Goal: Task Accomplishment & Management: Manage account settings

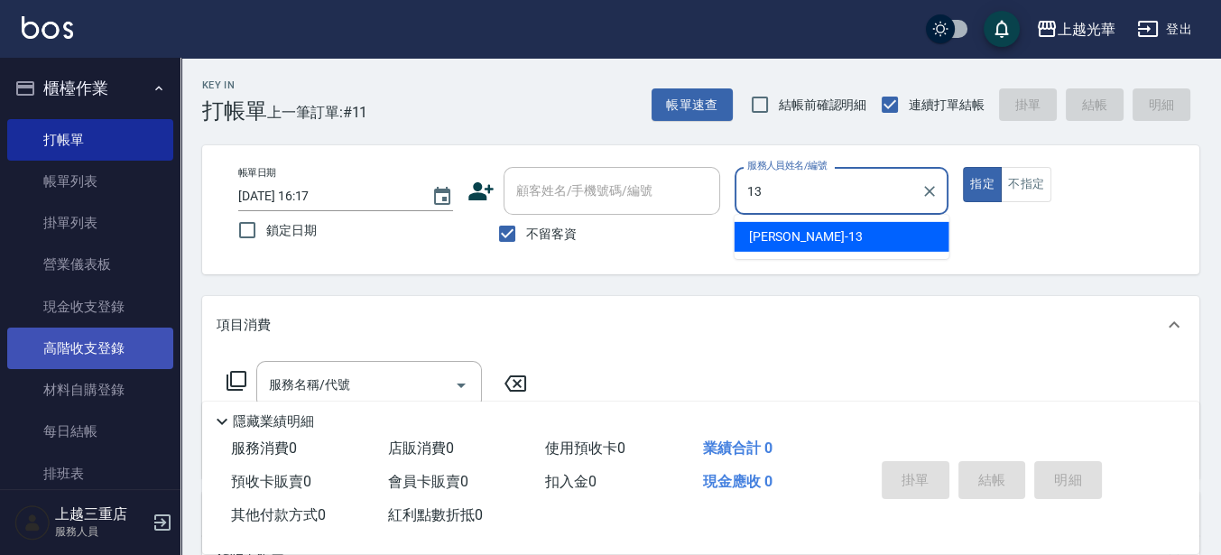
type input "玉華-13"
type button "true"
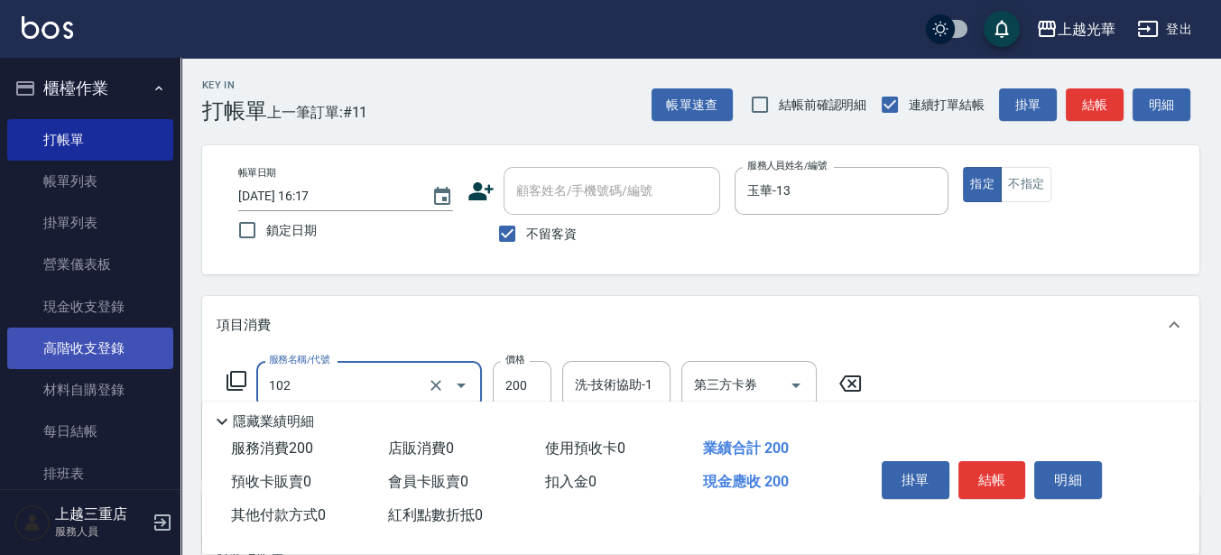
type input "指定洗髮(102)"
type input "250"
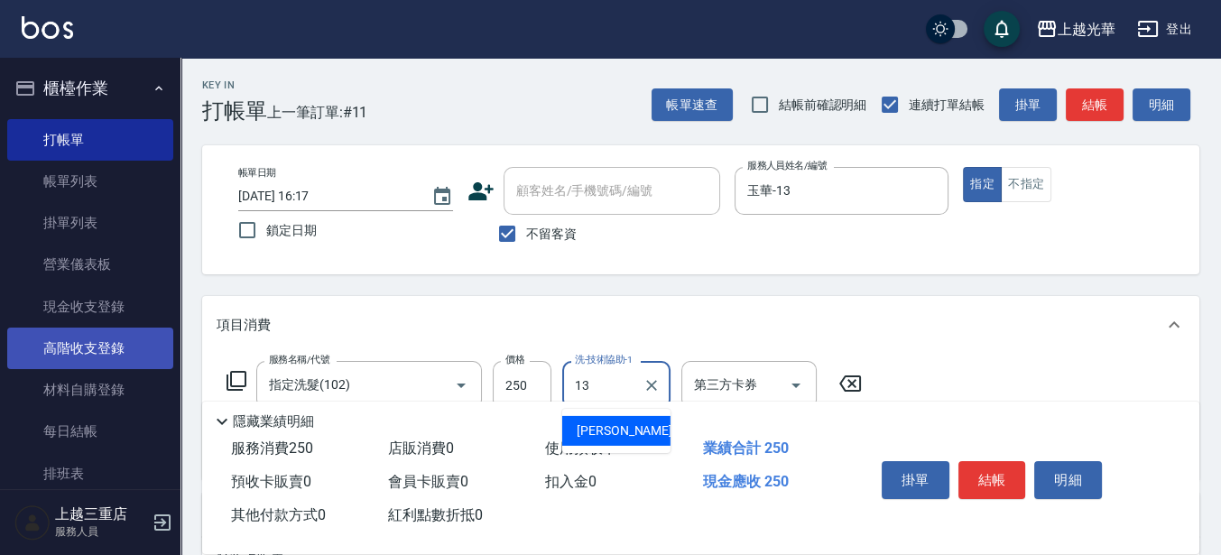
type input "玉華-13"
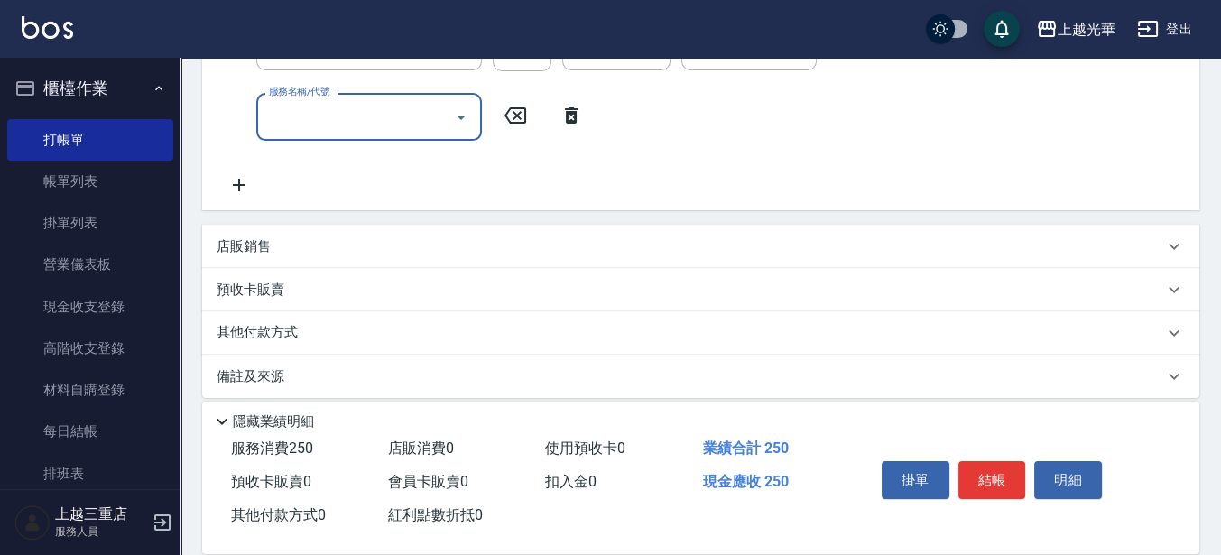
scroll to position [352, 0]
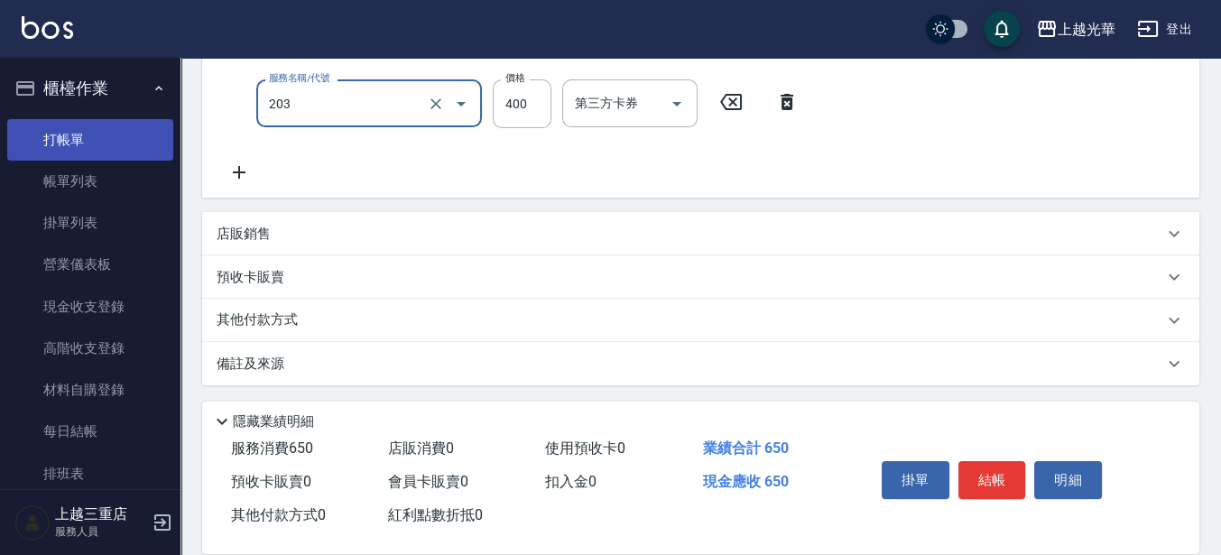
type input "指定單剪(203)"
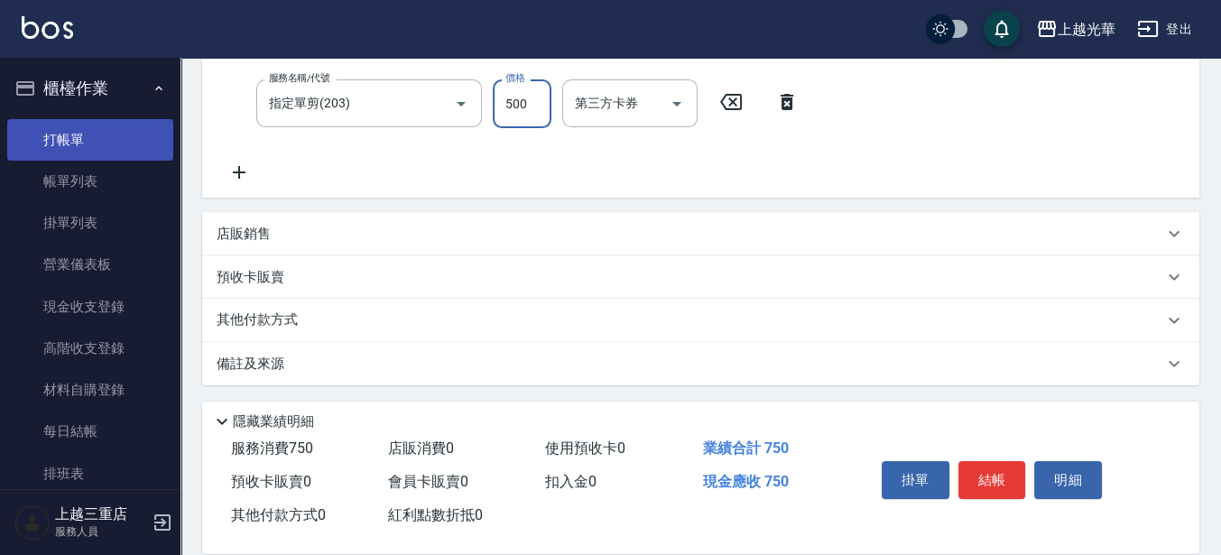
type input "500"
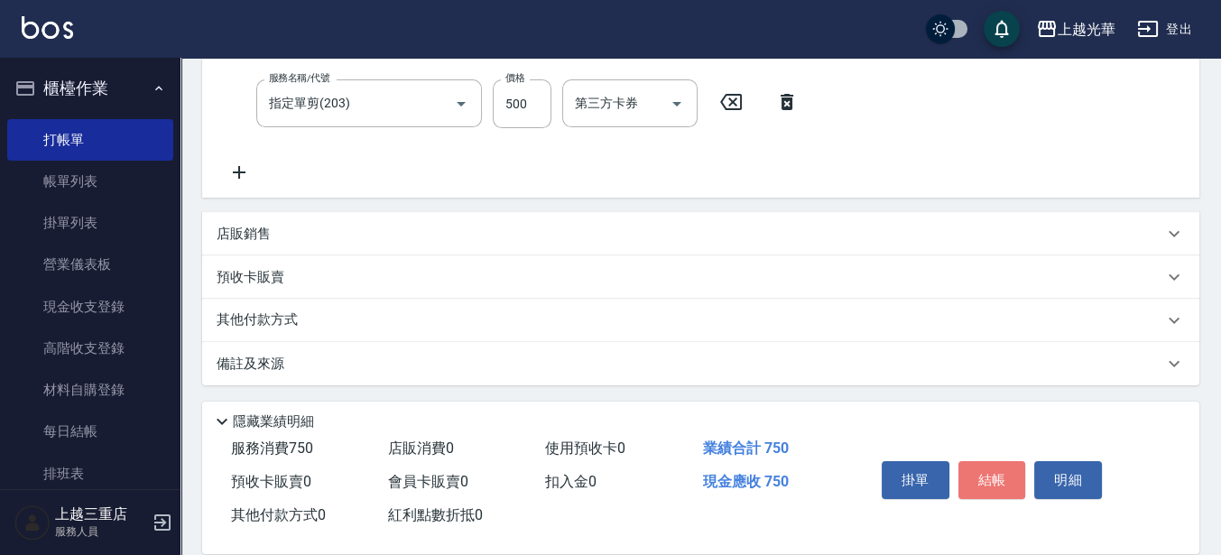
click at [1003, 471] on button "結帳" at bounding box center [993, 480] width 68 height 38
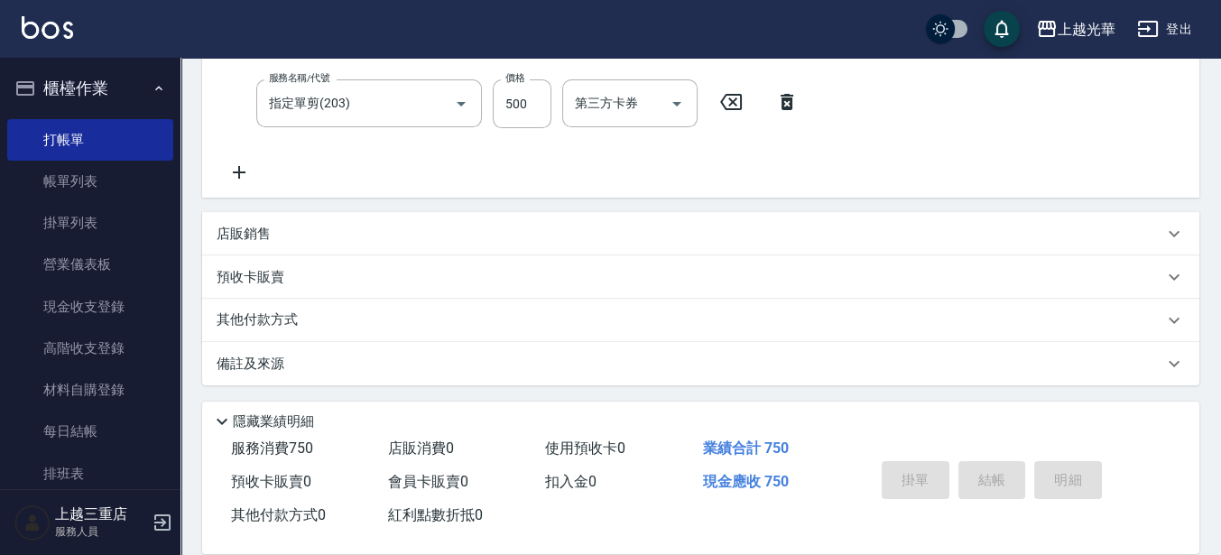
type input "2025/08/19 17:10"
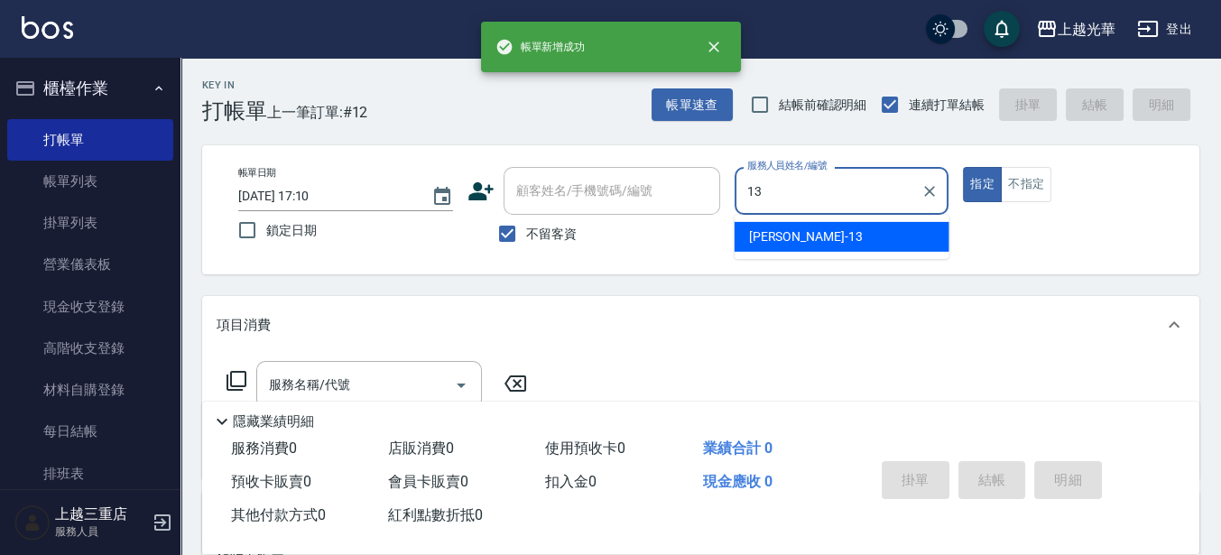
type input "玉華-13"
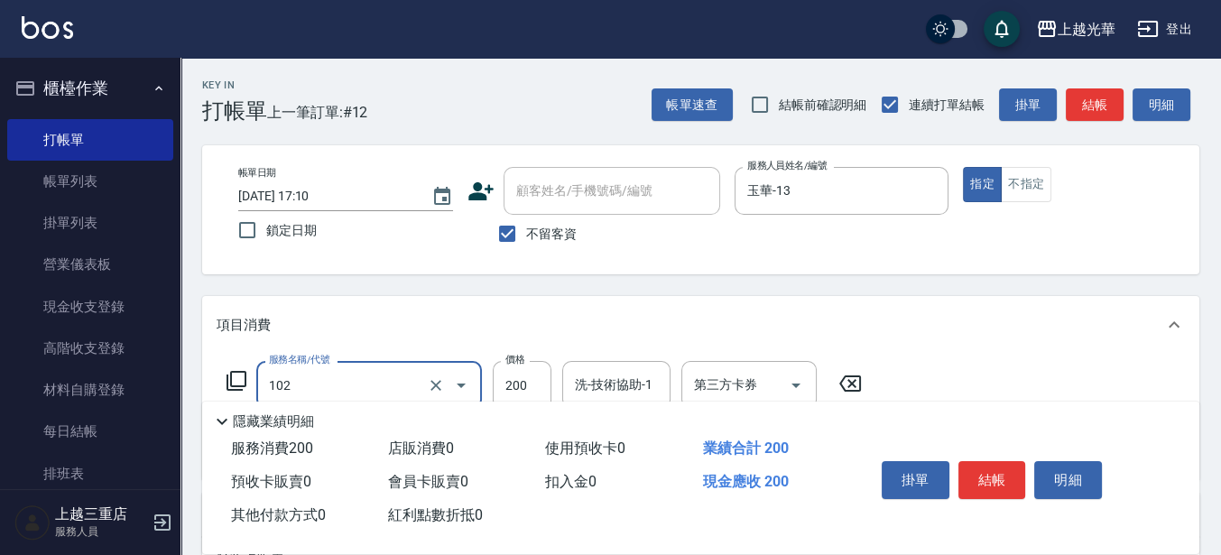
type input "指定洗髮(102)"
type input "250"
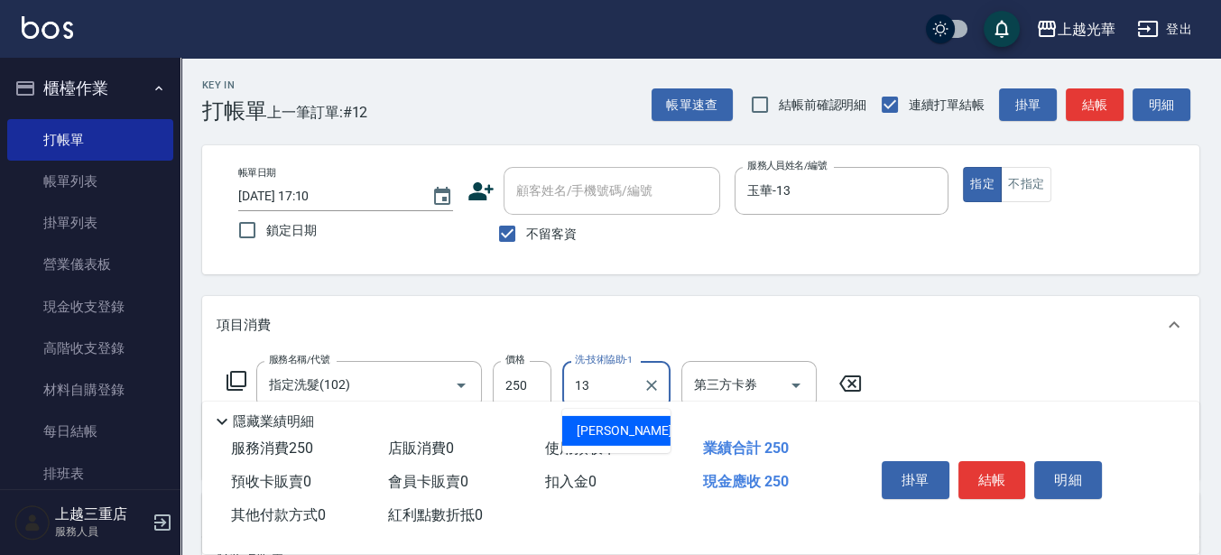
type input "玉華-13"
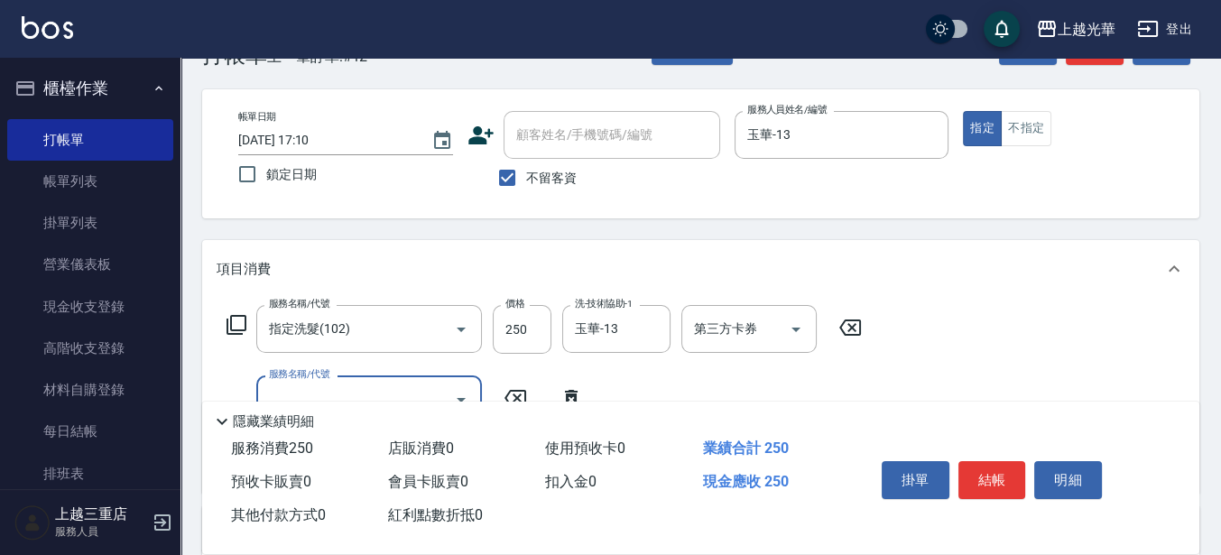
scroll to position [226, 0]
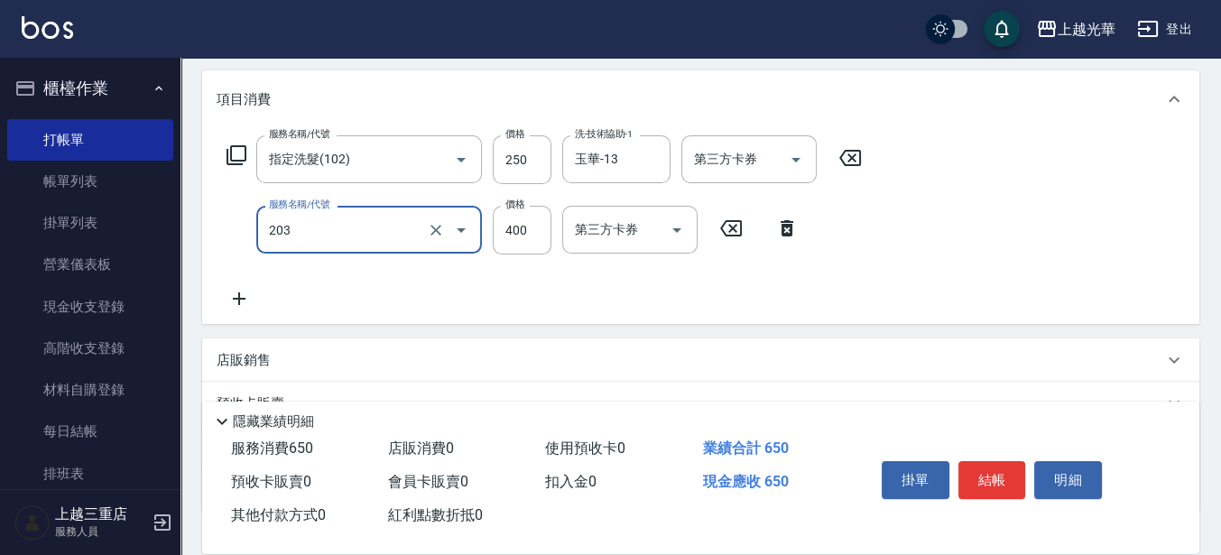
type input "指定單剪(203)"
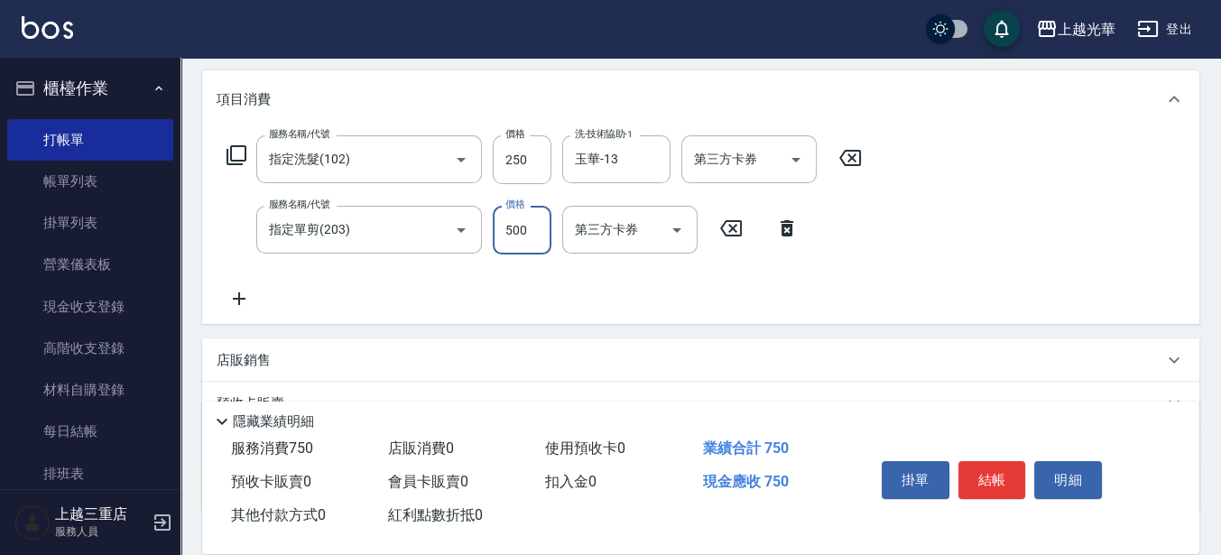
type input "500"
click at [979, 464] on button "結帳" at bounding box center [993, 480] width 68 height 38
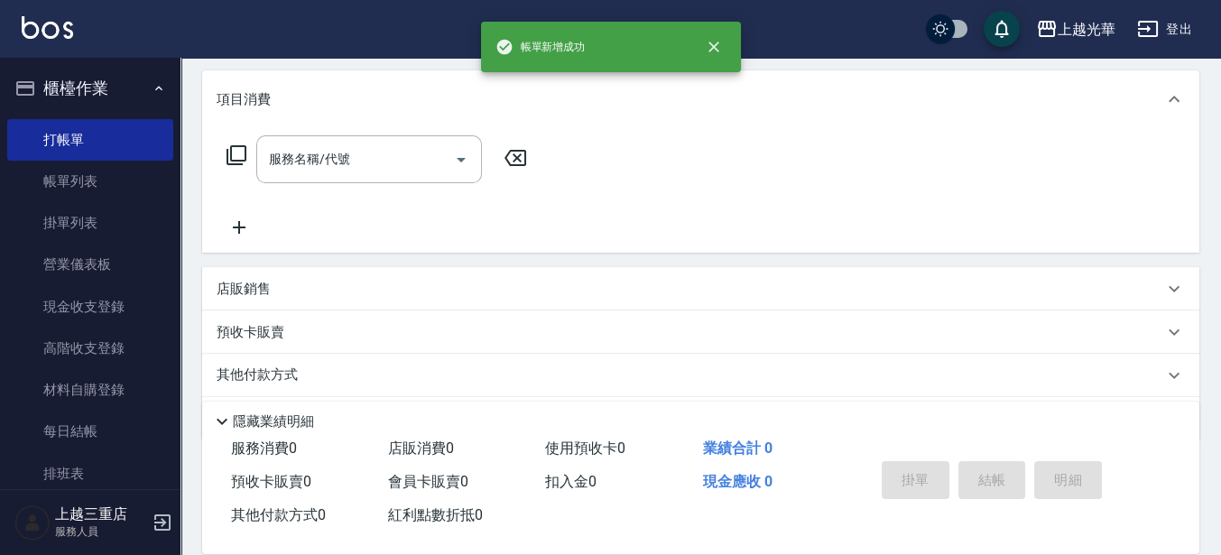
scroll to position [0, 0]
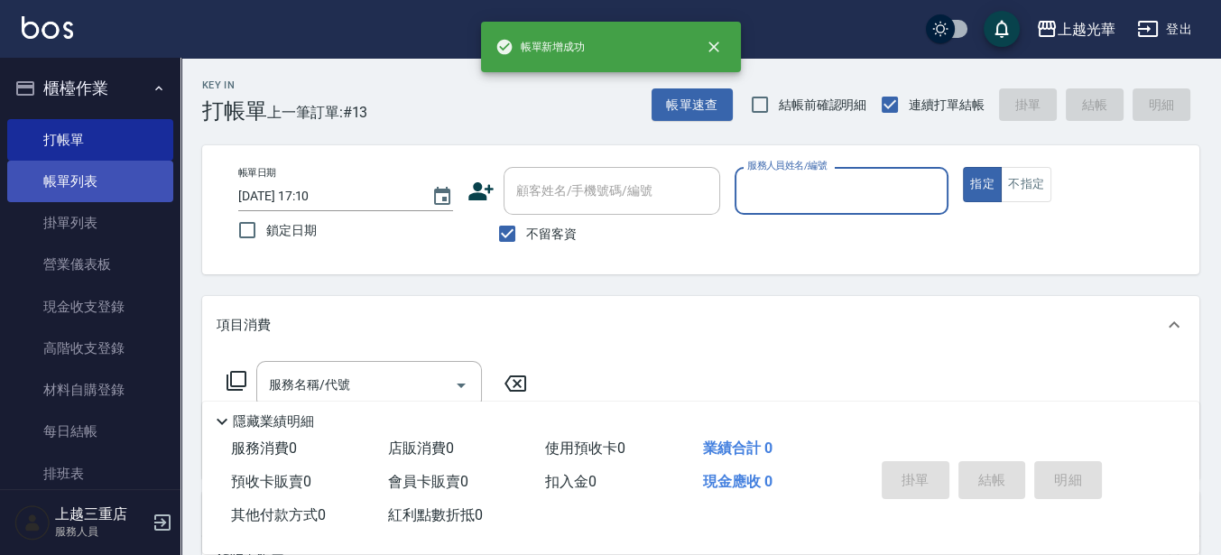
click at [44, 179] on link "帳單列表" at bounding box center [90, 182] width 166 height 42
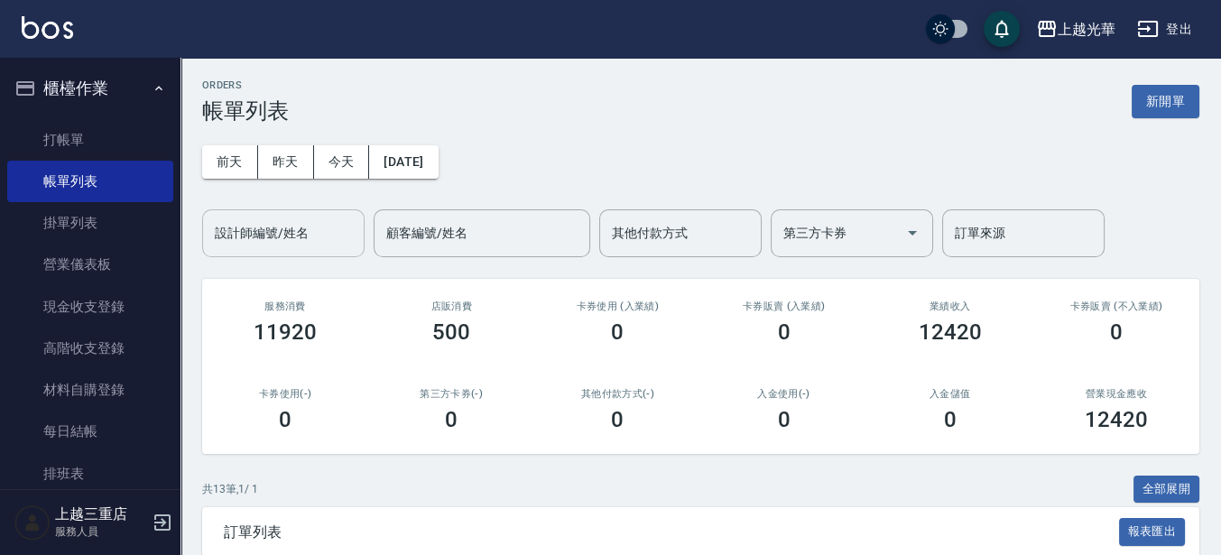
click at [295, 251] on div "設計師編號/姓名" at bounding box center [283, 233] width 162 height 48
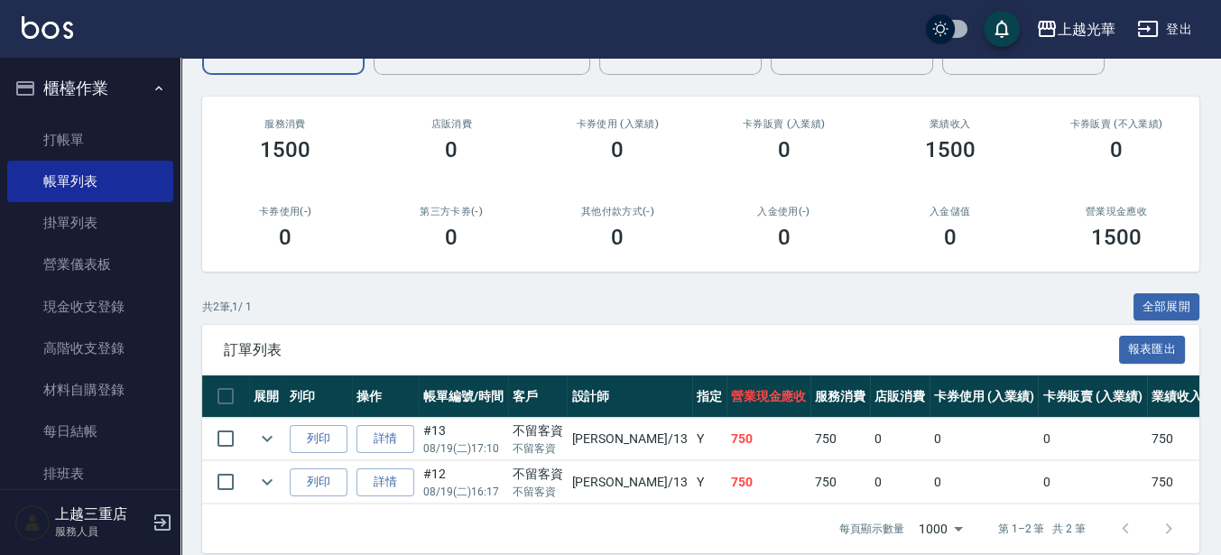
scroll to position [217, 0]
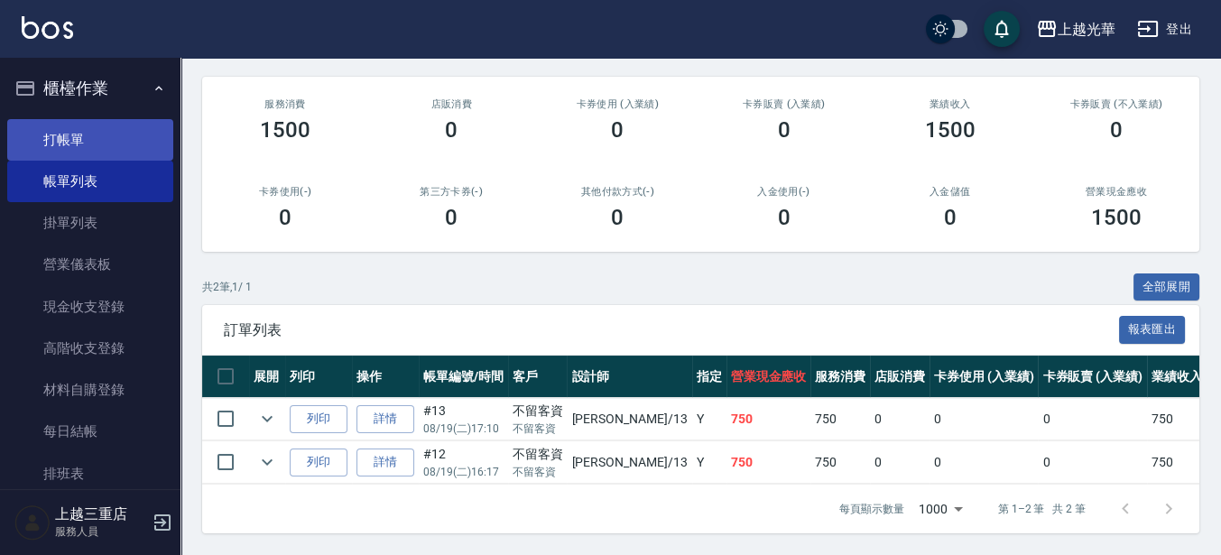
type input "玉華-13"
click at [56, 141] on link "打帳單" at bounding box center [90, 140] width 166 height 42
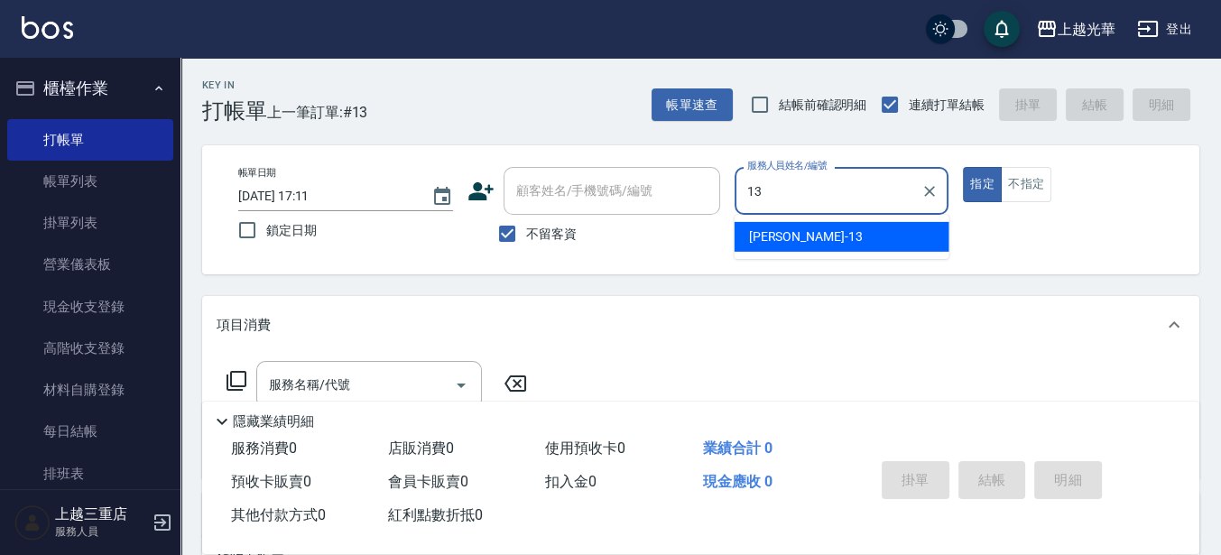
type input "玉華-13"
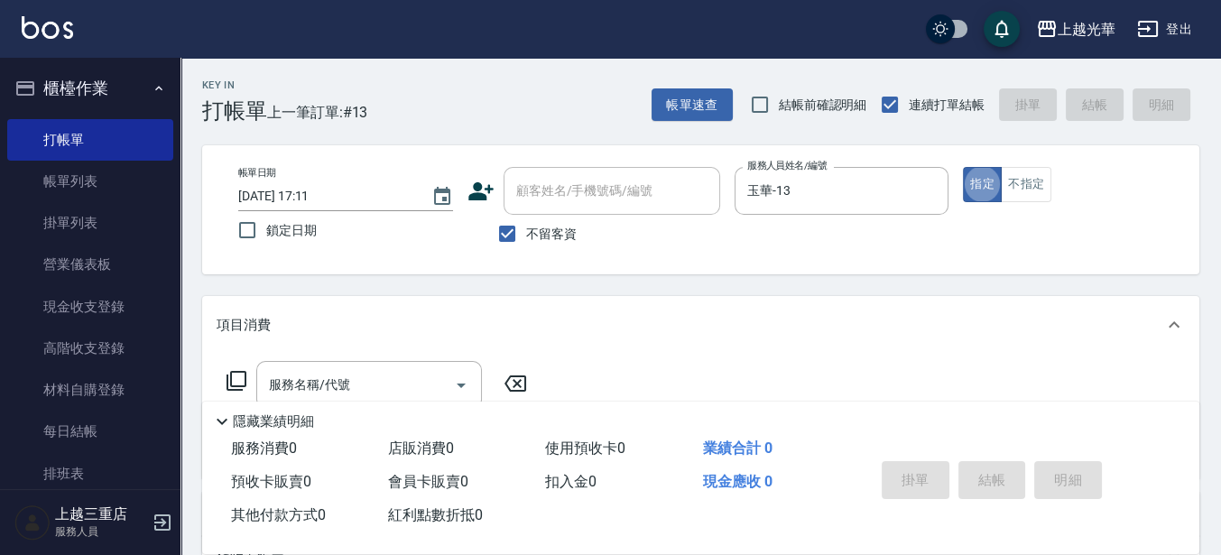
type button "true"
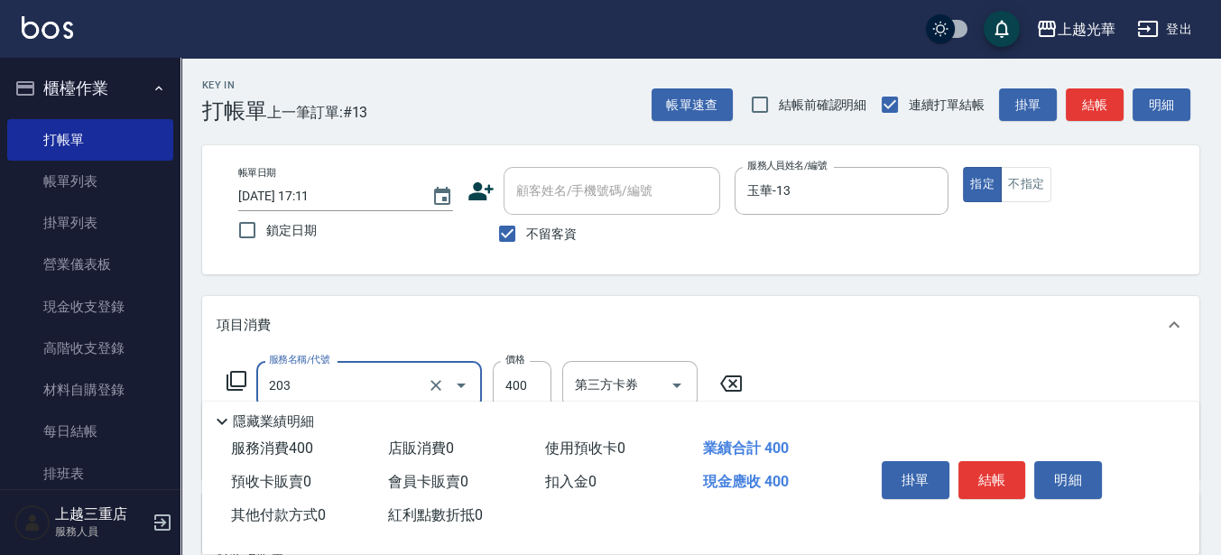
type input "指定單剪(203)"
type input "500"
click at [983, 483] on button "結帳" at bounding box center [993, 480] width 68 height 38
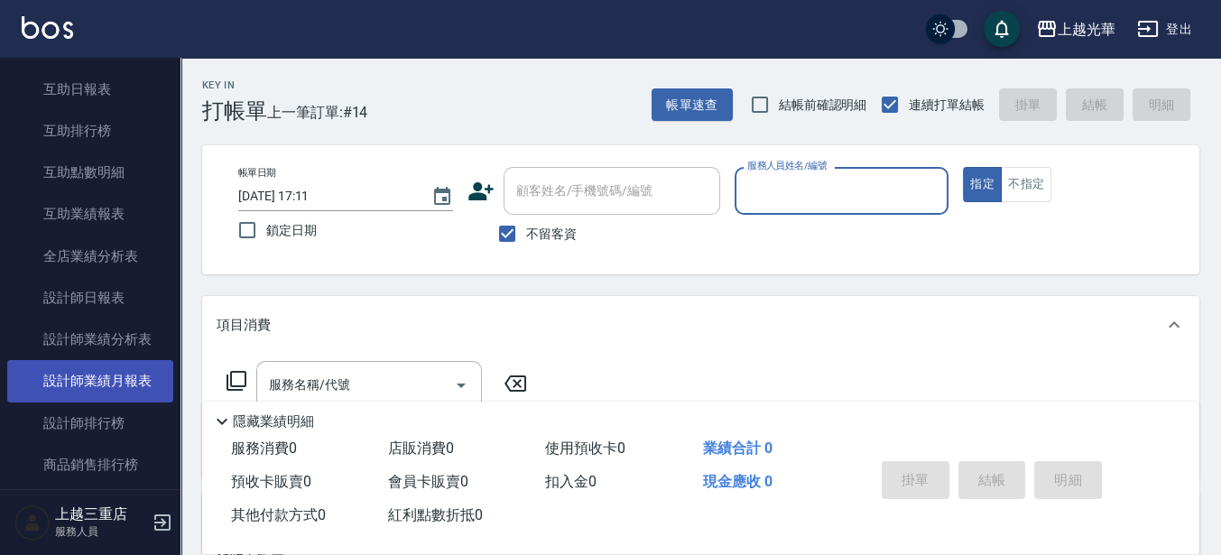
scroll to position [677, 0]
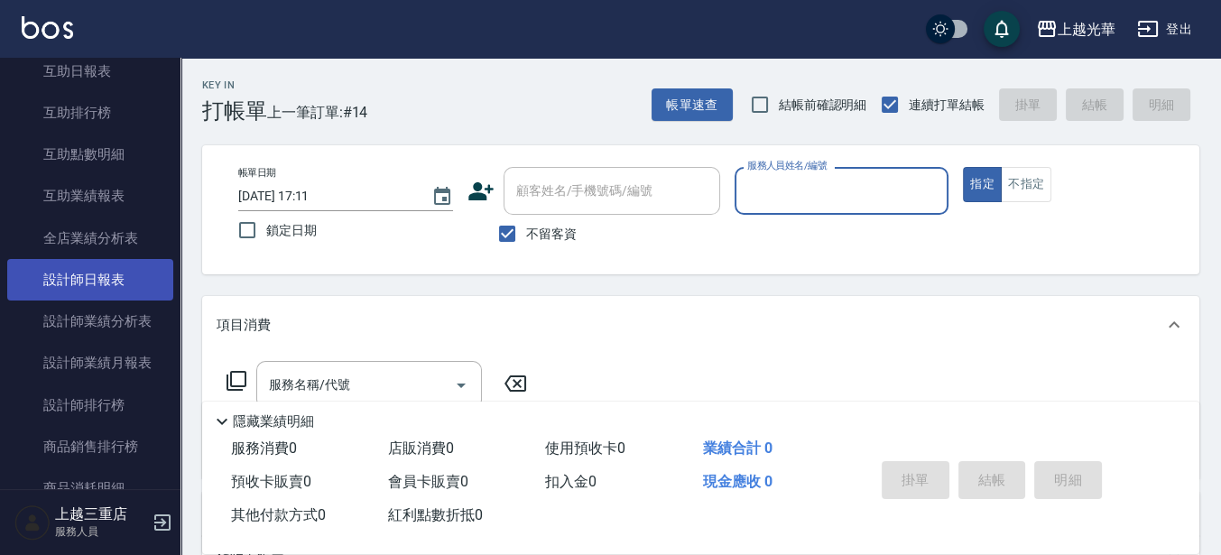
click at [97, 272] on link "設計師日報表" at bounding box center [90, 280] width 166 height 42
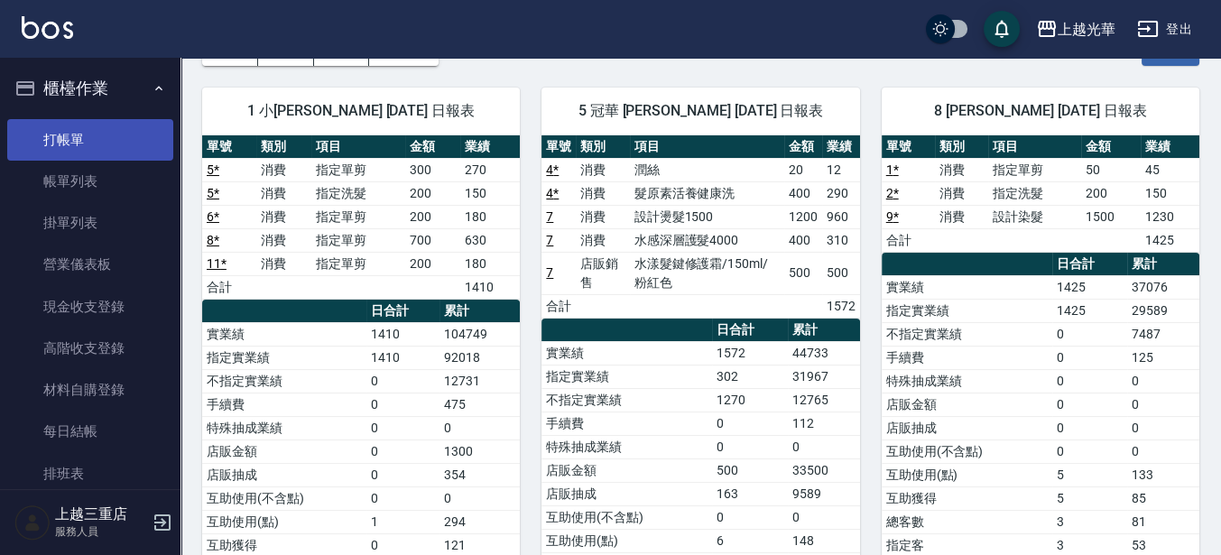
click at [131, 132] on link "打帳單" at bounding box center [90, 140] width 166 height 42
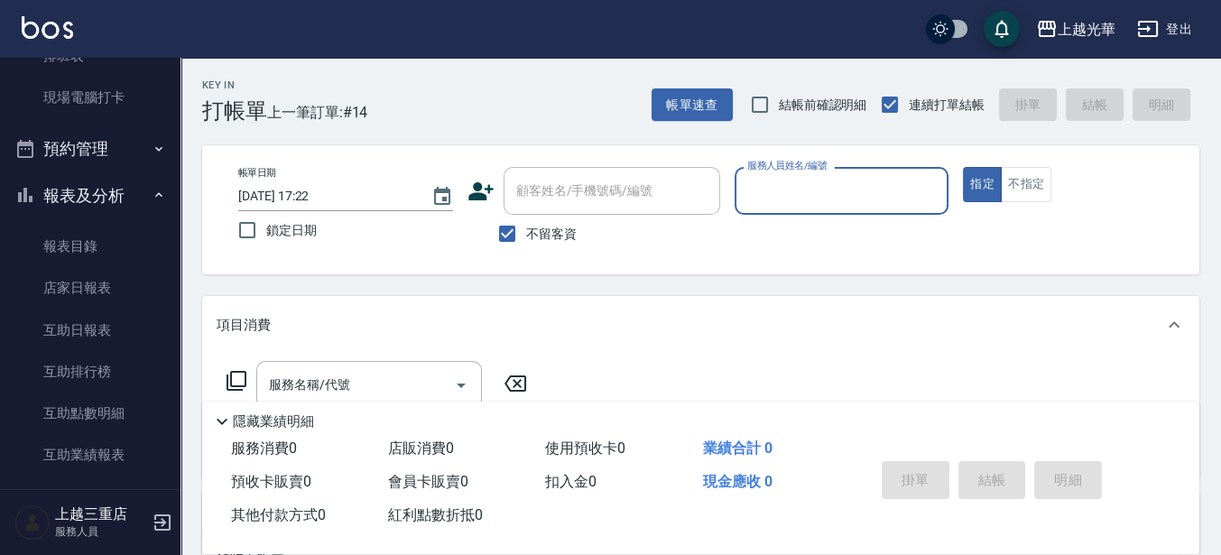
scroll to position [564, 0]
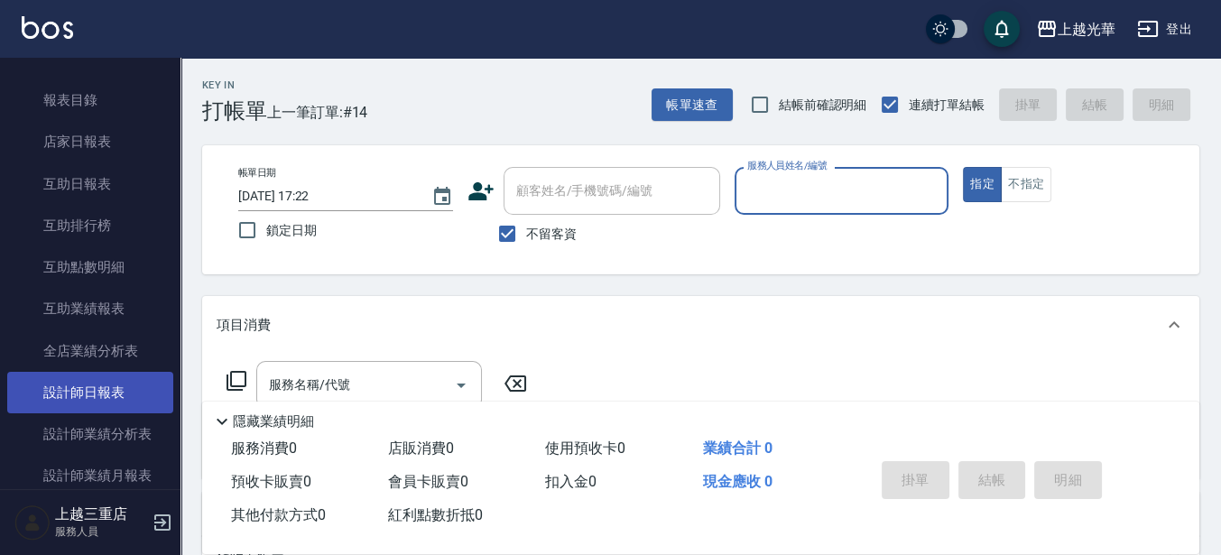
click at [135, 386] on link "設計師日報表" at bounding box center [90, 393] width 166 height 42
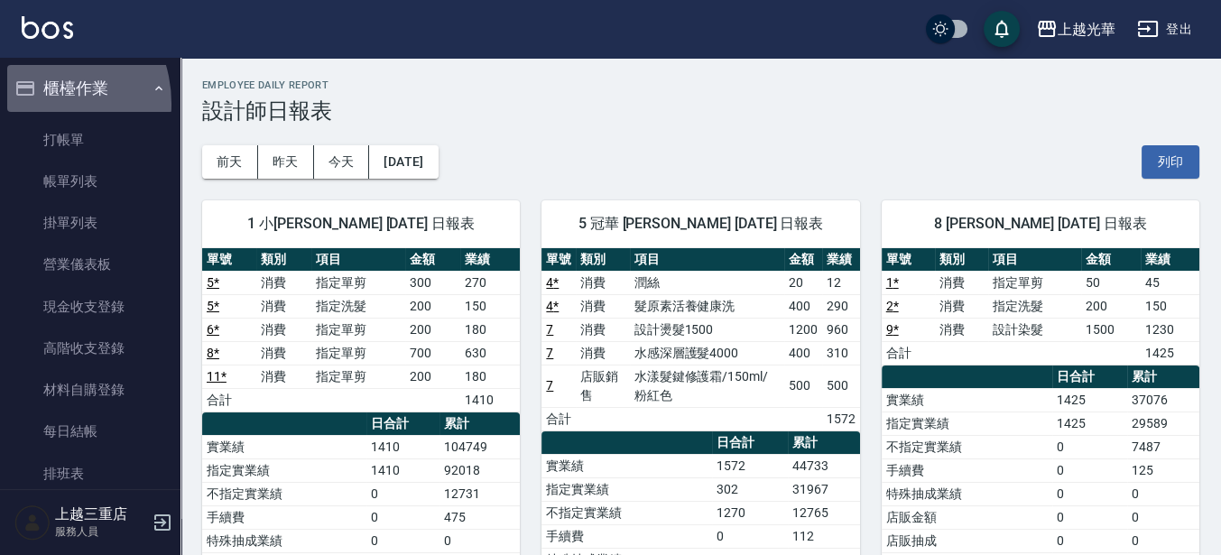
click at [34, 104] on button "櫃檯作業" at bounding box center [90, 88] width 166 height 47
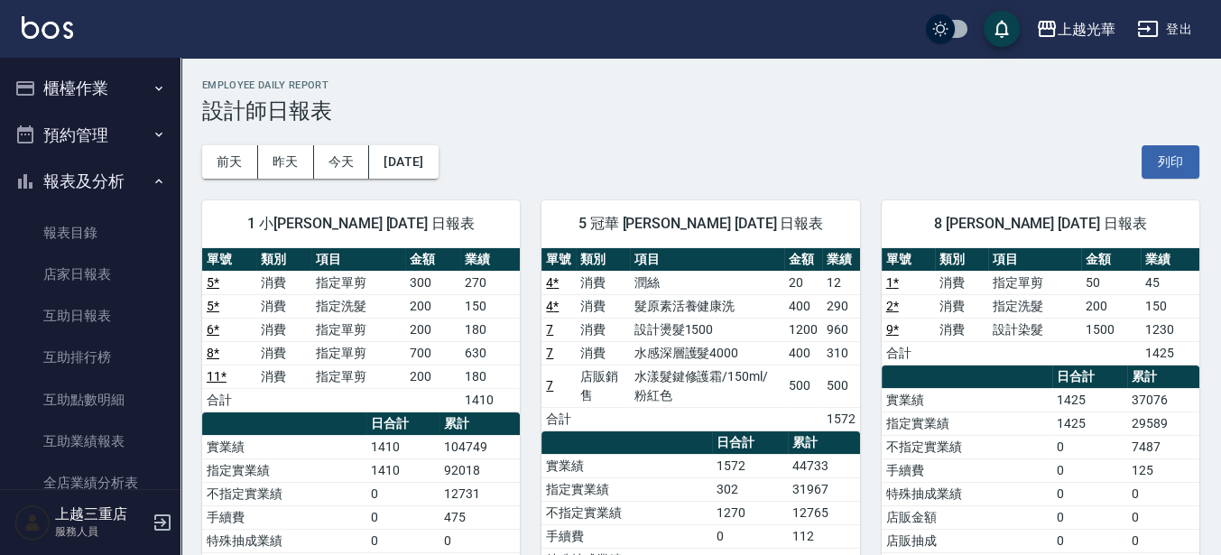
click at [52, 68] on button "櫃檯作業" at bounding box center [90, 88] width 166 height 47
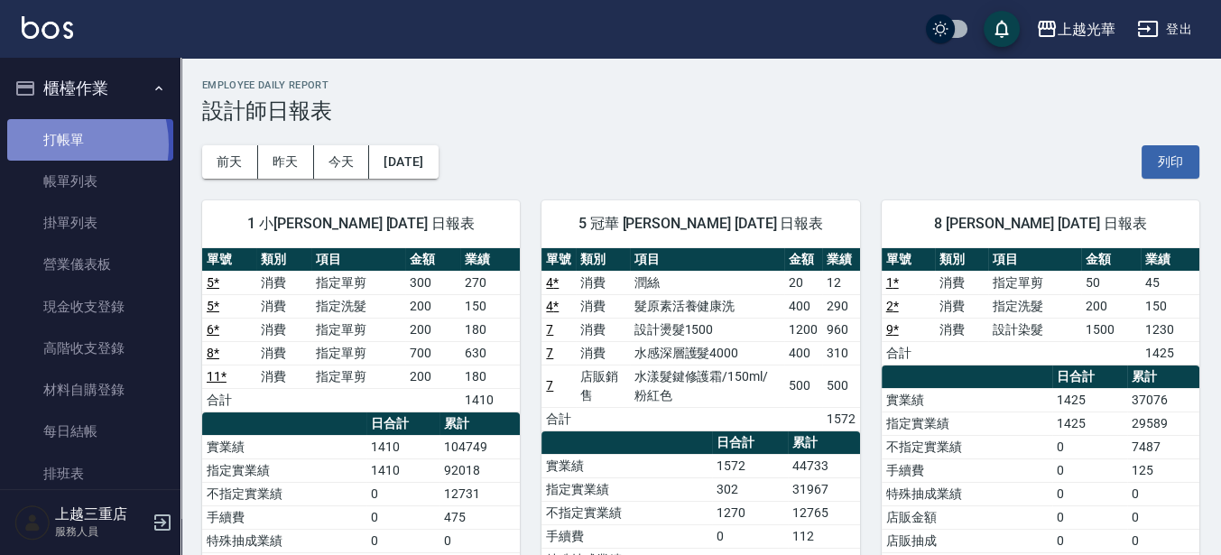
click at [55, 144] on link "打帳單" at bounding box center [90, 140] width 166 height 42
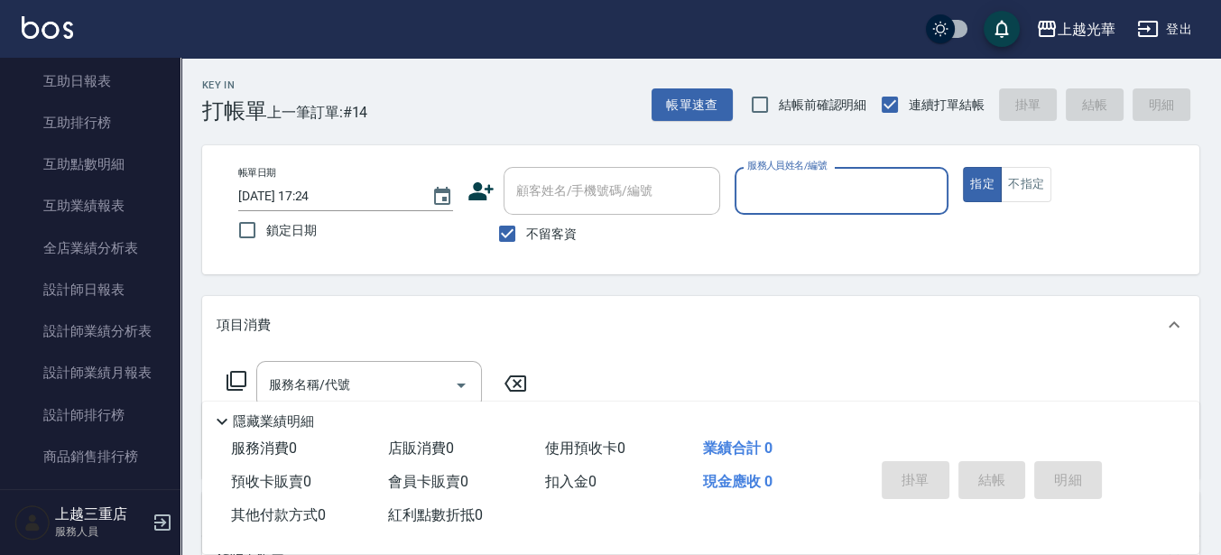
scroll to position [671, 0]
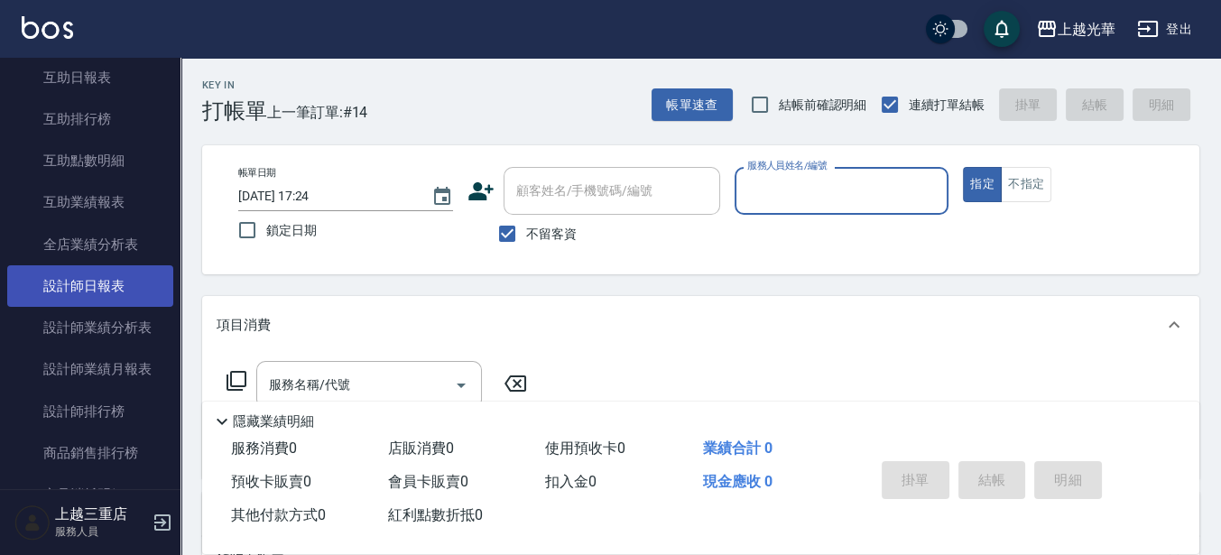
click at [122, 289] on link "設計師日報表" at bounding box center [90, 286] width 166 height 42
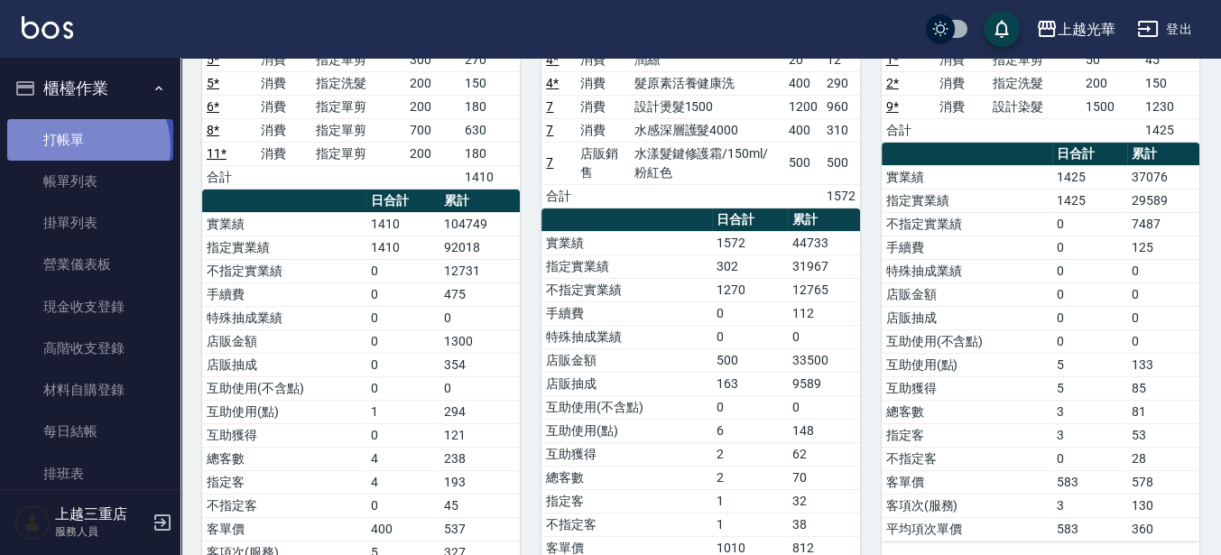
click at [85, 146] on link "打帳單" at bounding box center [90, 140] width 166 height 42
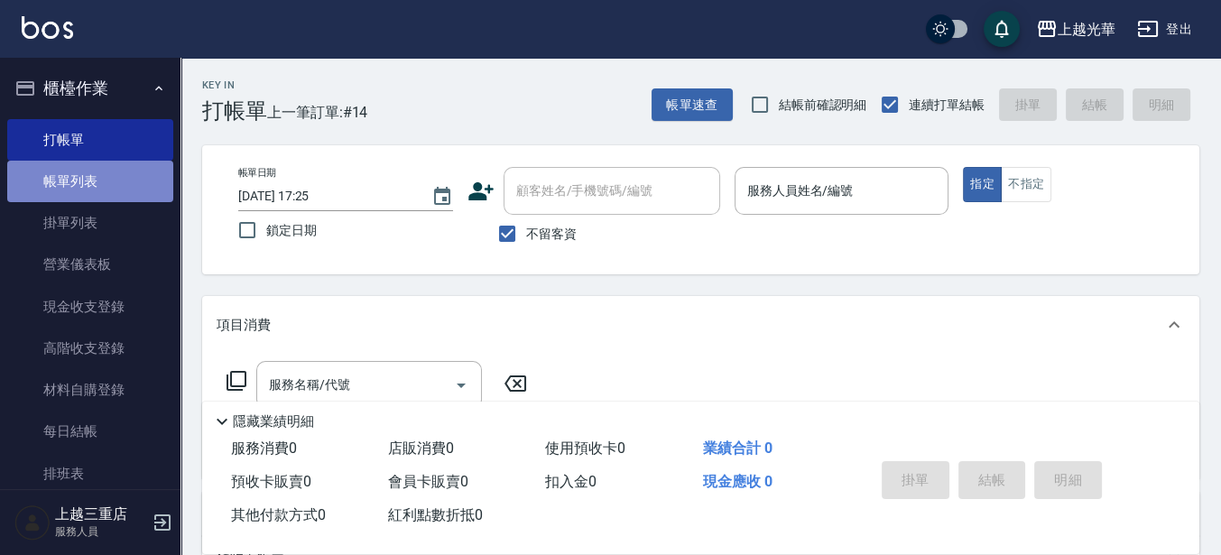
click at [116, 190] on link "帳單列表" at bounding box center [90, 182] width 166 height 42
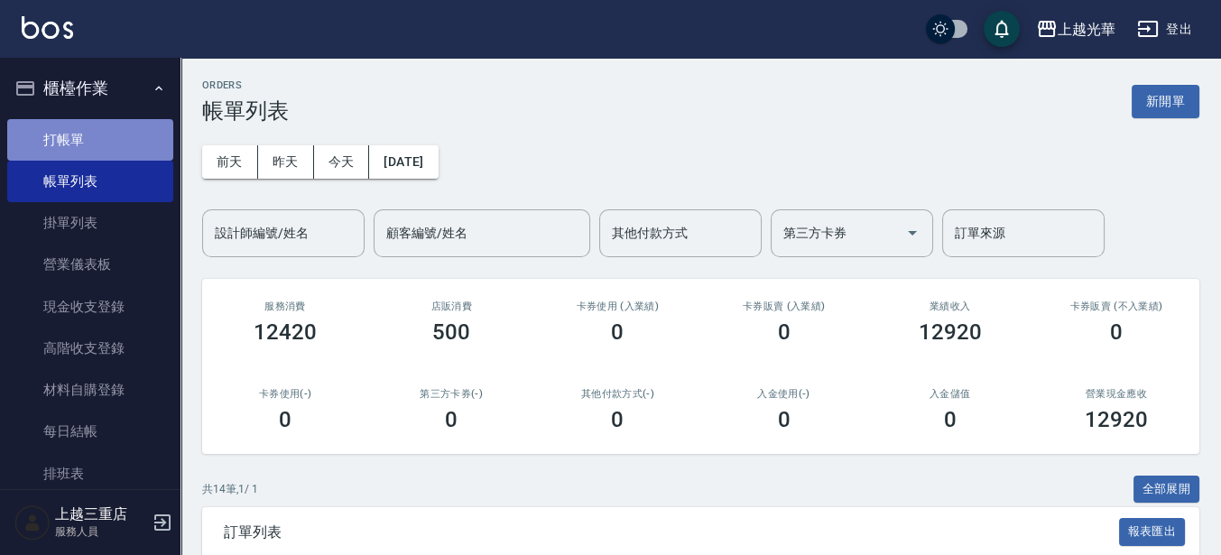
click at [119, 132] on link "打帳單" at bounding box center [90, 140] width 166 height 42
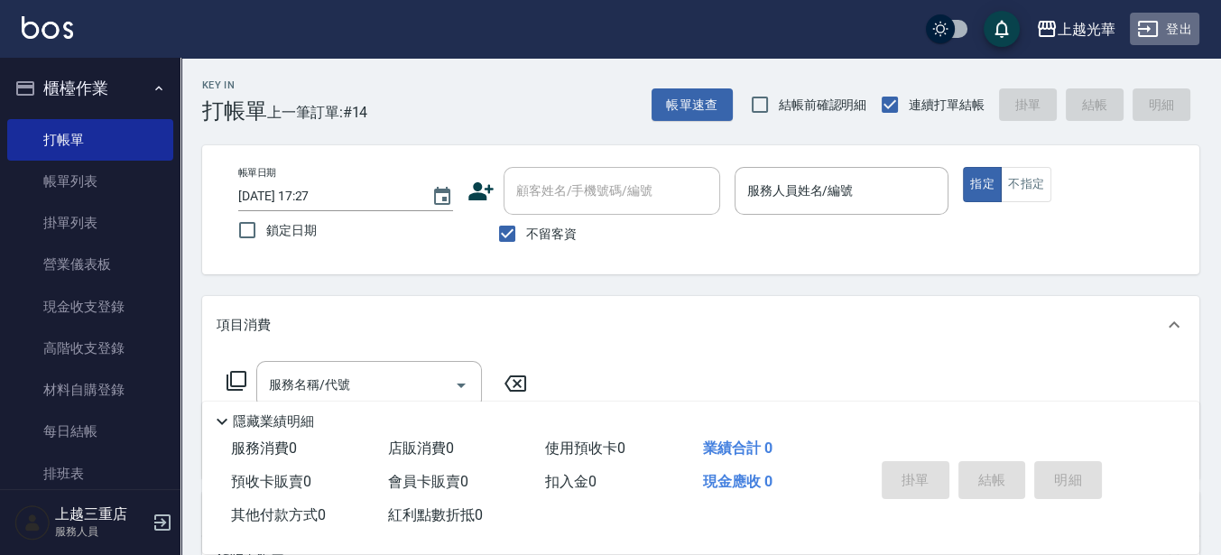
click at [1172, 34] on button "登出" at bounding box center [1164, 29] width 69 height 33
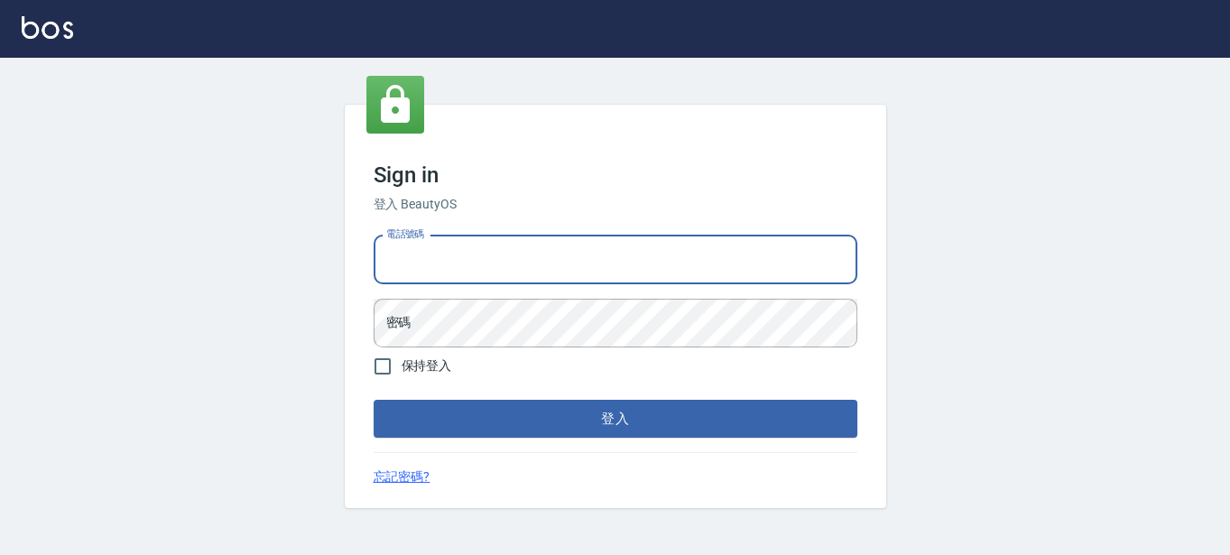
click at [633, 260] on input "電話號碼" at bounding box center [616, 260] width 484 height 49
drag, startPoint x: 653, startPoint y: 256, endPoint x: 43, endPoint y: 206, distance: 612.2
click at [0, 263] on html "Sign in 登入 BeautyOS 電話號碼 [PHONE_NUMBER] 電話號碼 密碼 密碼 保持登入 登入 忘記密碼?" at bounding box center [615, 277] width 1230 height 555
type input "0955332100"
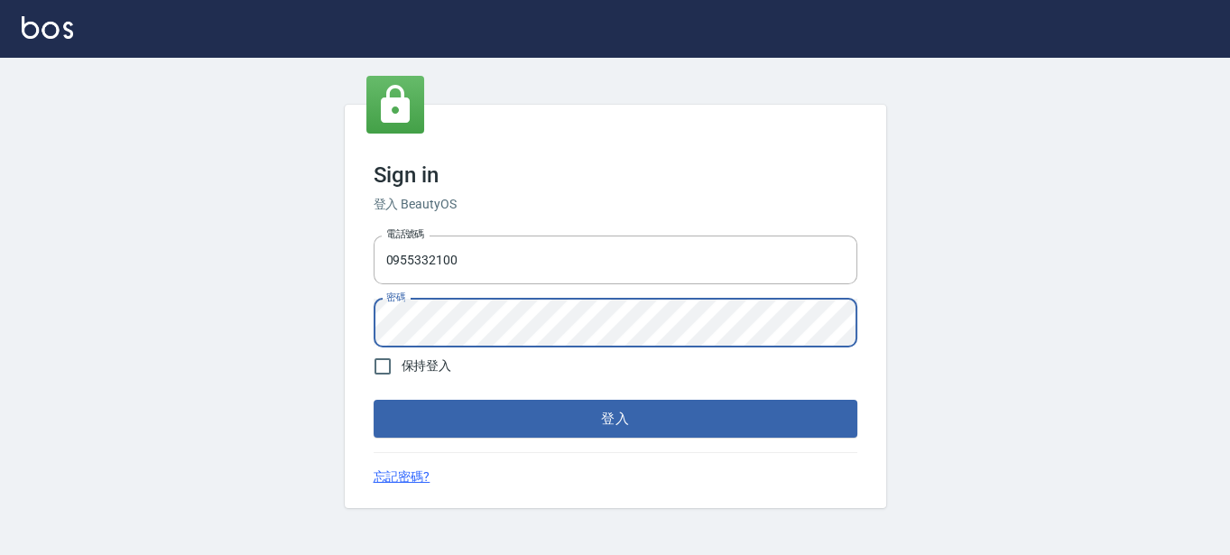
click at [374, 400] on button "登入" at bounding box center [616, 419] width 484 height 38
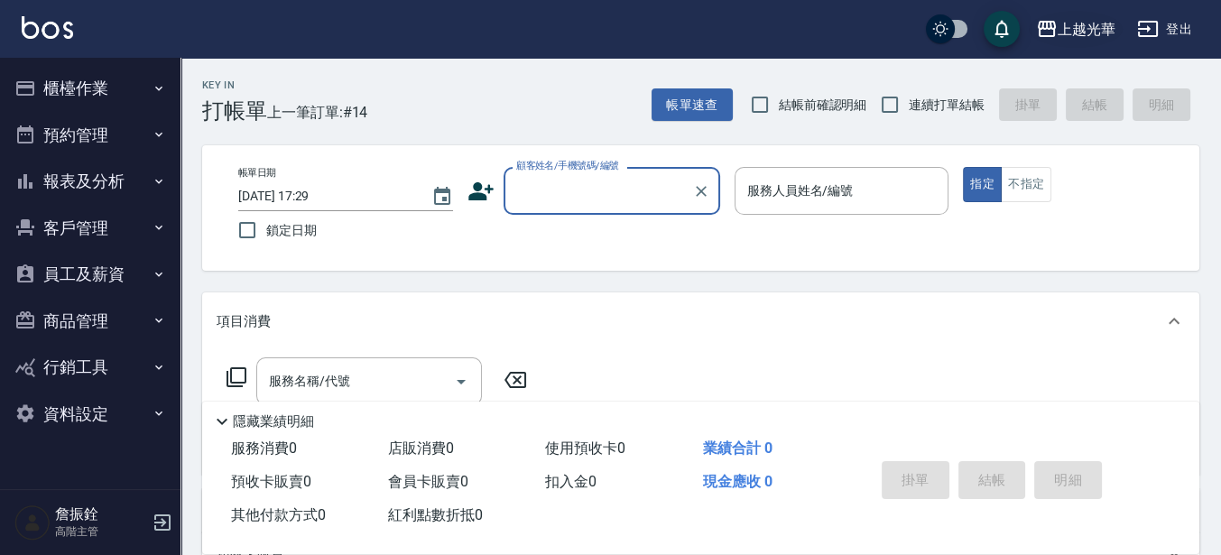
click at [1080, 32] on div "上越光華" at bounding box center [1087, 29] width 58 height 23
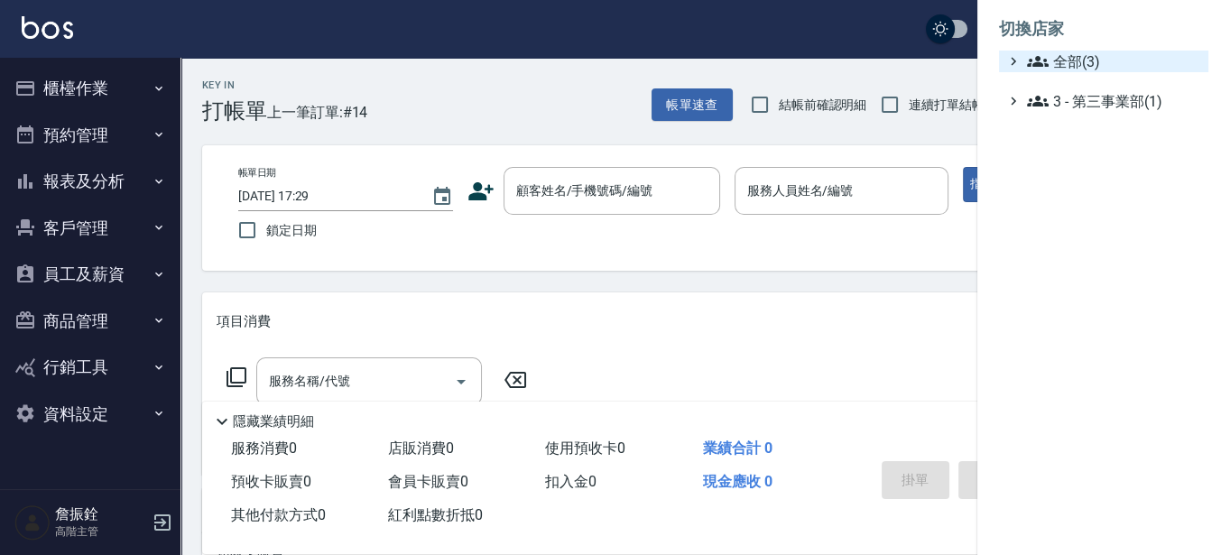
click at [1078, 60] on span "全部(3)" at bounding box center [1114, 62] width 174 height 22
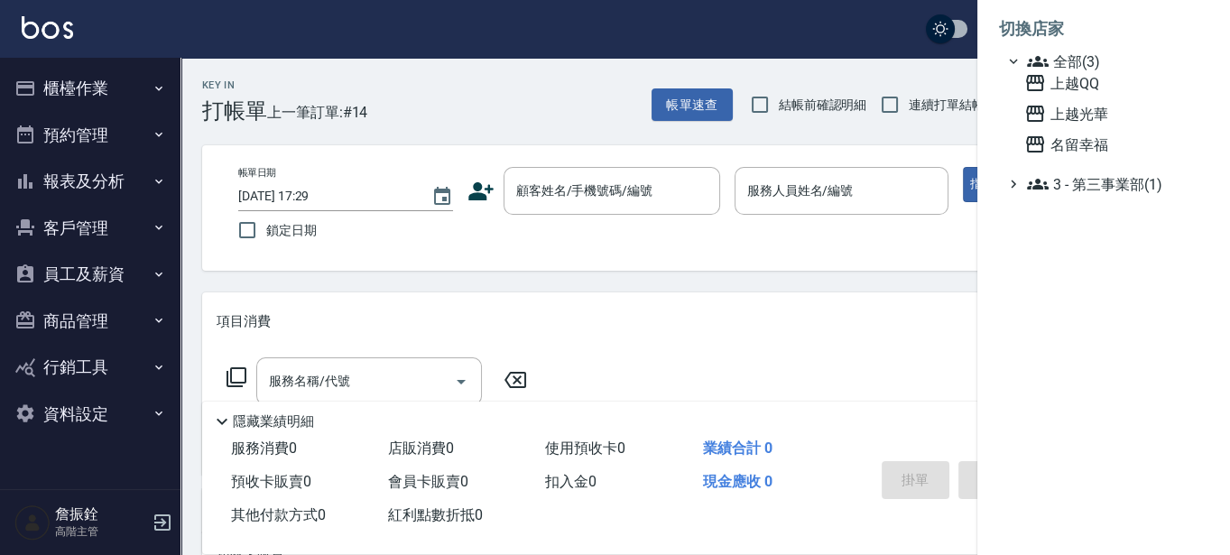
click at [1070, 96] on div "上越QQ 上越光華 名留幸福" at bounding box center [1112, 113] width 191 height 83
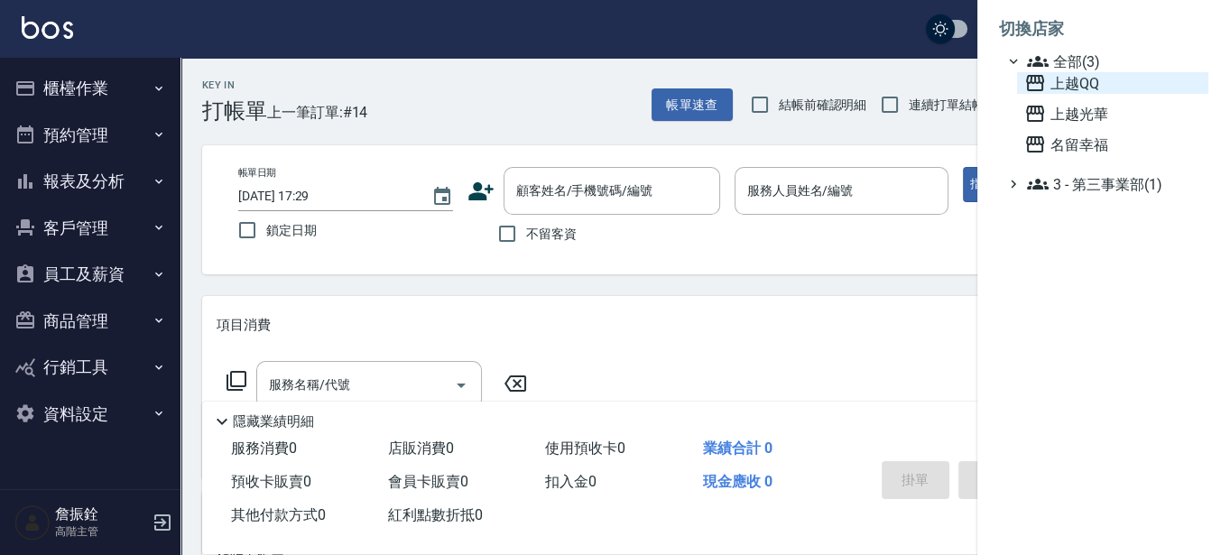
click at [1070, 88] on span "上越QQ" at bounding box center [1112, 83] width 177 height 22
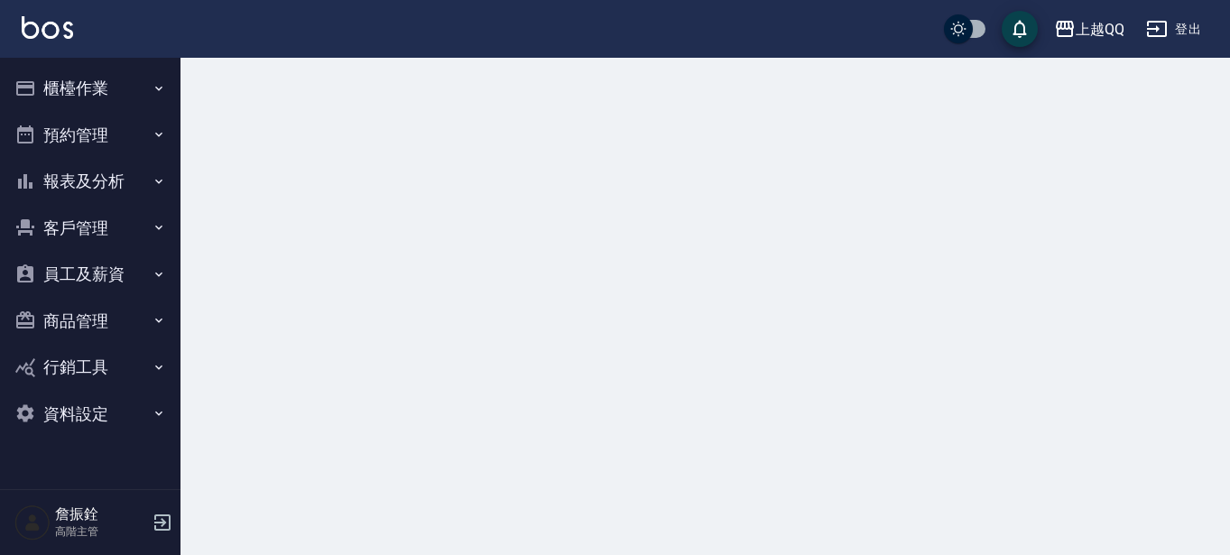
click at [47, 179] on button "報表及分析" at bounding box center [90, 181] width 166 height 47
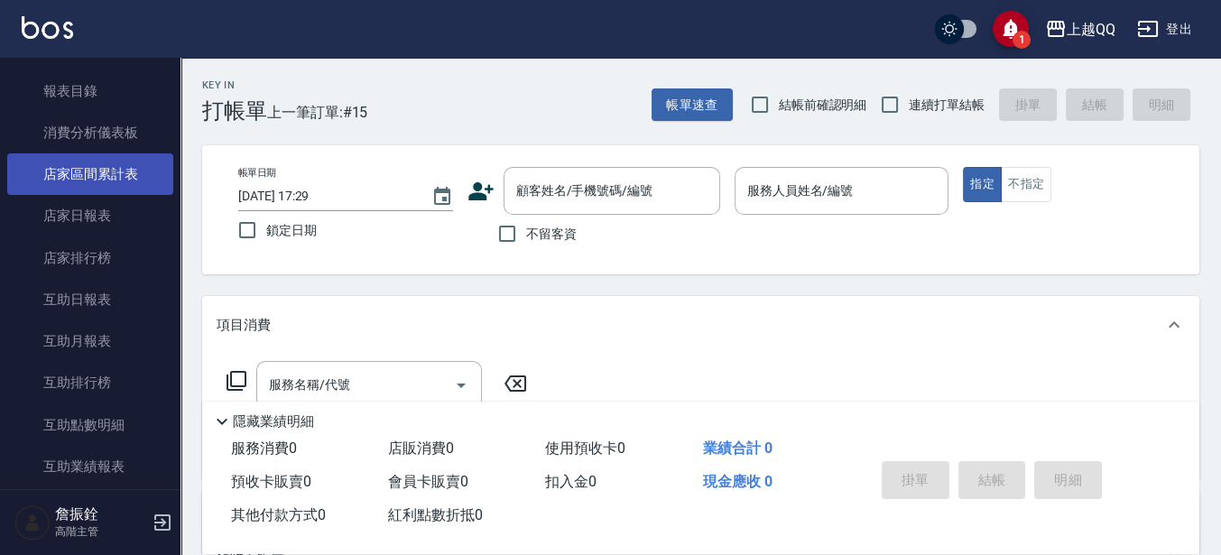
scroll to position [564, 0]
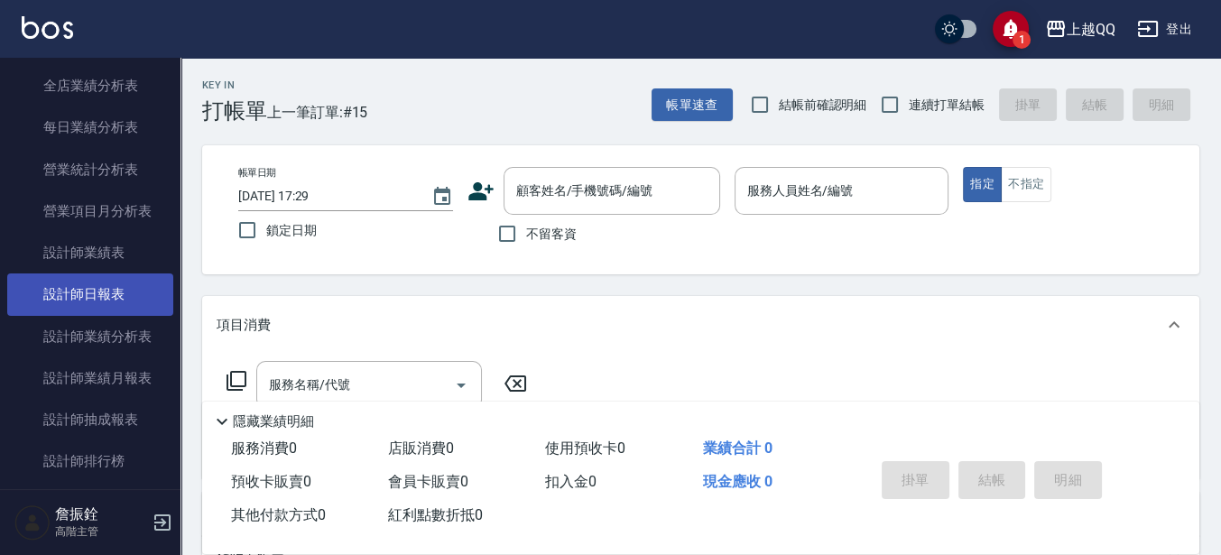
click at [110, 303] on link "設計師日報表" at bounding box center [90, 294] width 166 height 42
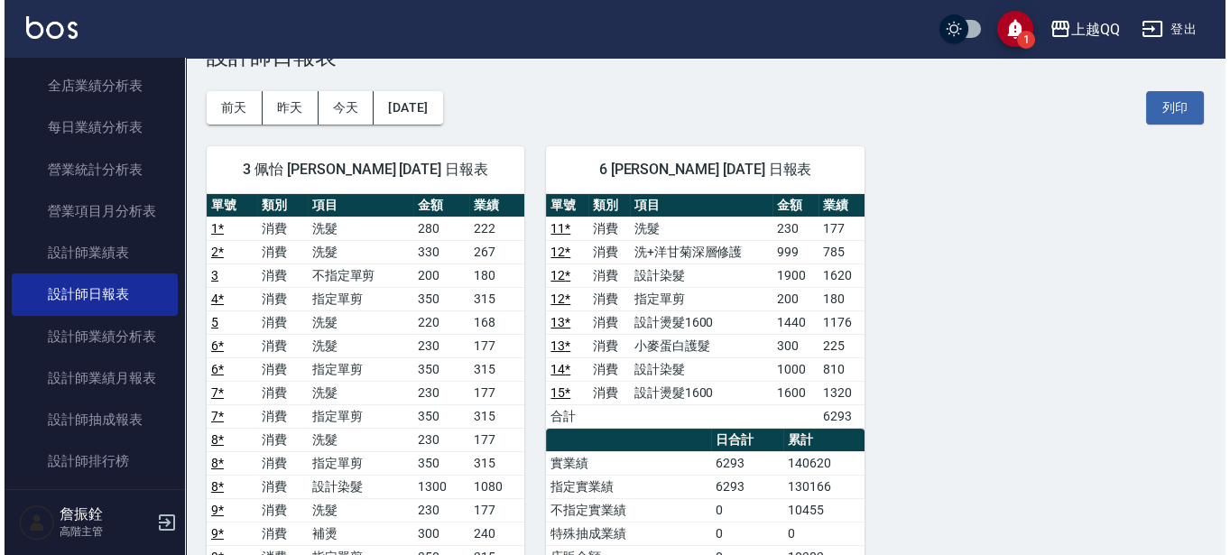
scroll to position [6, 0]
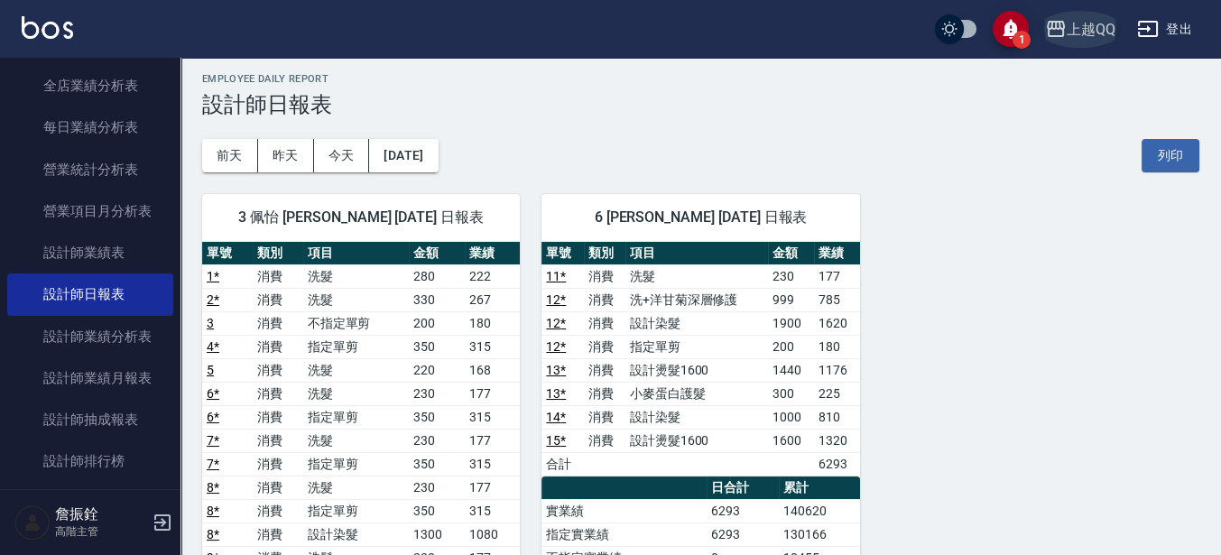
click at [1100, 24] on div "上越QQ" at bounding box center [1091, 29] width 49 height 23
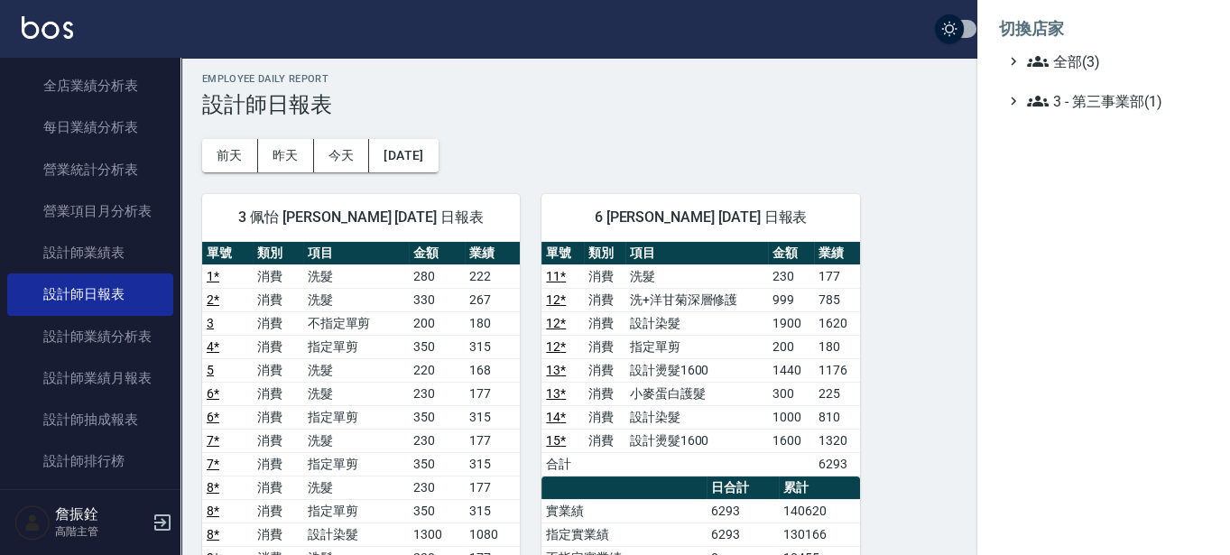
click at [1084, 58] on span "全部(3)" at bounding box center [1114, 62] width 174 height 22
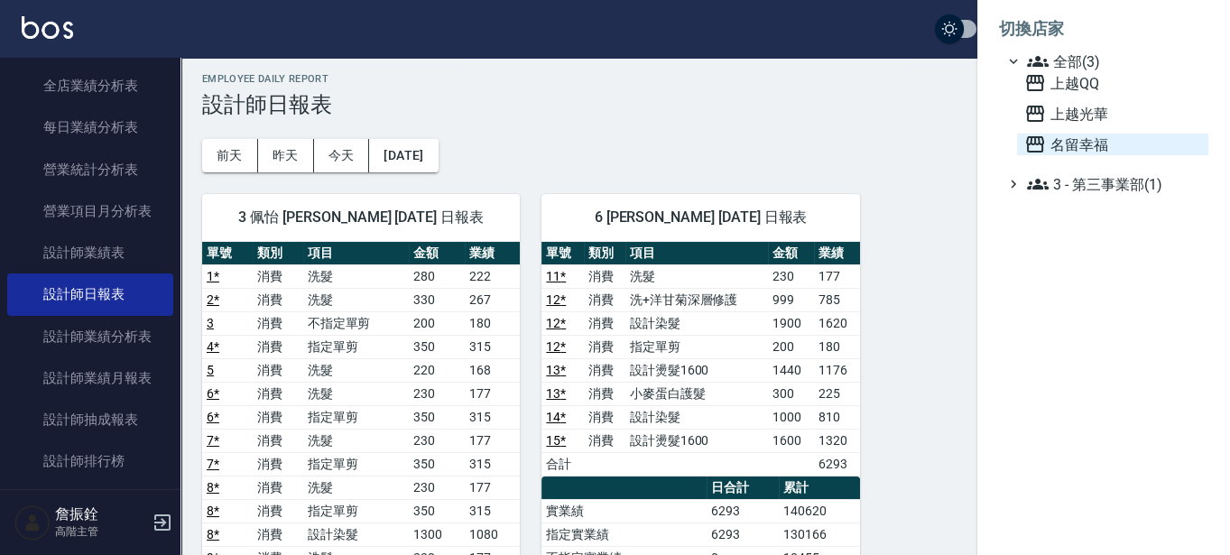
click at [1071, 153] on span "名留幸福" at bounding box center [1112, 145] width 177 height 22
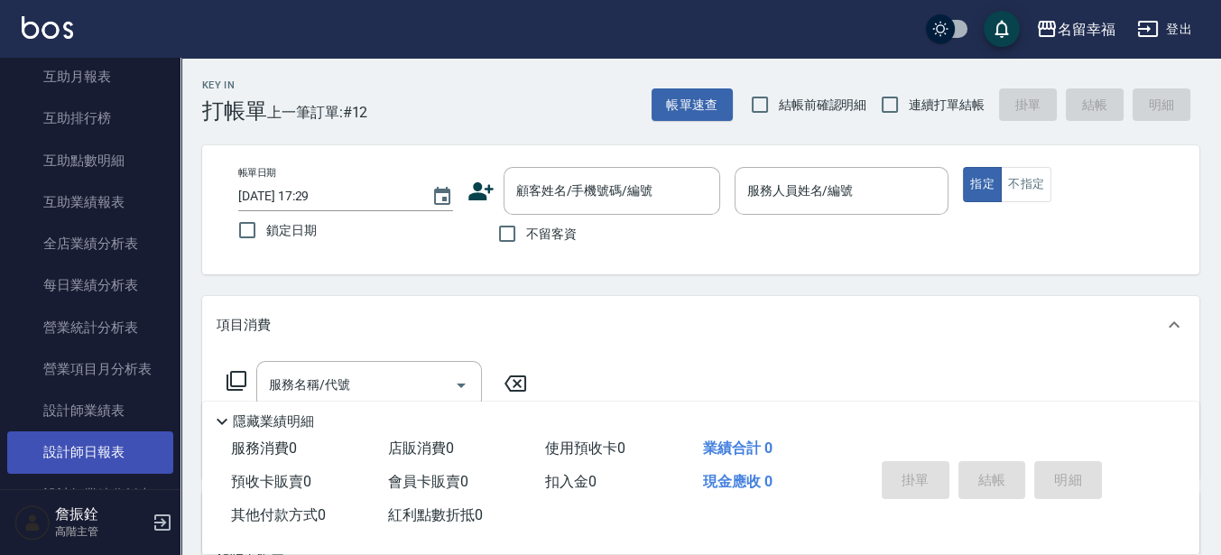
scroll to position [451, 0]
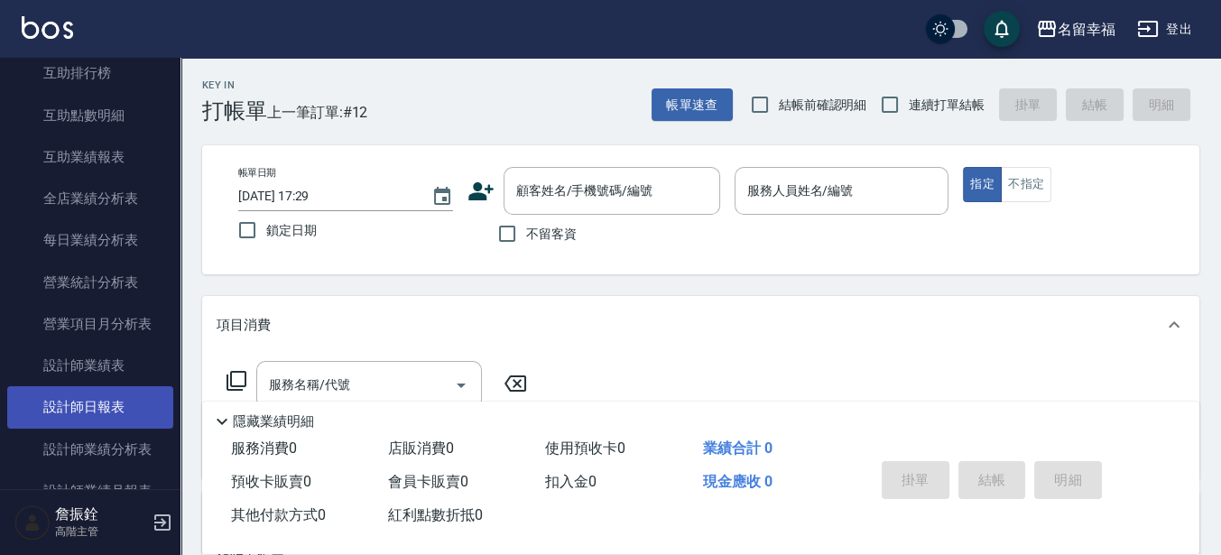
click at [122, 421] on link "設計師日報表" at bounding box center [90, 407] width 166 height 42
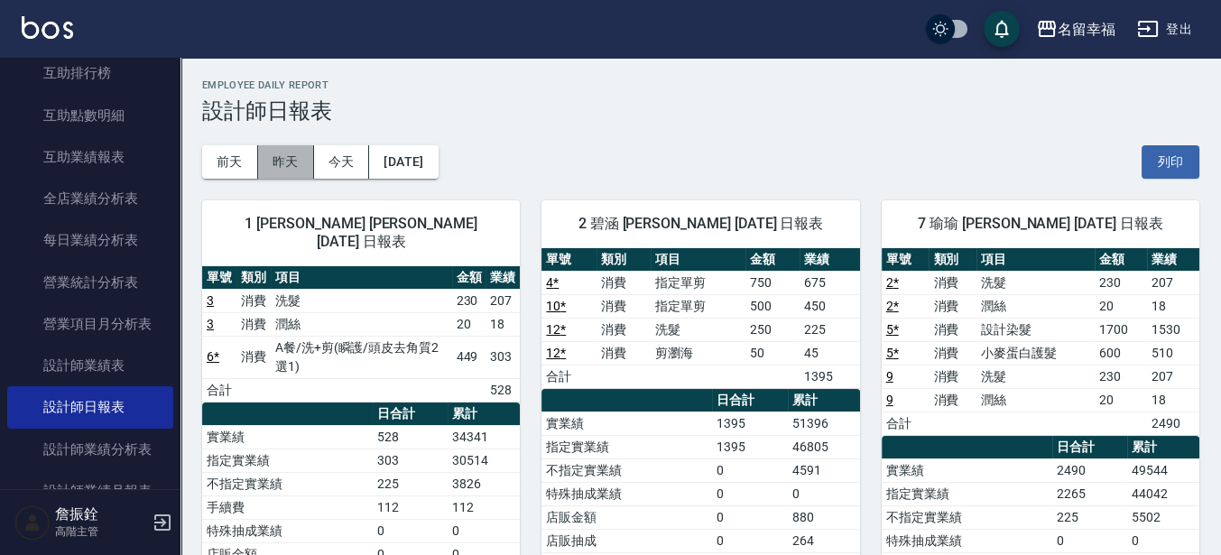
click at [274, 165] on button "昨天" at bounding box center [286, 161] width 56 height 33
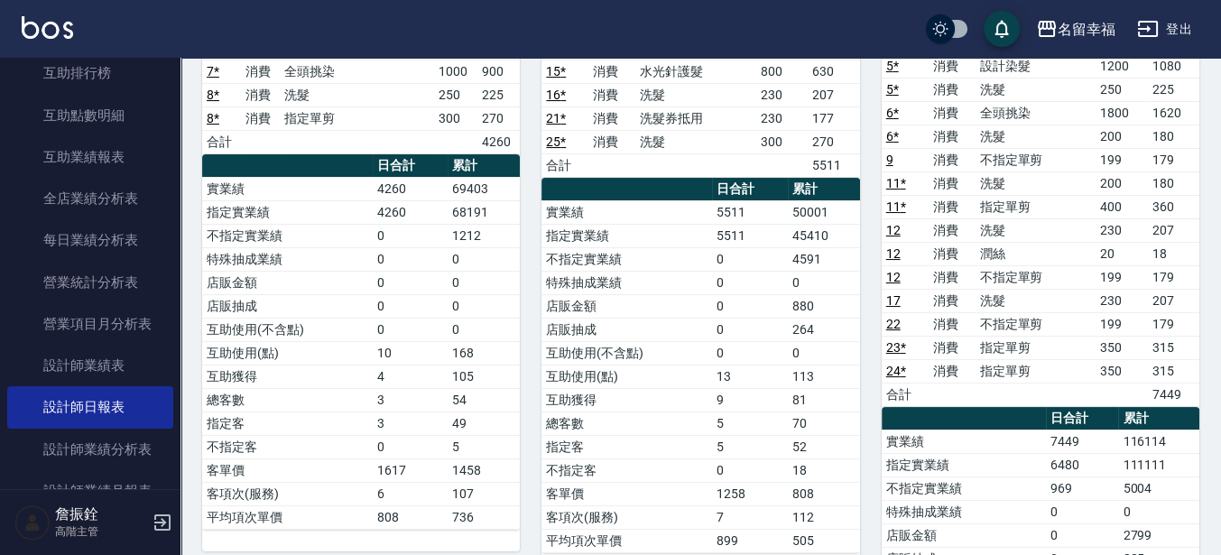
scroll to position [286, 0]
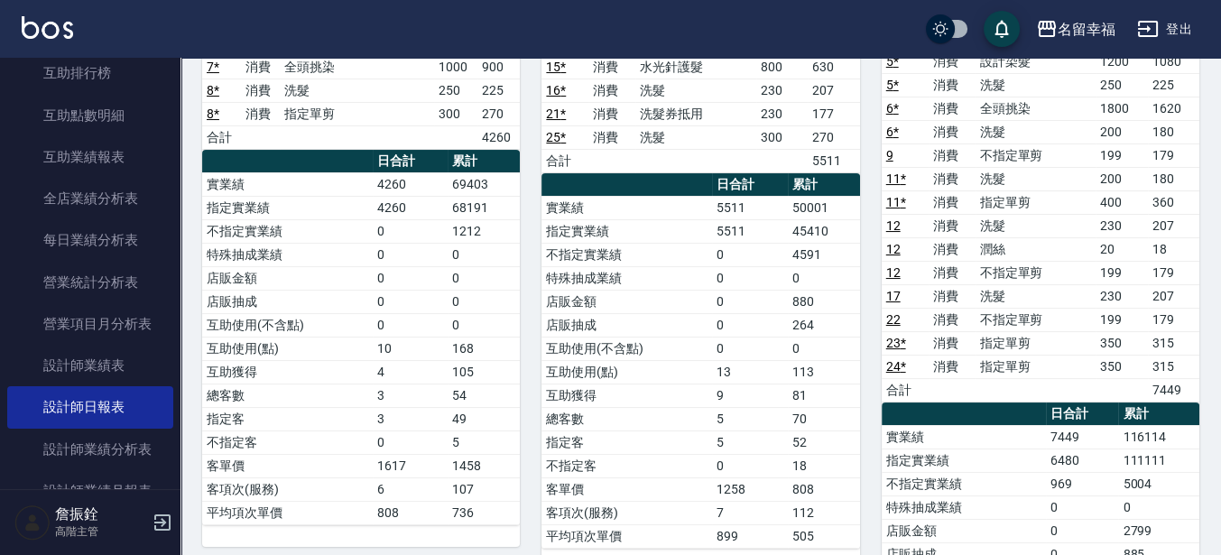
click at [1194, 21] on button "登出" at bounding box center [1164, 29] width 69 height 33
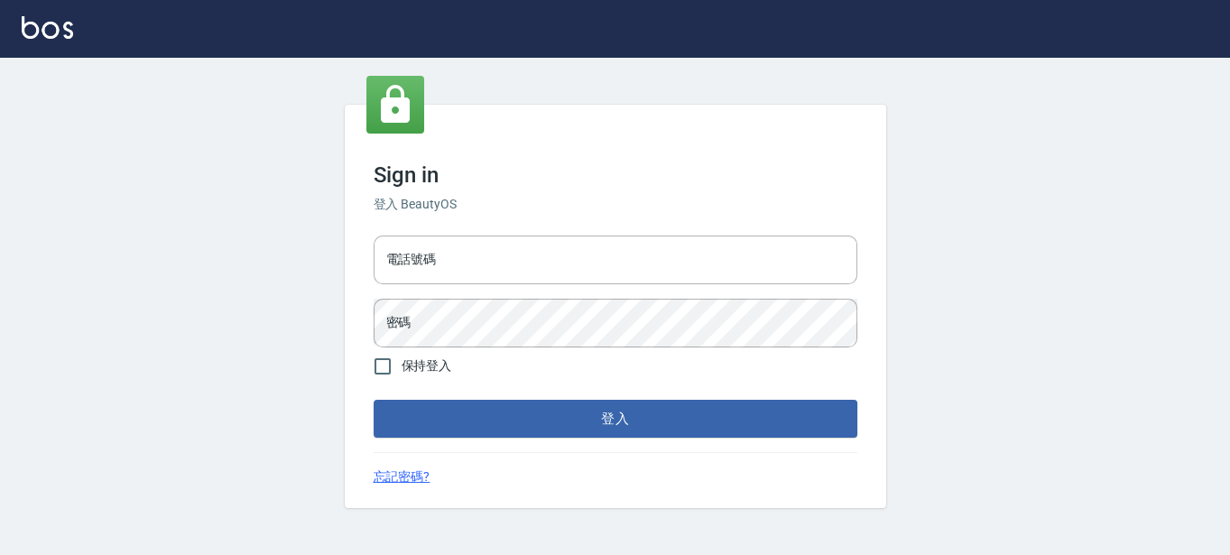
type input "0289832082"
click at [602, 439] on div "Sign in 登入 BeautyOS 電話號碼 0289832082 電話號碼 密碼 密碼 保持登入 登入 忘記密碼?" at bounding box center [616, 306] width 542 height 403
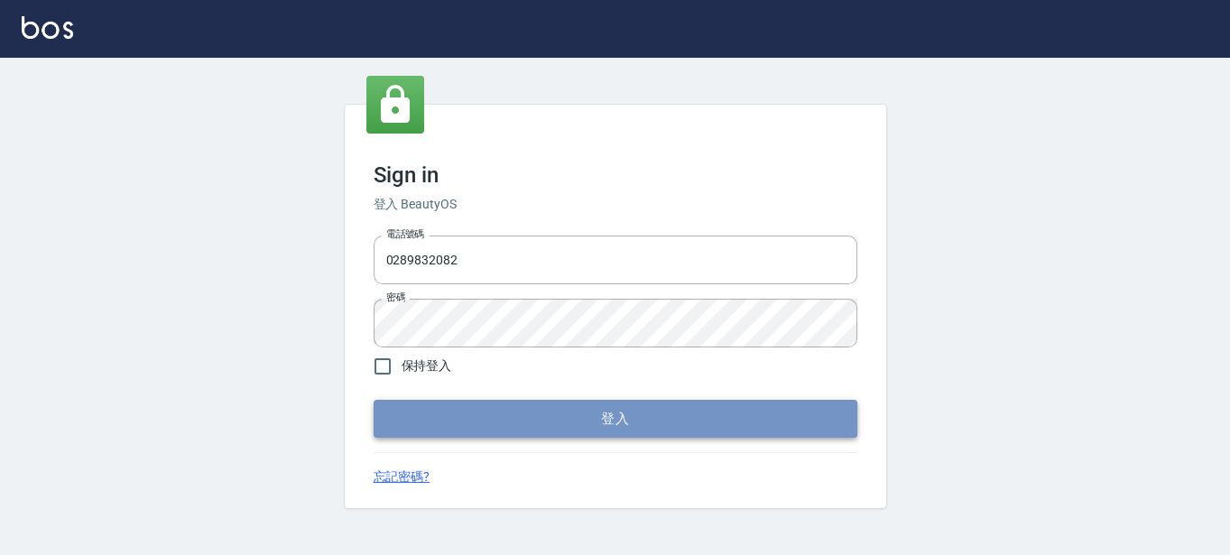
click at [605, 421] on button "登入" at bounding box center [616, 419] width 484 height 38
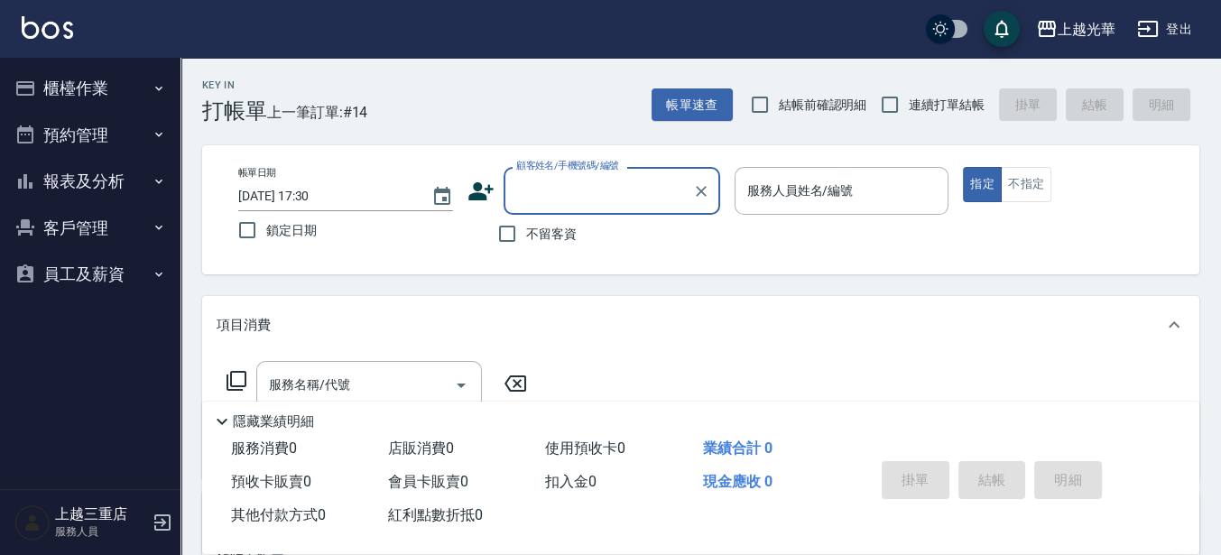
click at [587, 237] on div "不留客資" at bounding box center [594, 234] width 253 height 38
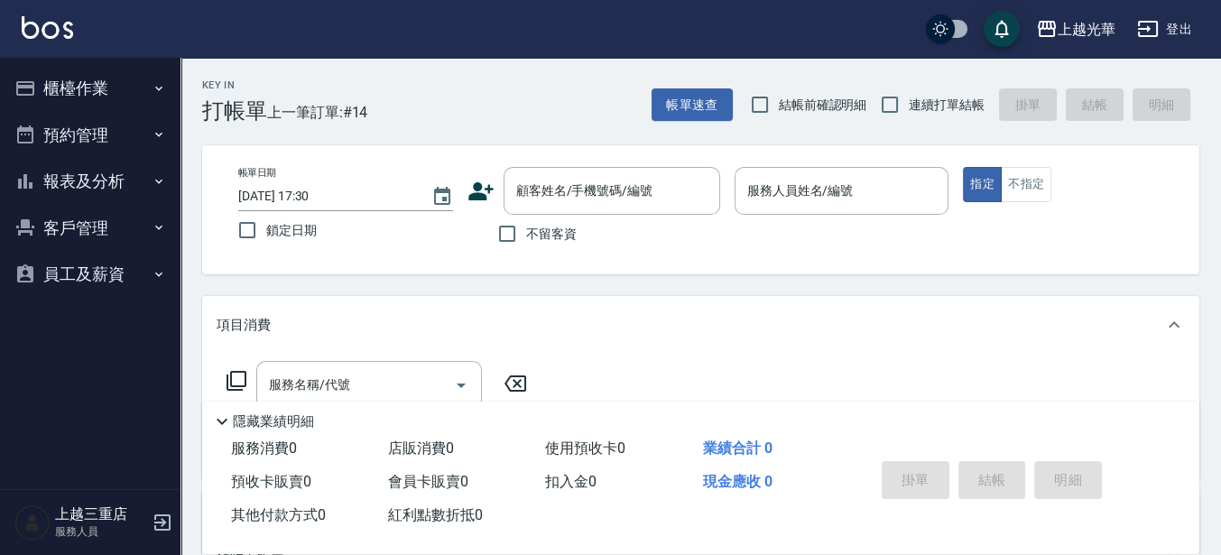
drag, startPoint x: 558, startPoint y: 237, endPoint x: 568, endPoint y: 240, distance: 10.3
click at [559, 239] on span "不留客資" at bounding box center [551, 234] width 51 height 19
click at [526, 239] on input "不留客資" at bounding box center [507, 234] width 38 height 38
checkbox input "true"
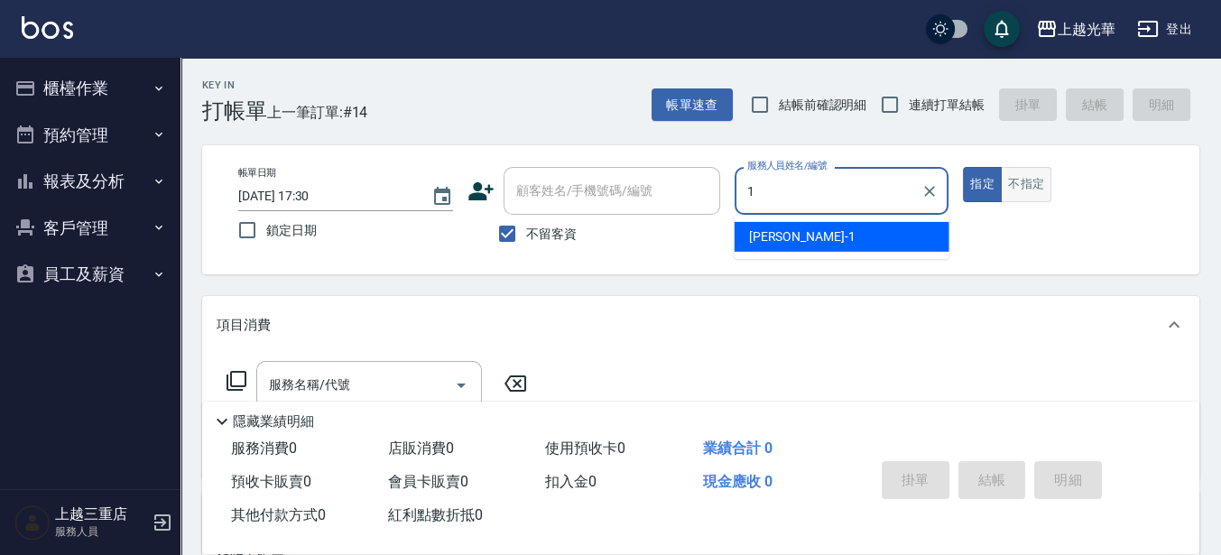
type input "1"
type button "true"
type input "小詹-1"
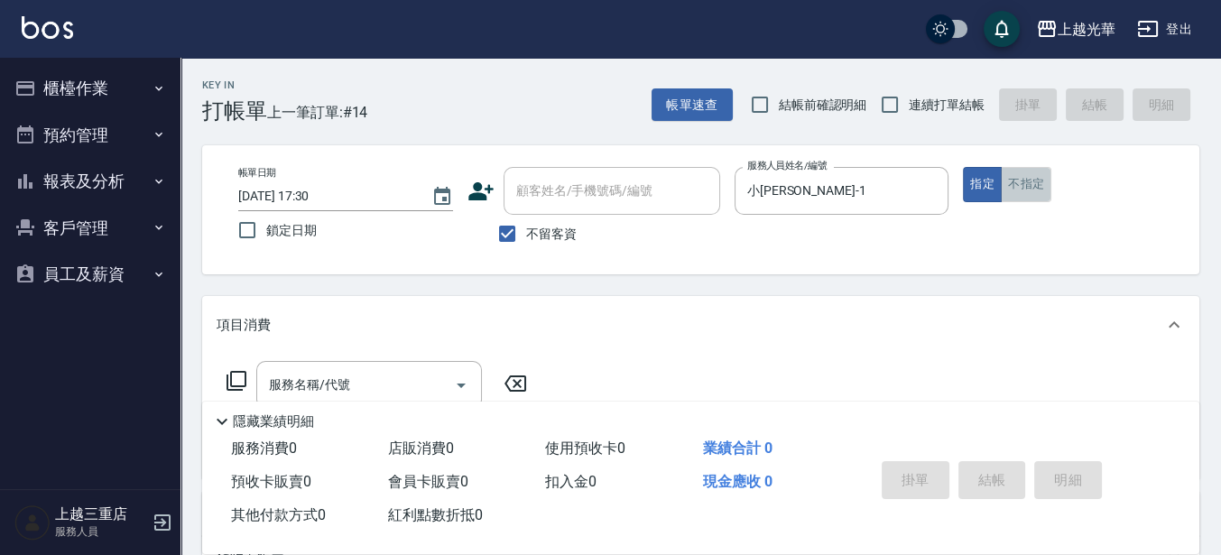
click at [1044, 183] on button "不指定" at bounding box center [1026, 184] width 51 height 35
click at [374, 375] on input "服務名稱/代號" at bounding box center [355, 385] width 182 height 32
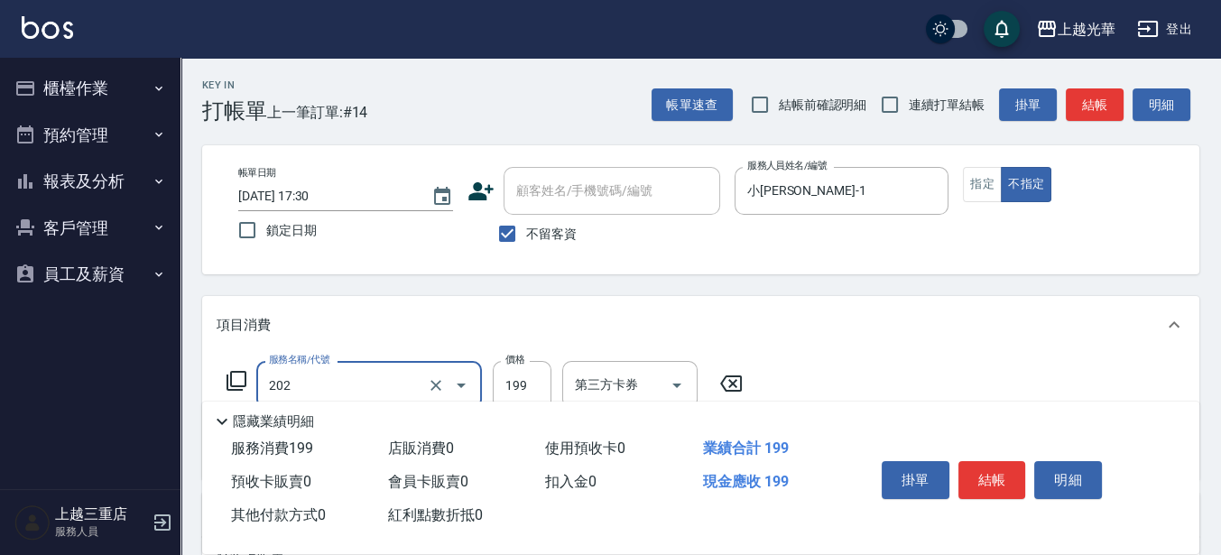
type input "不指定單剪(202)"
click at [993, 468] on button "結帳" at bounding box center [993, 480] width 68 height 38
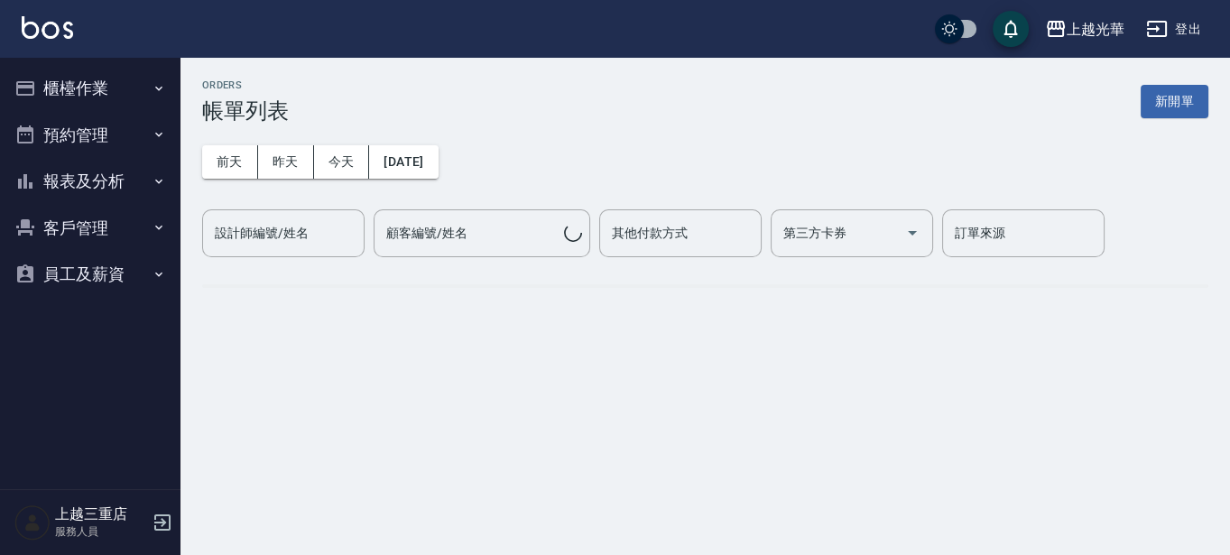
click at [83, 79] on button "櫃檯作業" at bounding box center [90, 88] width 166 height 47
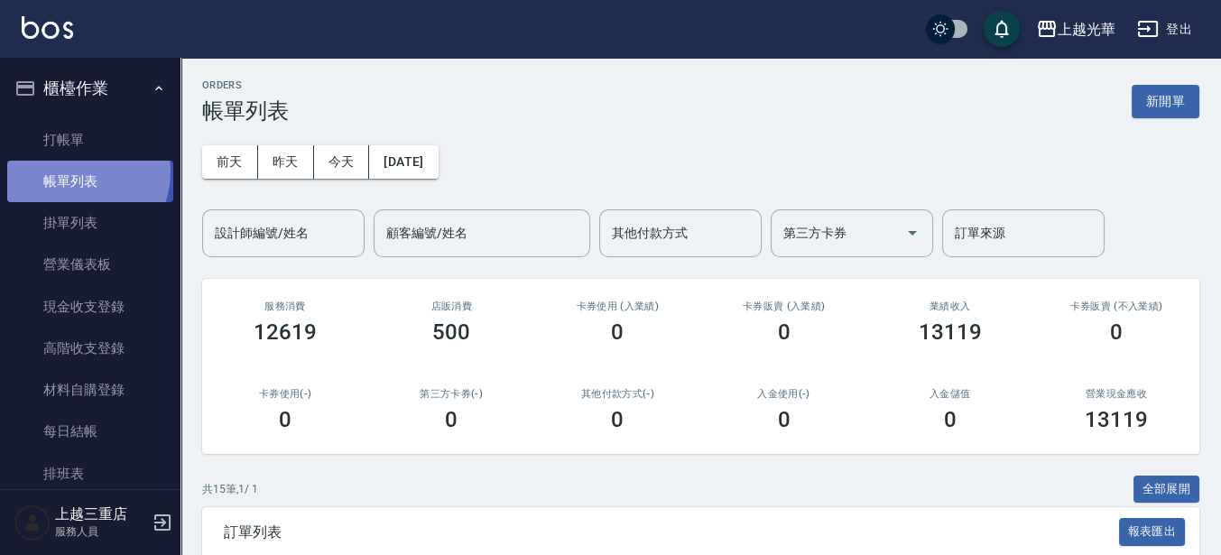
click at [75, 172] on link "帳單列表" at bounding box center [90, 182] width 166 height 42
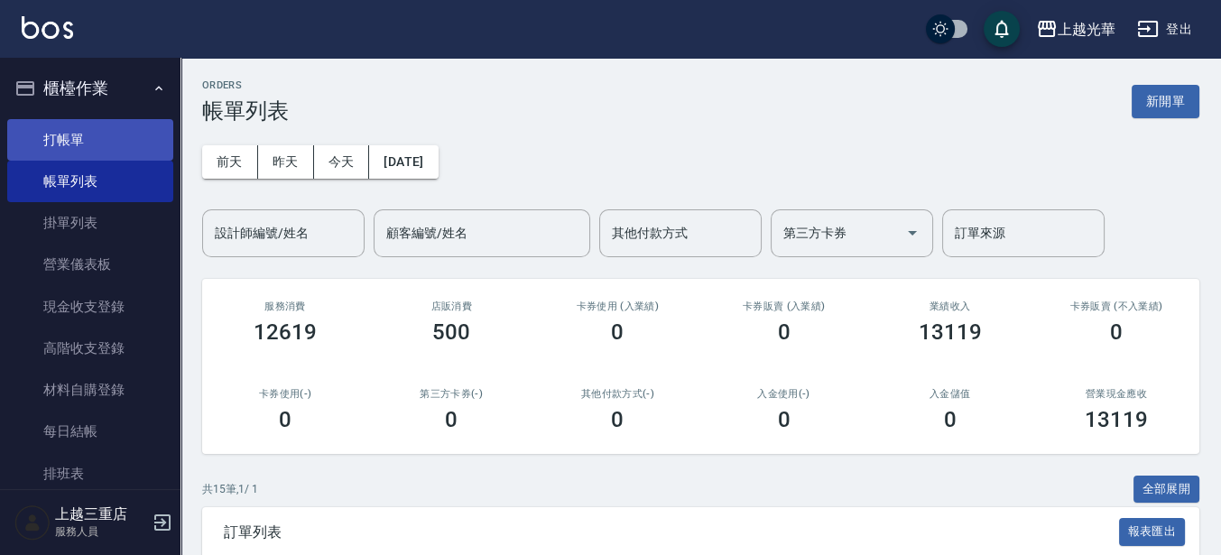
click at [90, 132] on link "打帳單" at bounding box center [90, 140] width 166 height 42
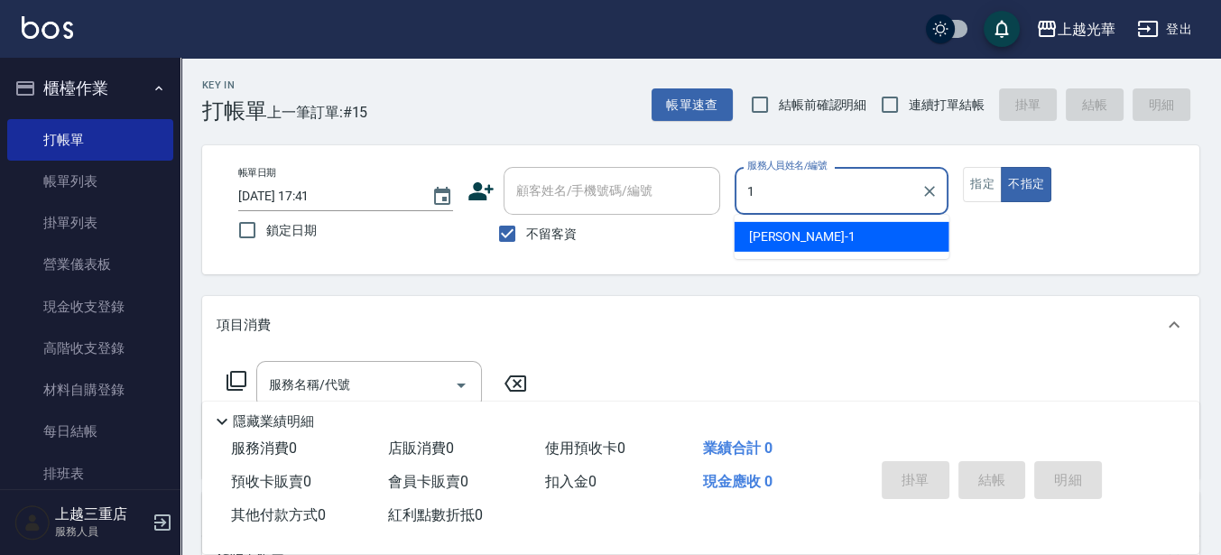
type input "1"
type button "false"
type input "小詹-1"
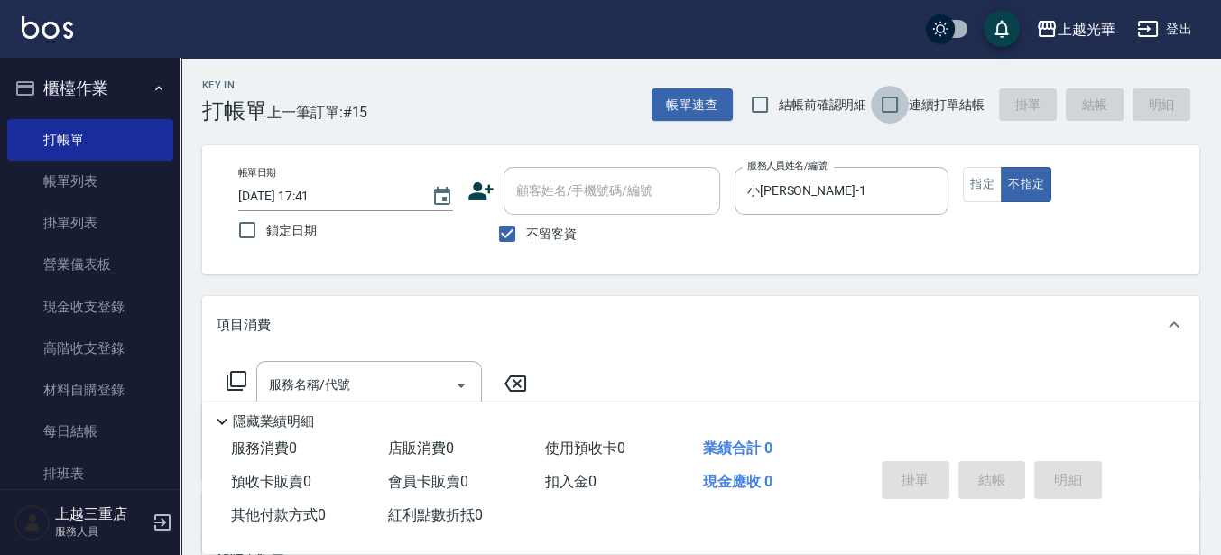
click at [904, 114] on input "連續打單結帳" at bounding box center [890, 105] width 38 height 38
checkbox input "true"
click at [350, 386] on input "服務名稱/代號" at bounding box center [355, 385] width 182 height 32
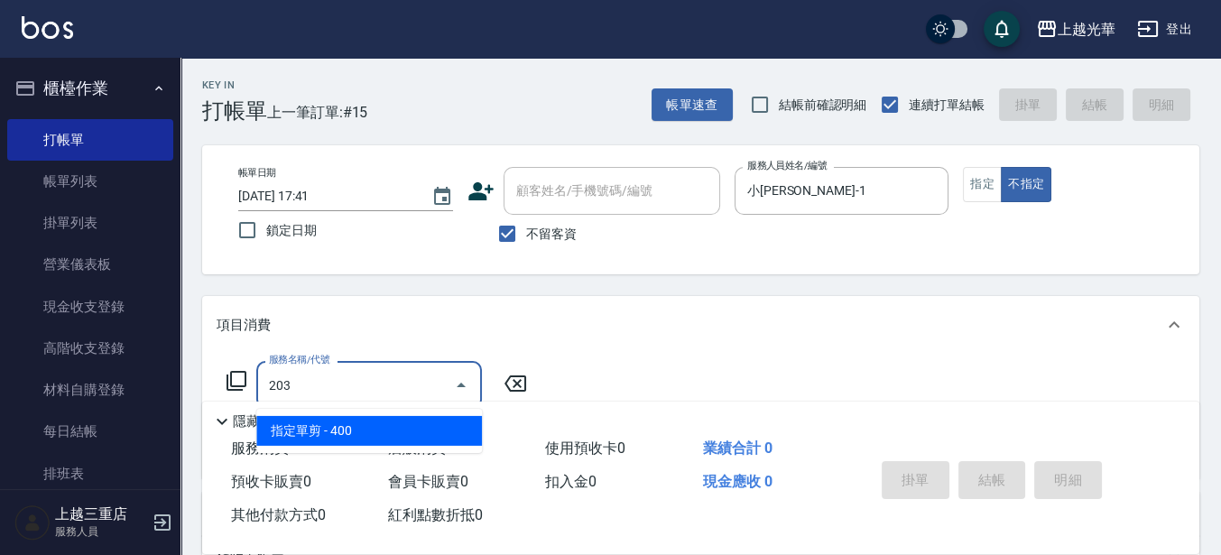
type input "指定單剪(203)"
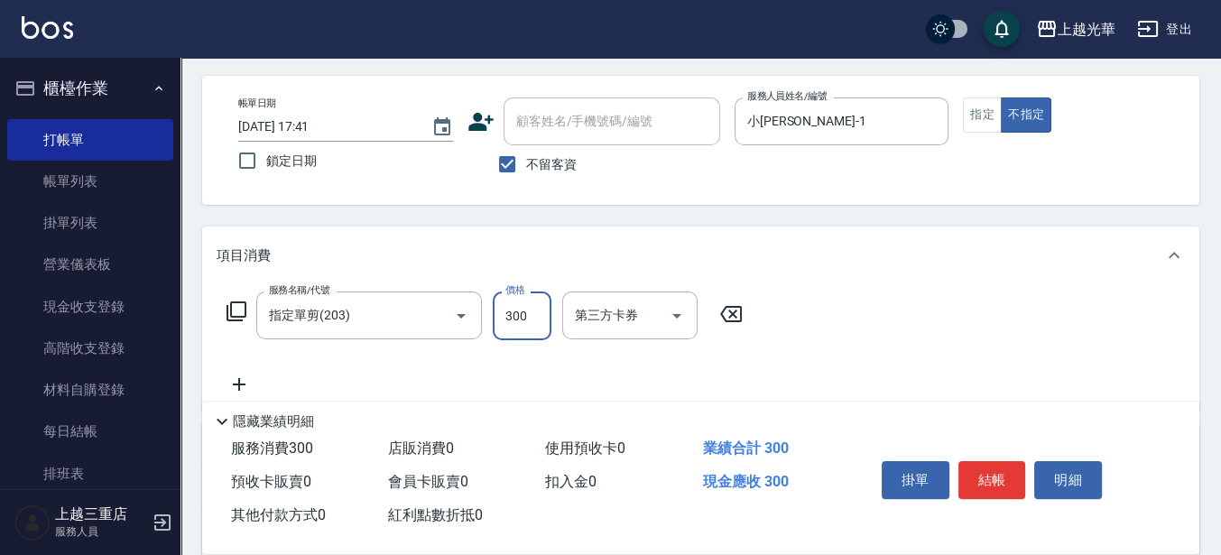
scroll to position [113, 0]
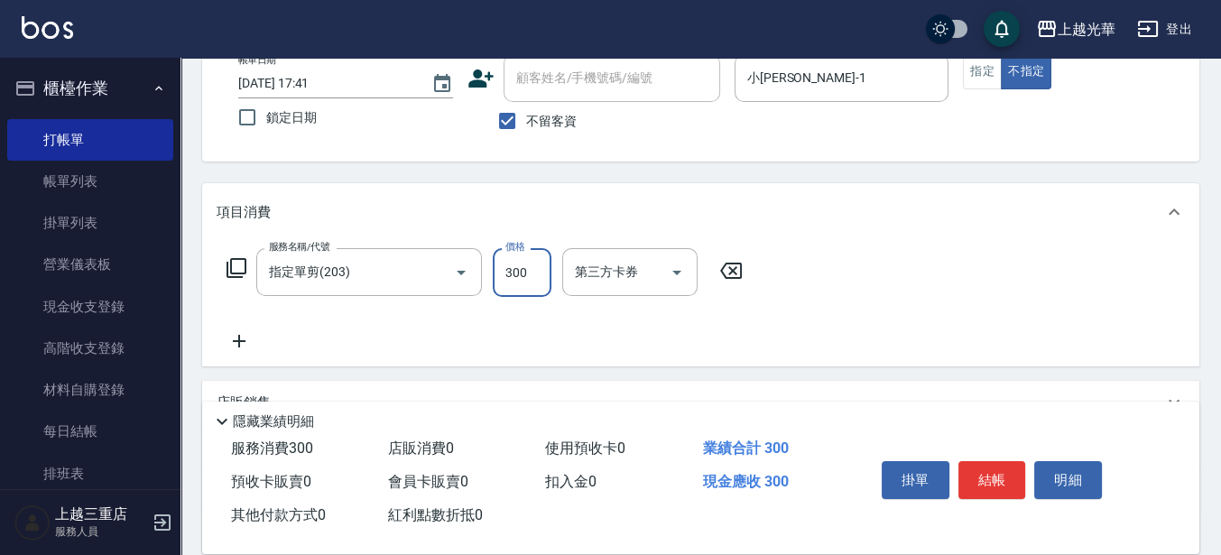
type input "300"
click at [245, 344] on icon at bounding box center [239, 341] width 45 height 22
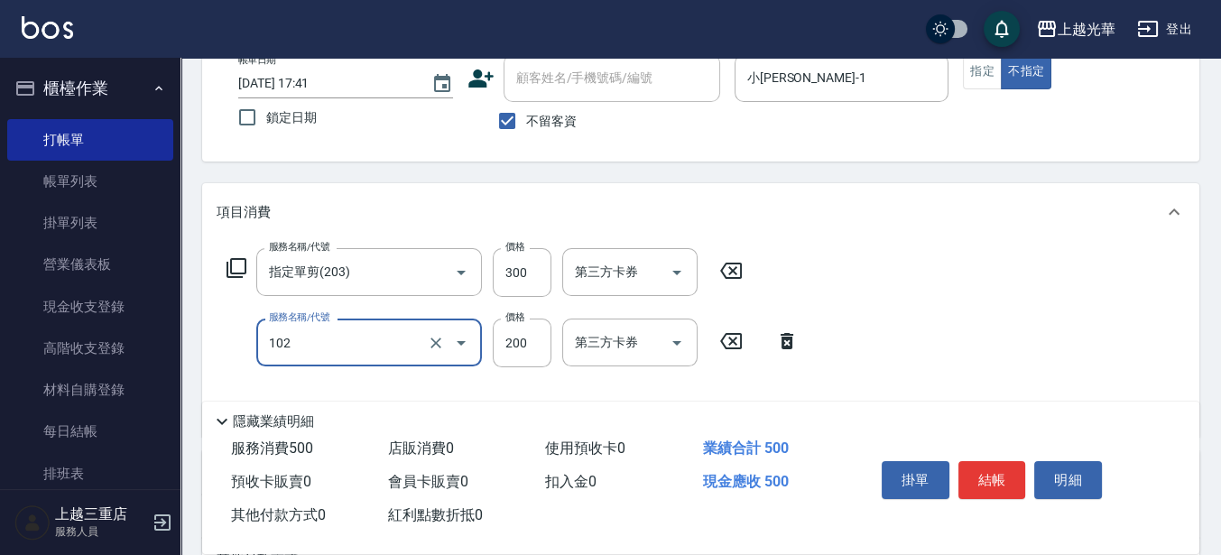
type input "指定洗髮(102)"
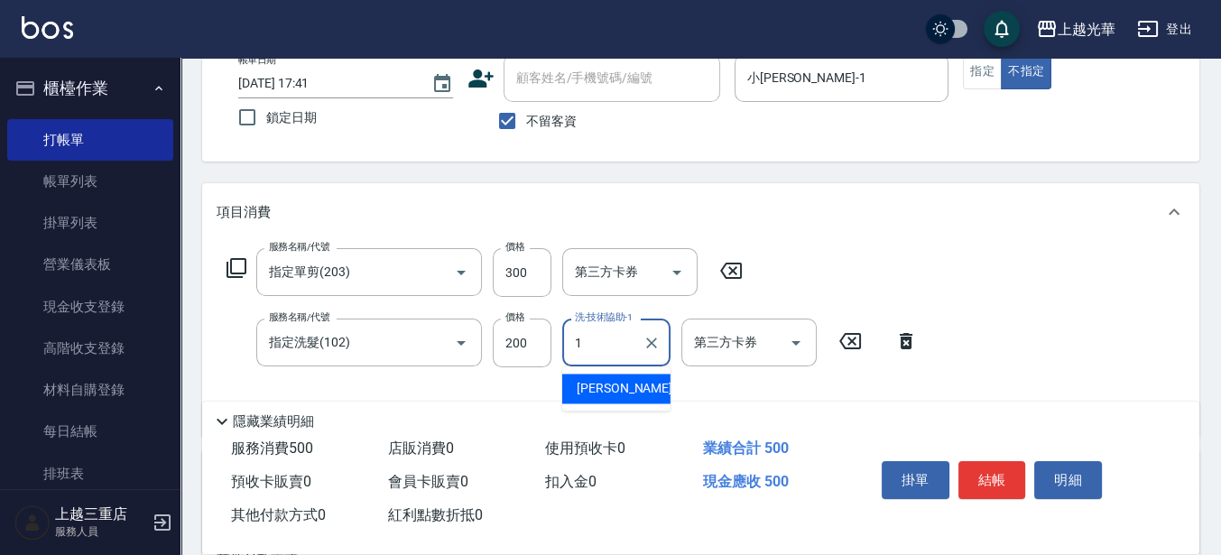
type input "小詹-1"
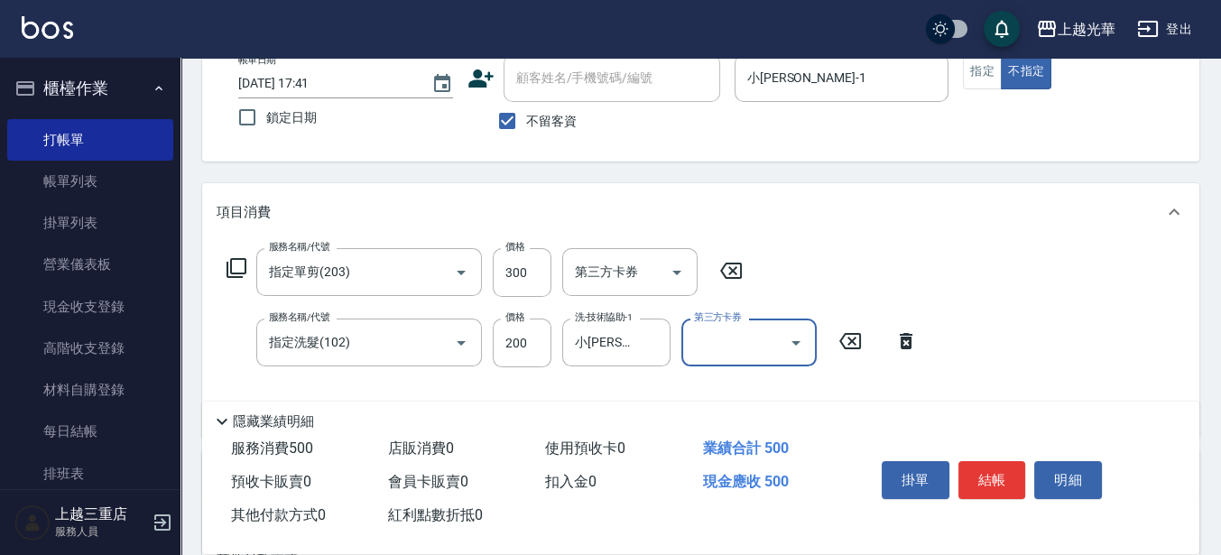
click at [971, 454] on div "掛單 結帳 明細" at bounding box center [993, 482] width 236 height 57
click at [977, 470] on button "結帳" at bounding box center [993, 480] width 68 height 38
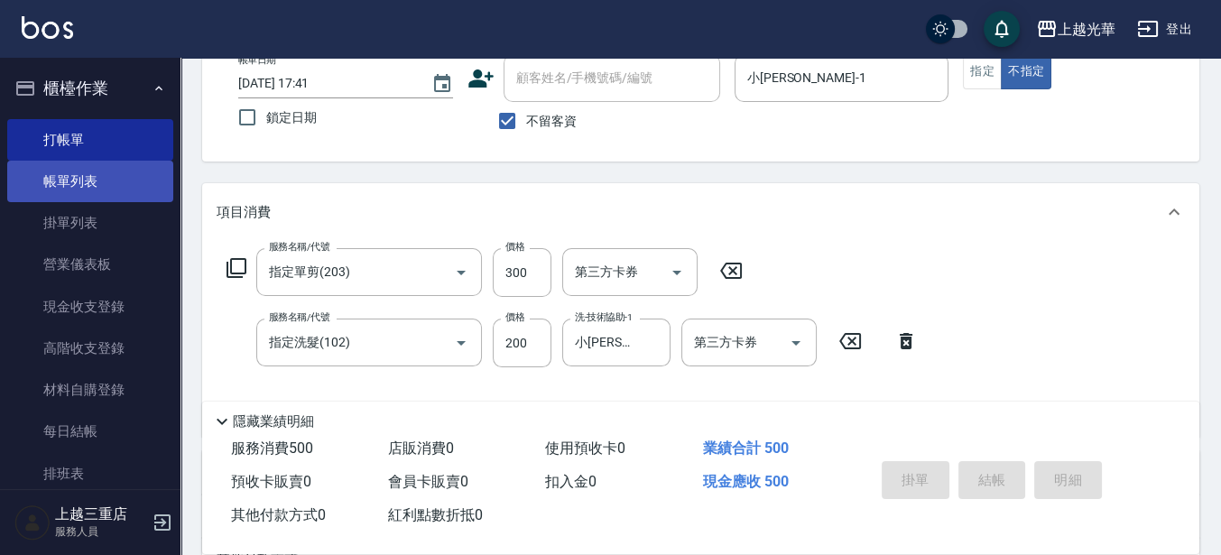
type input "2025/08/19 18:23"
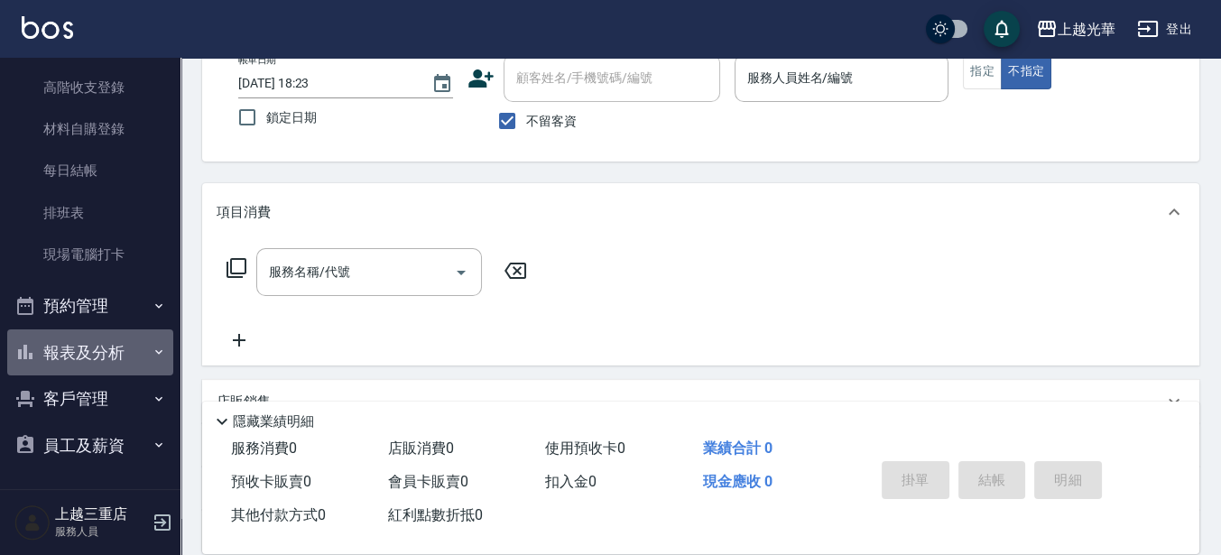
click at [126, 353] on button "報表及分析" at bounding box center [90, 352] width 166 height 47
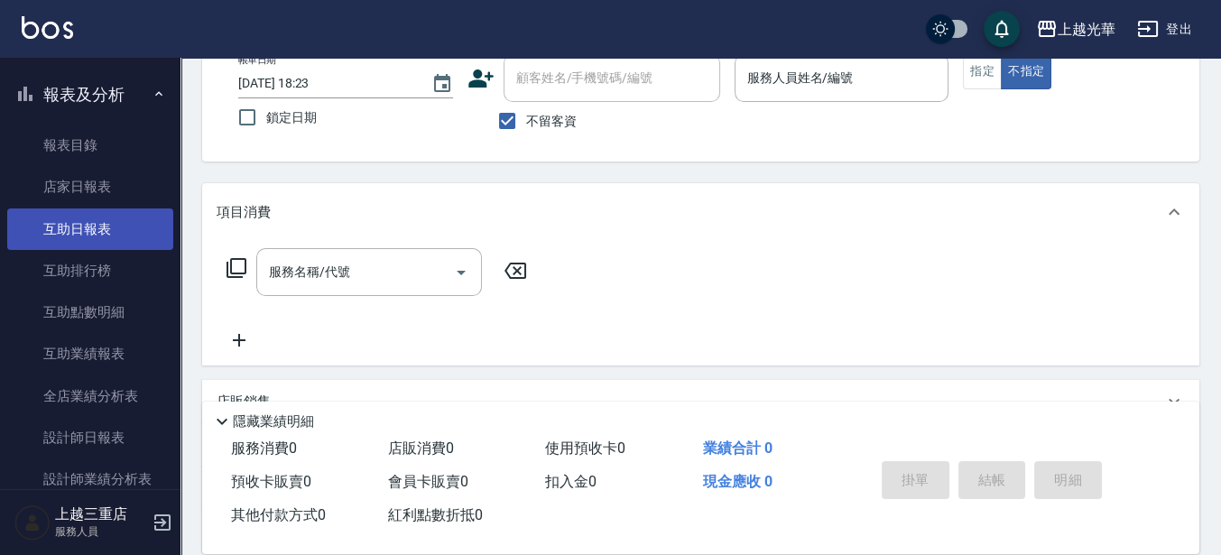
scroll to position [486, 0]
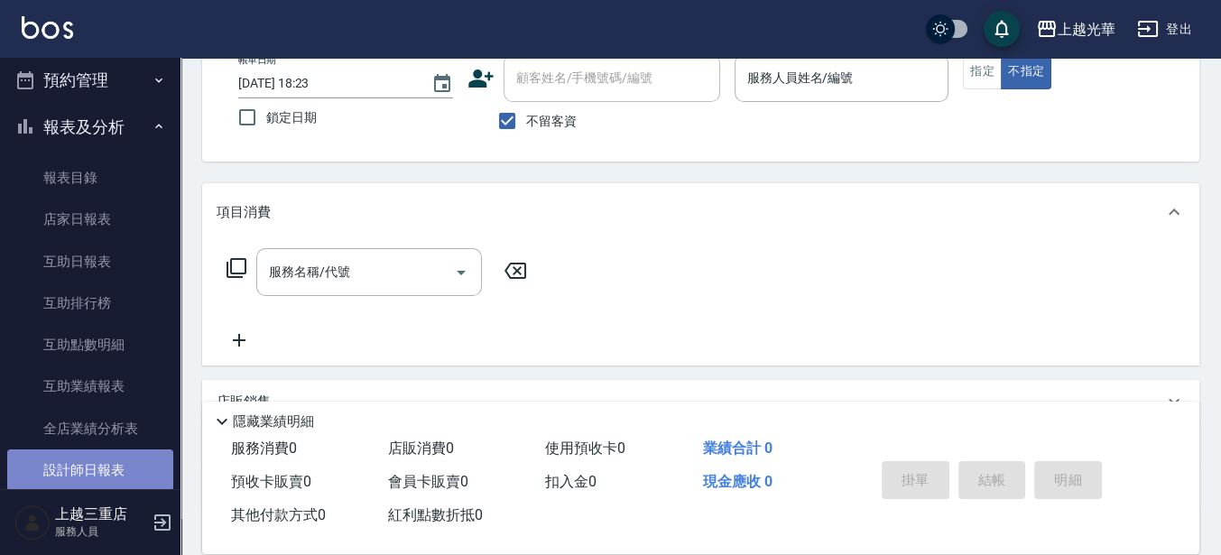
click at [116, 459] on link "設計師日報表" at bounding box center [90, 470] width 166 height 42
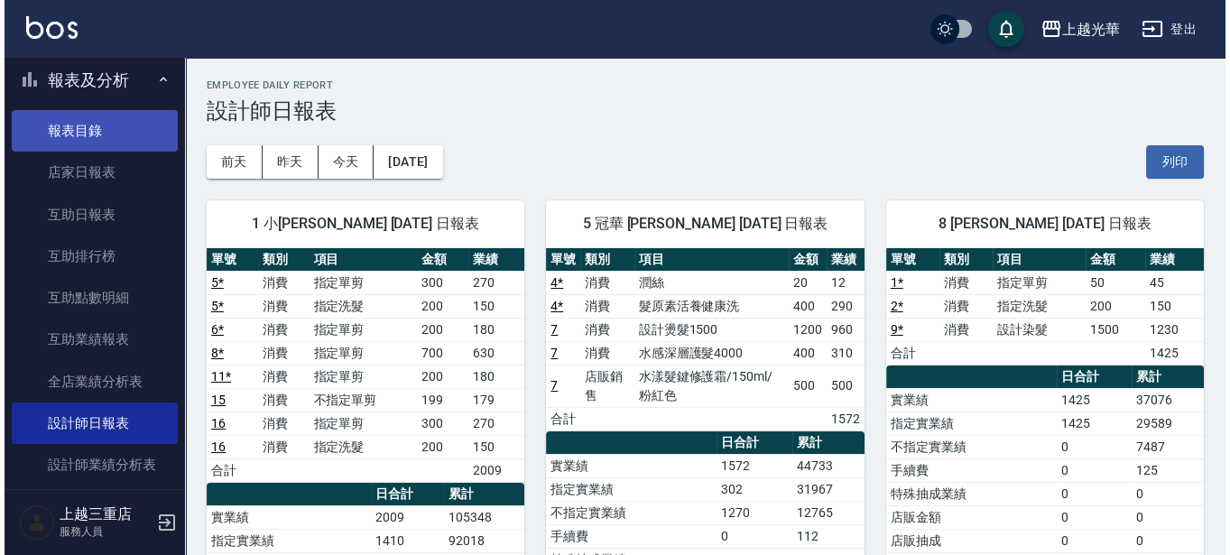
scroll to position [486, 0]
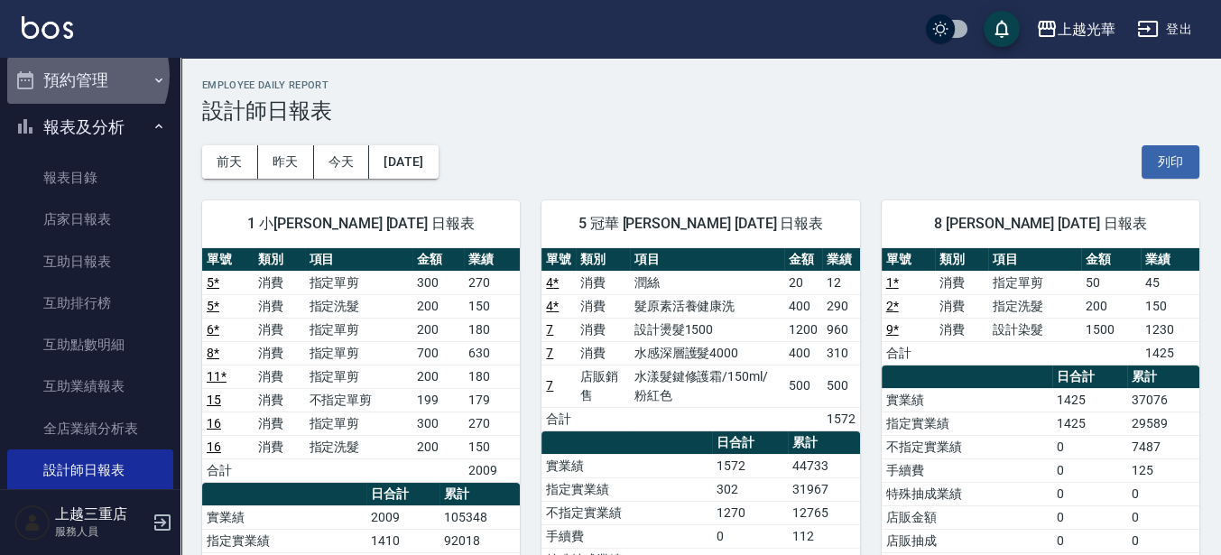
click at [81, 75] on button "預約管理" at bounding box center [90, 80] width 166 height 47
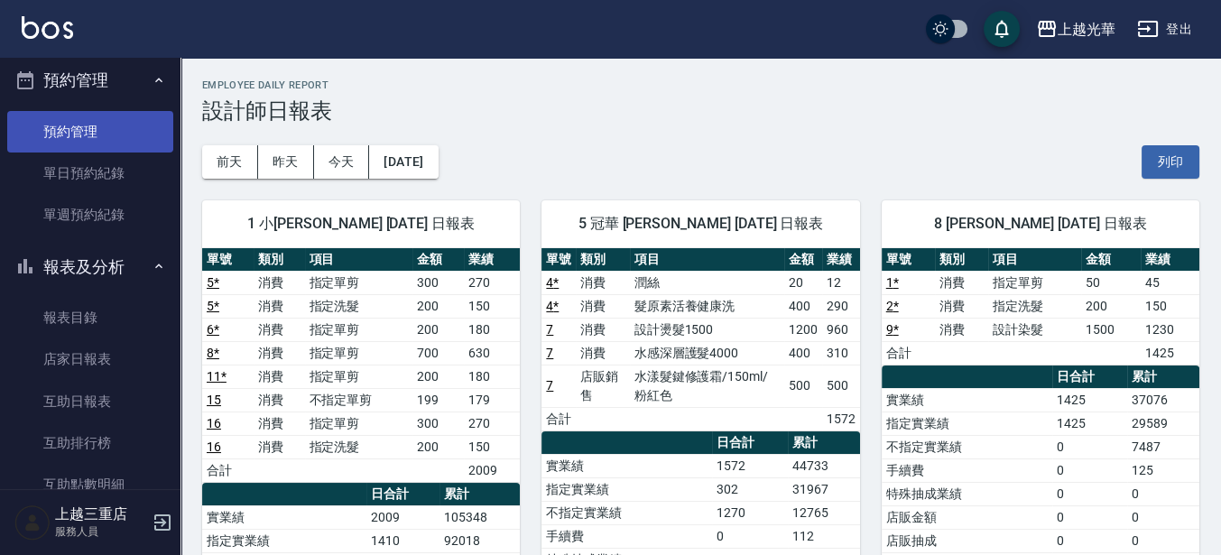
click at [68, 117] on link "預約管理" at bounding box center [90, 132] width 166 height 42
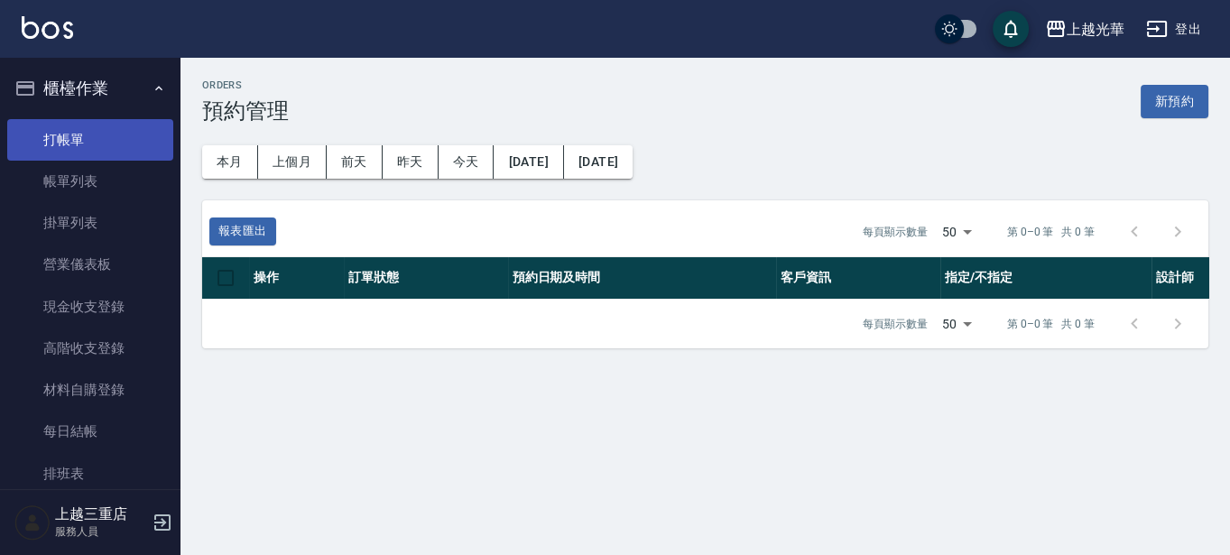
click at [76, 143] on link "打帳單" at bounding box center [90, 140] width 166 height 42
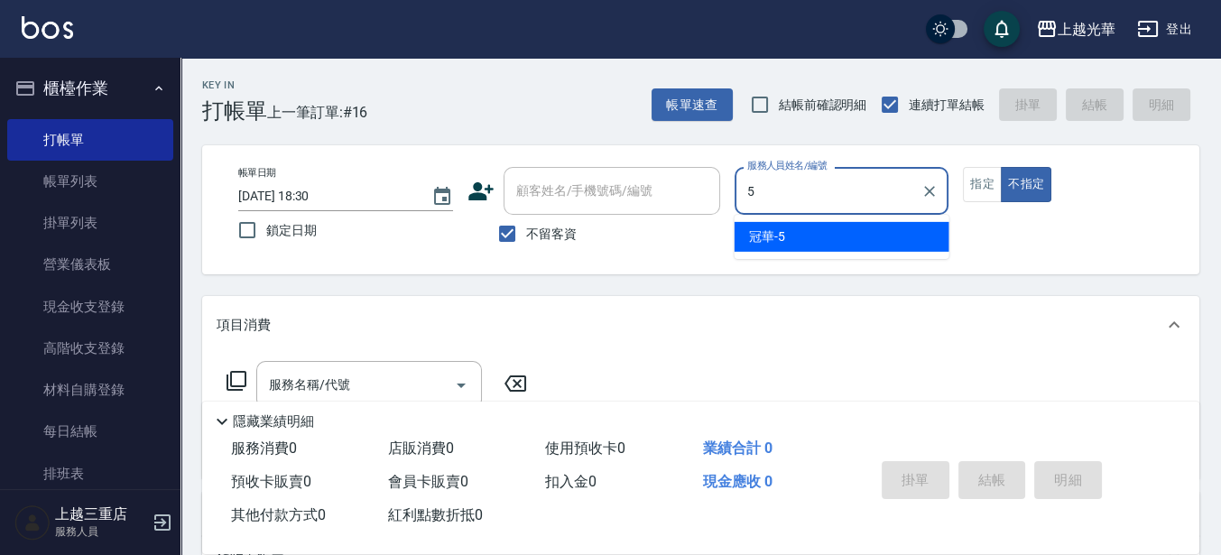
type input "冠華-5"
type button "false"
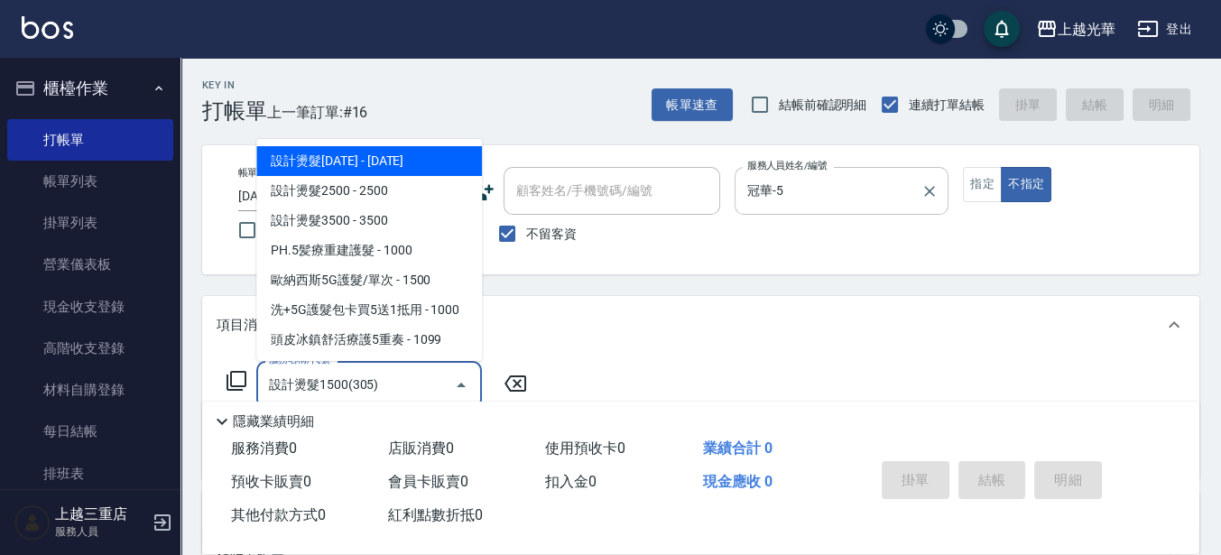
type input "設計燙髮1500(305)"
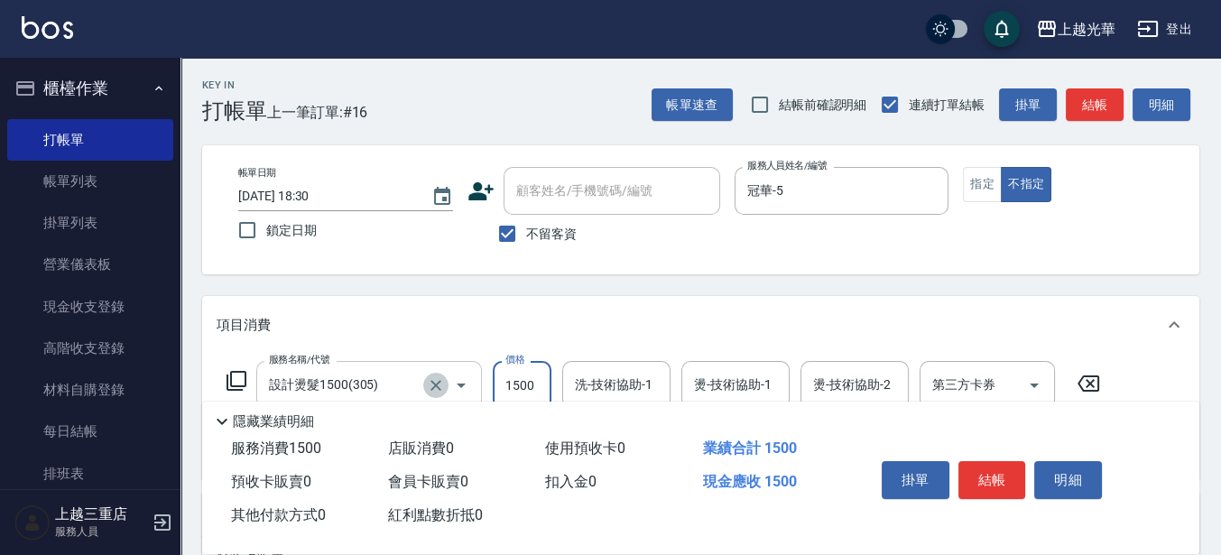
click at [433, 384] on icon "Clear" at bounding box center [436, 385] width 18 height 18
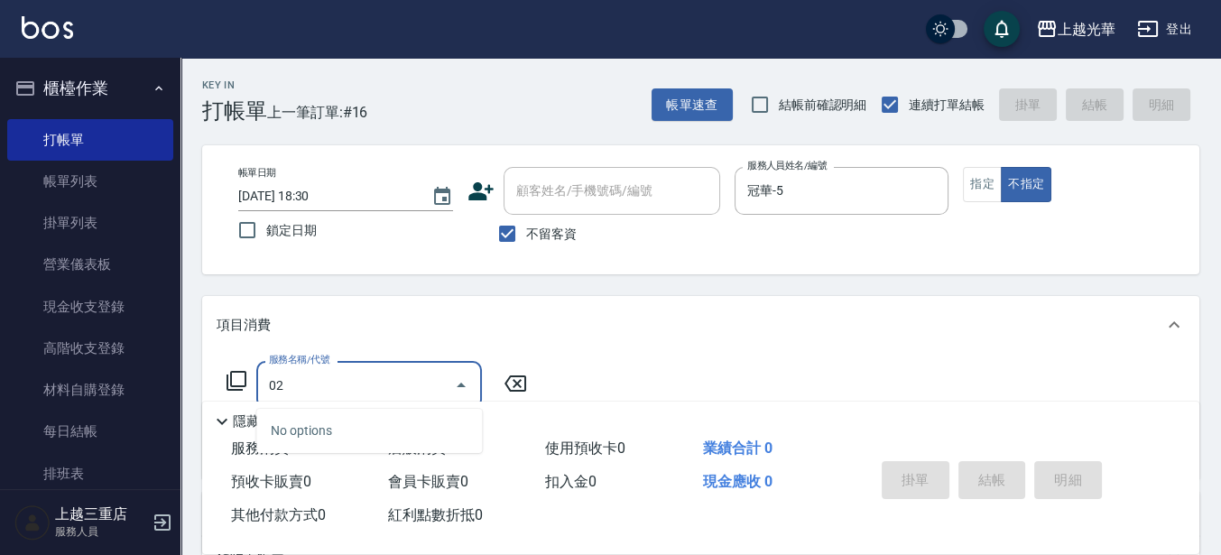
type input "0"
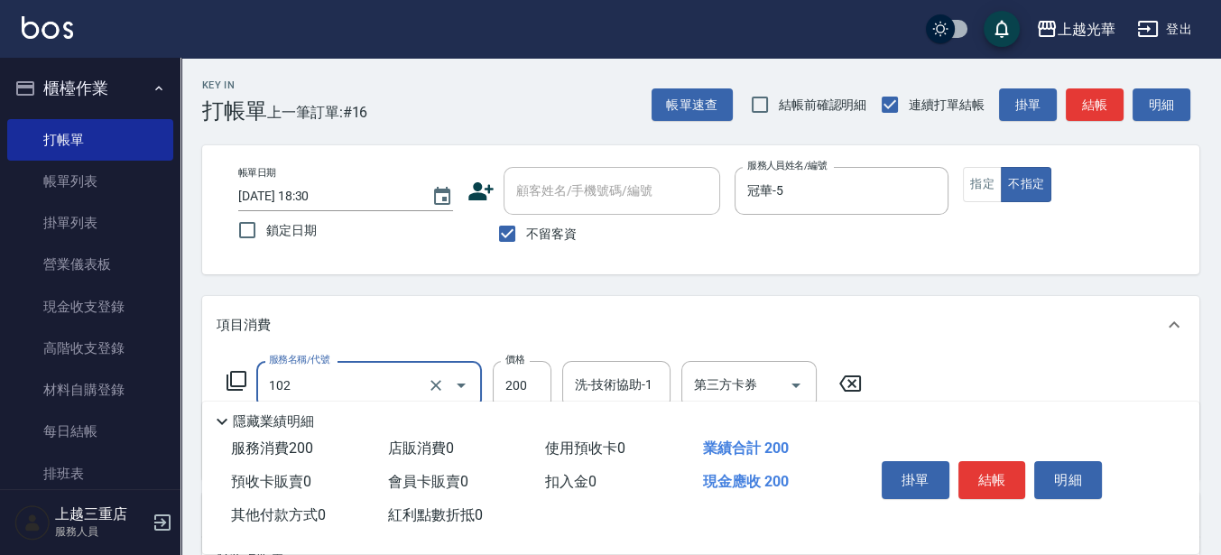
type input "指定洗髮(102)"
type input "400"
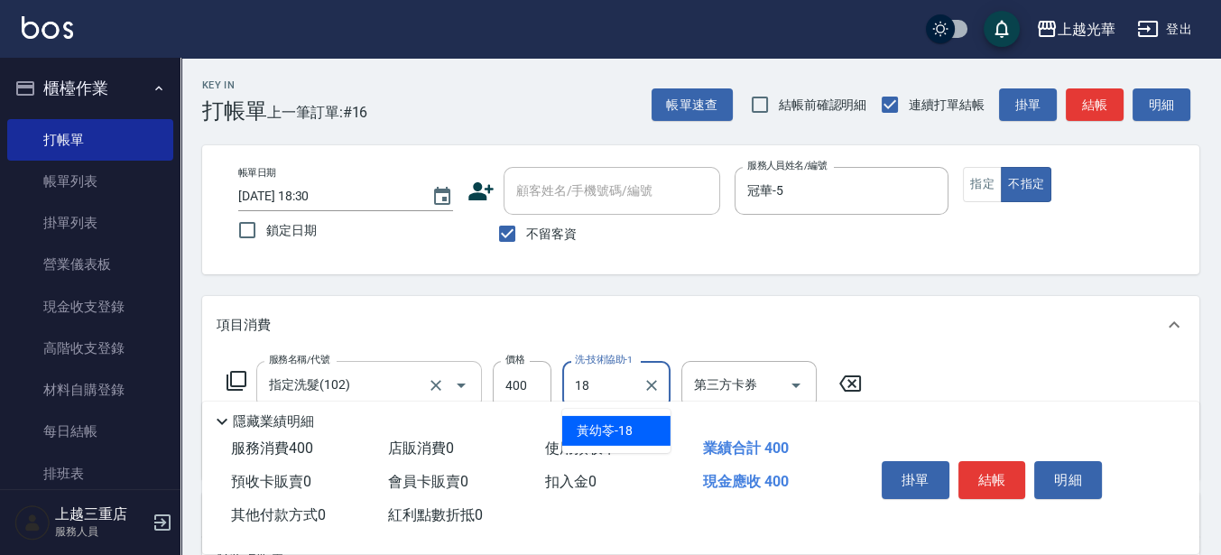
type input "黃幼苓-18"
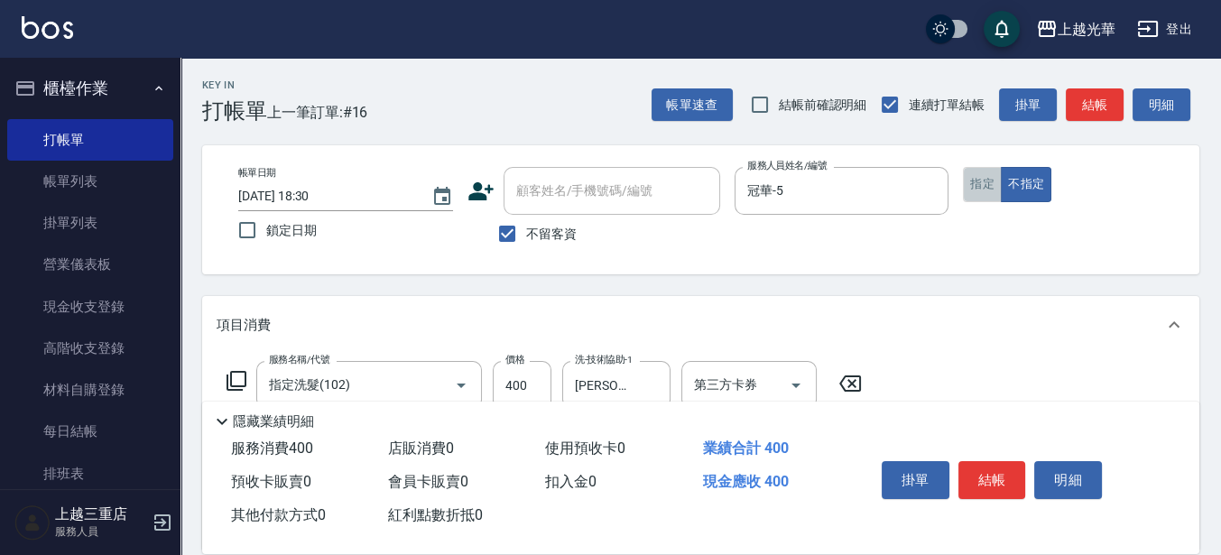
click at [977, 181] on button "指定" at bounding box center [982, 184] width 39 height 35
click at [966, 240] on div "帳單日期 2025/08/19 18:30 鎖定日期 顧客姓名/手機號碼/編號 顧客姓名/手機號碼/編號 不留客資 服務人員姓名/編號 冠華-5 服務人員姓名…" at bounding box center [701, 210] width 954 height 86
click at [1079, 97] on button "結帳" at bounding box center [1095, 104] width 58 height 33
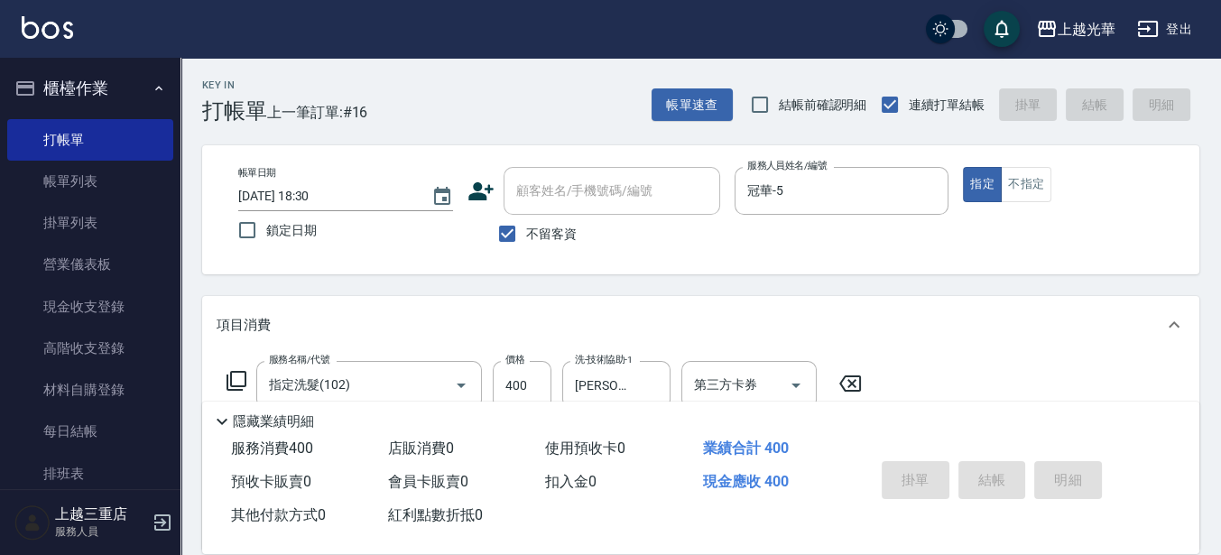
type input "2025/08/19 18:31"
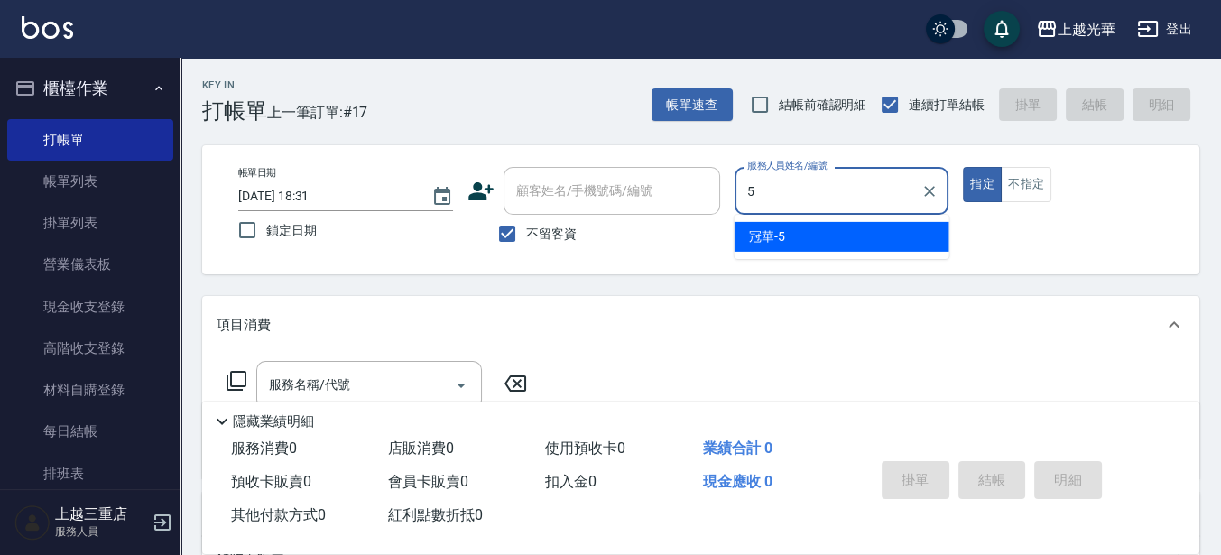
type input "冠華-5"
type button "true"
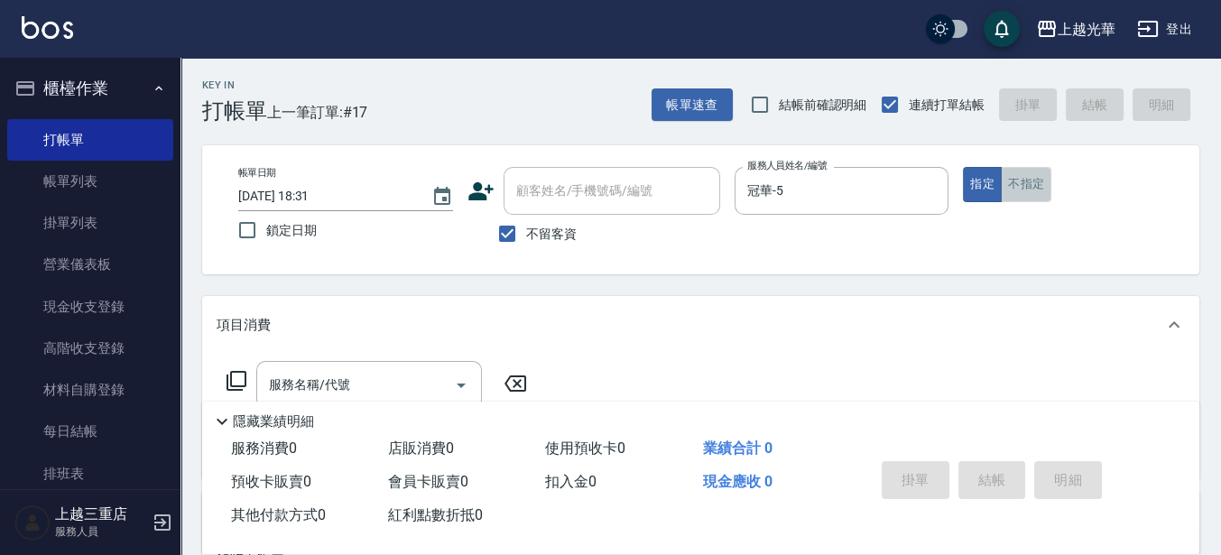
click at [1028, 187] on button "不指定" at bounding box center [1026, 184] width 51 height 35
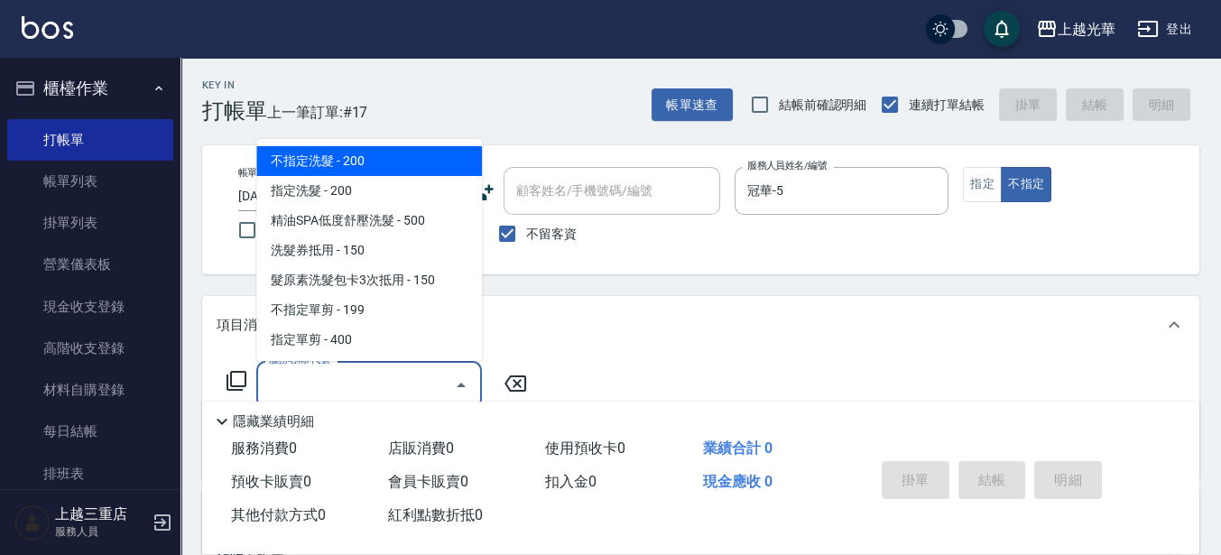
click at [341, 377] on input "服務名稱/代號" at bounding box center [355, 385] width 182 height 32
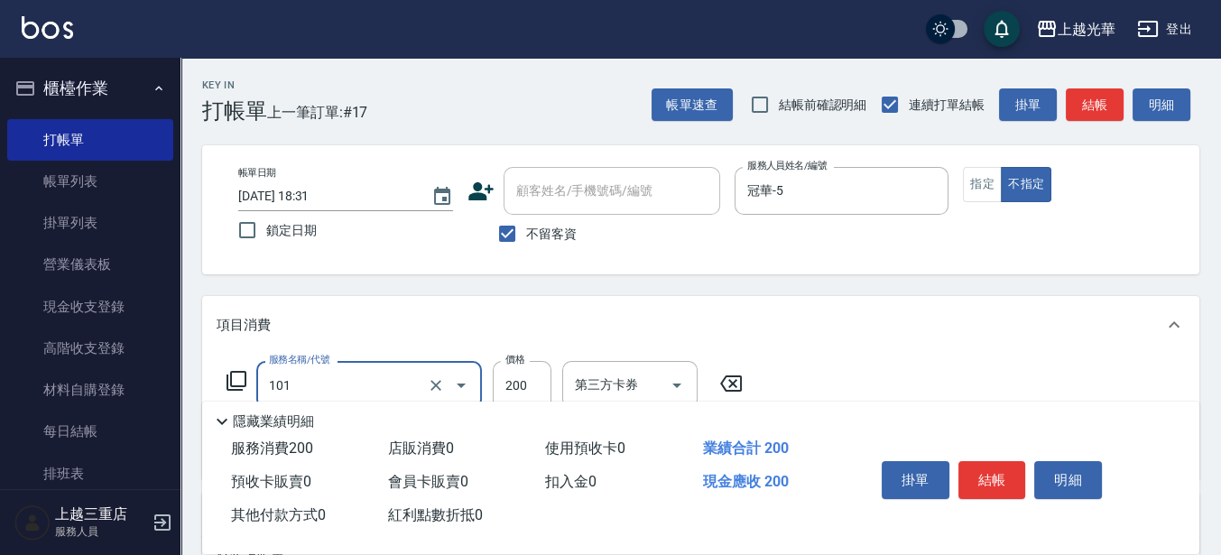
type input "不指定洗髮(101)"
type input "300"
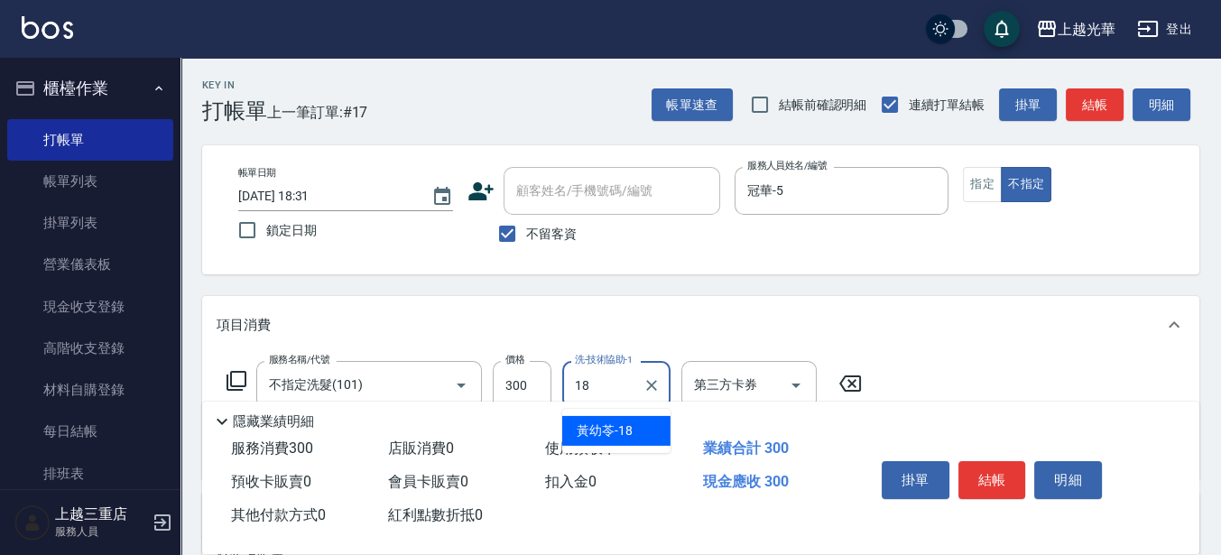
type input "黃幼苓-18"
type input "潤絲(801)"
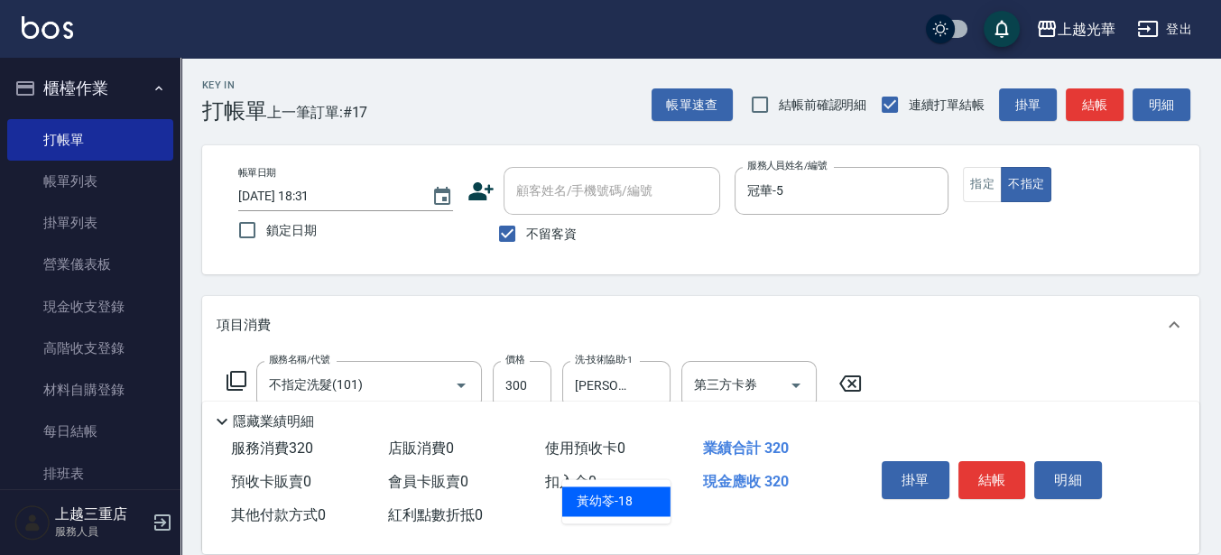
type input "黃幼苓-18"
click at [1095, 95] on button "結帳" at bounding box center [1095, 104] width 58 height 33
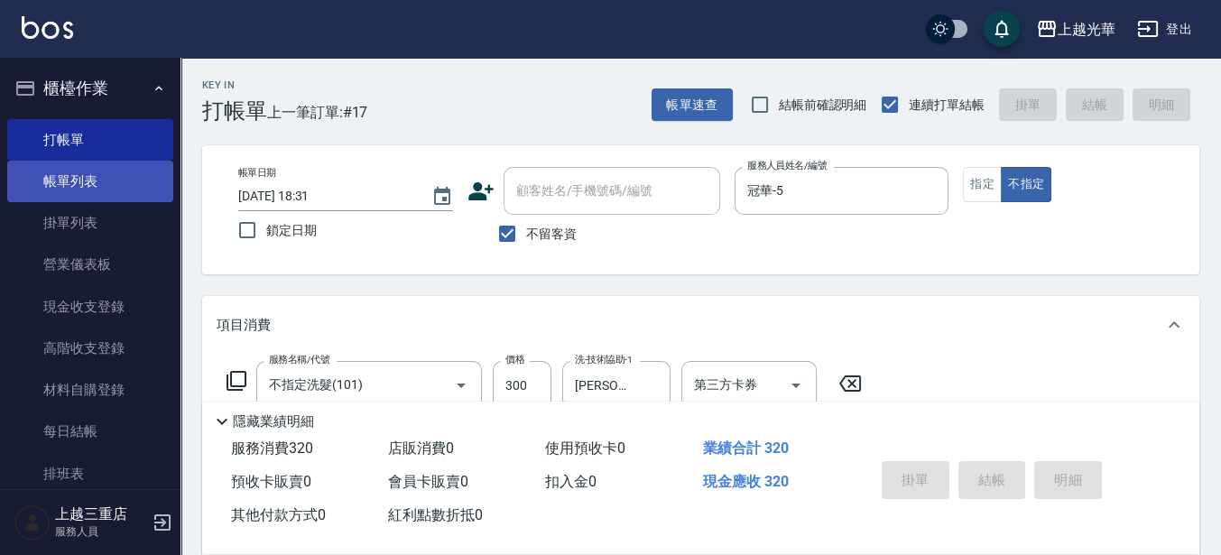
type input "2025/08/19 18:48"
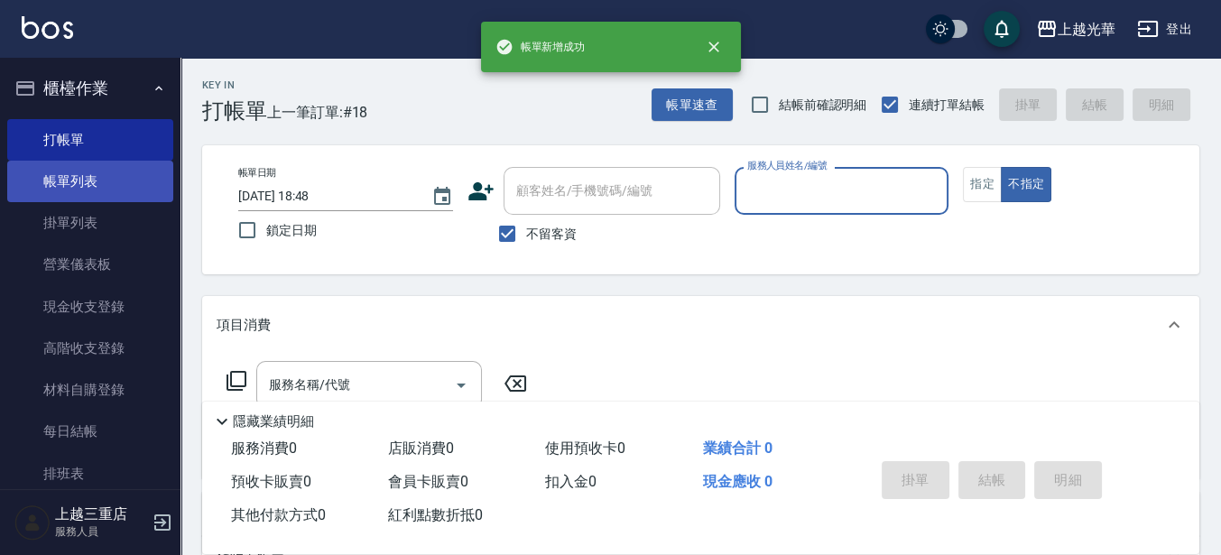
click at [80, 181] on link "帳單列表" at bounding box center [90, 182] width 166 height 42
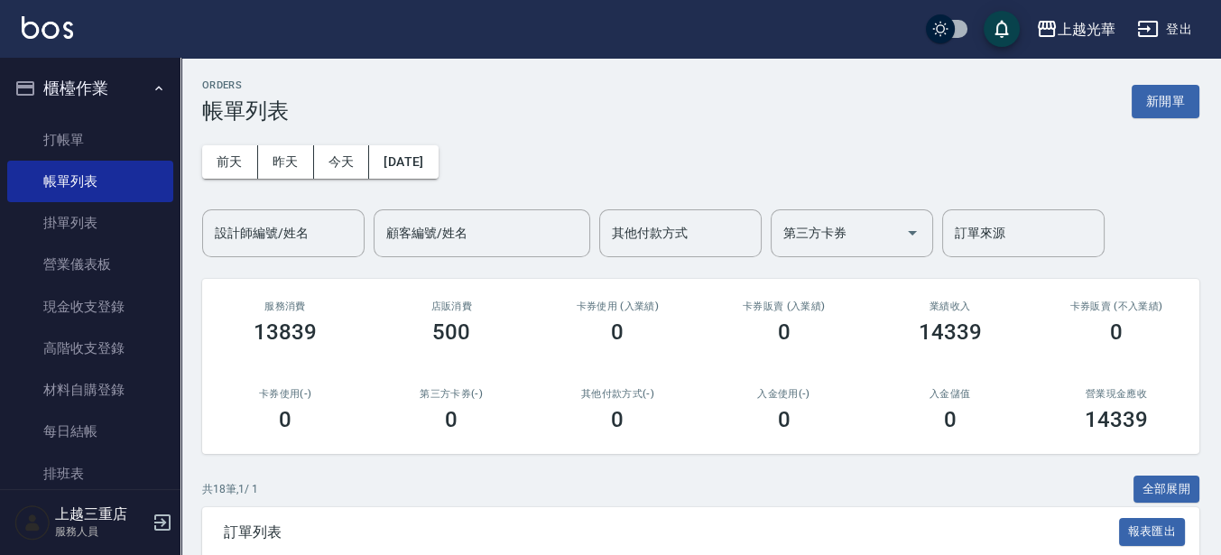
click at [259, 239] on input "設計師編號/姓名" at bounding box center [283, 234] width 146 height 32
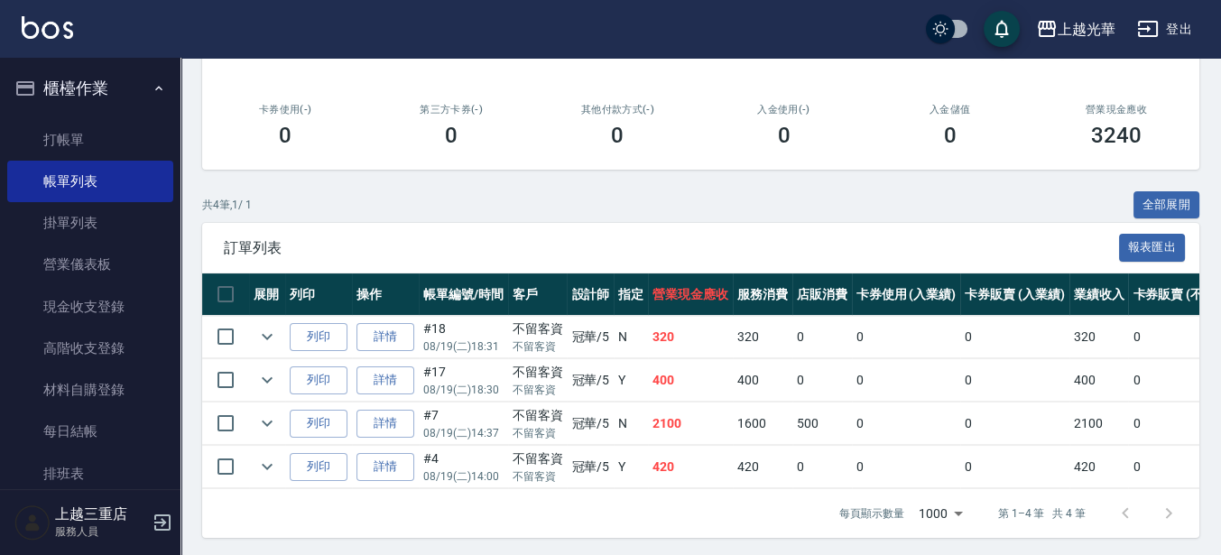
scroll to position [302, 0]
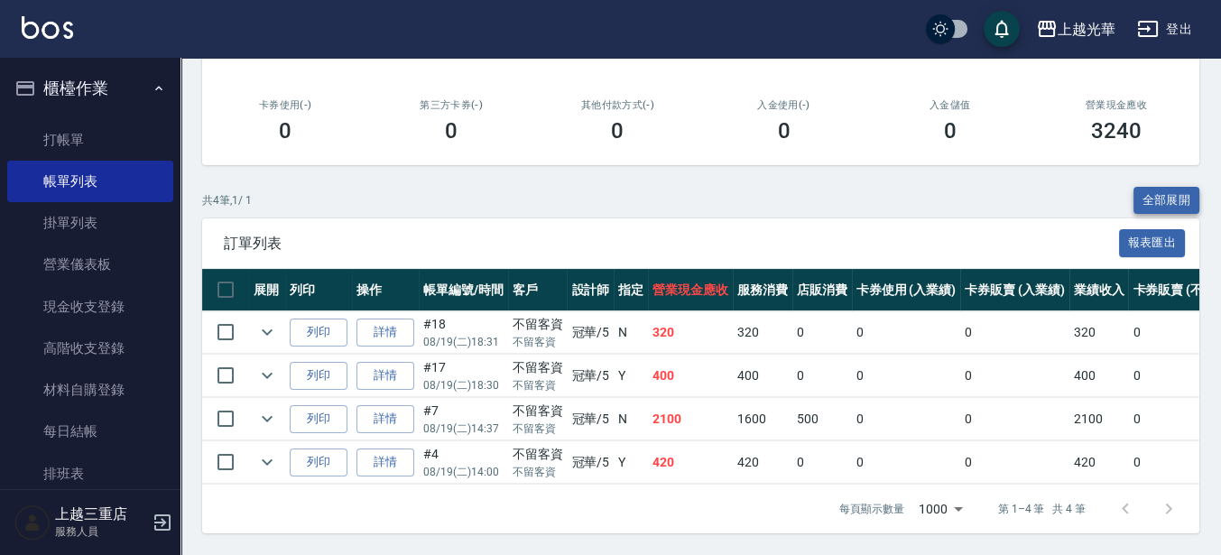
type input "冠華-5"
click at [1173, 187] on button "全部展開" at bounding box center [1167, 201] width 67 height 28
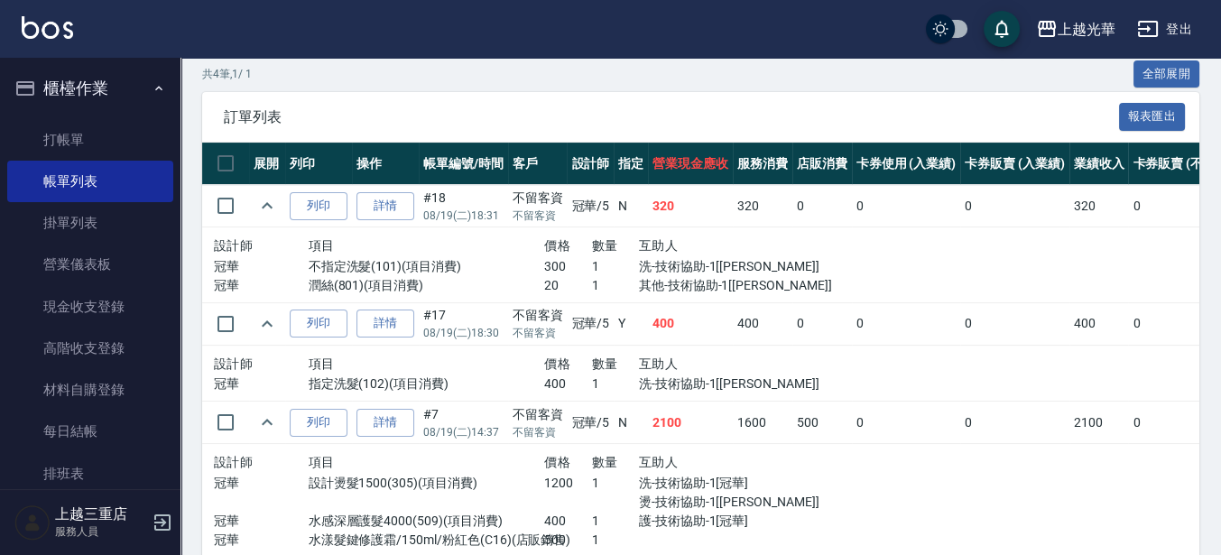
scroll to position [638, 0]
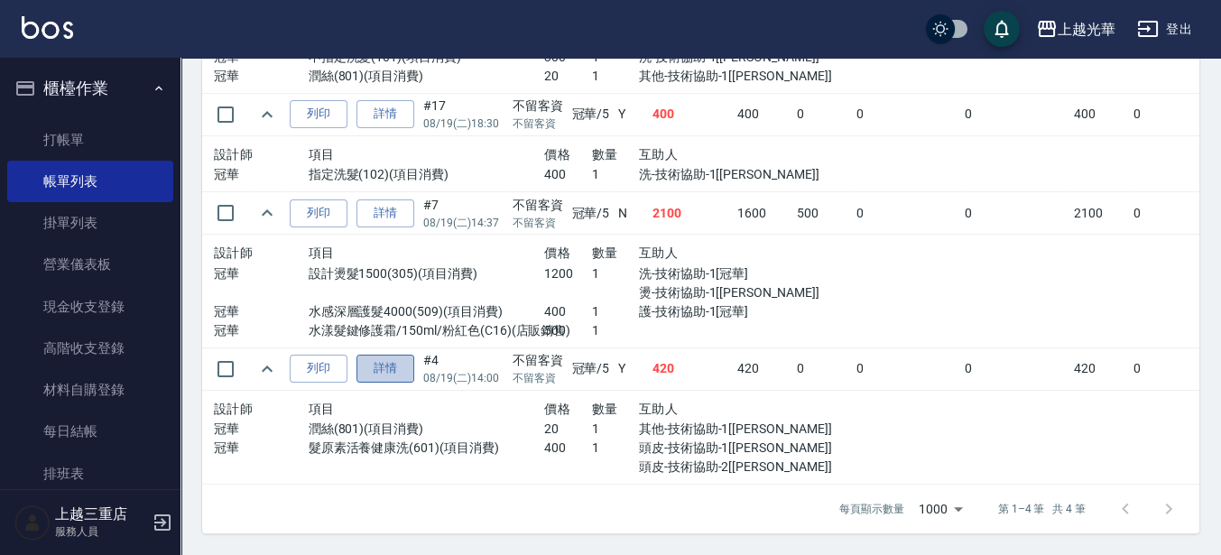
click at [375, 355] on link "詳情" at bounding box center [386, 369] width 58 height 28
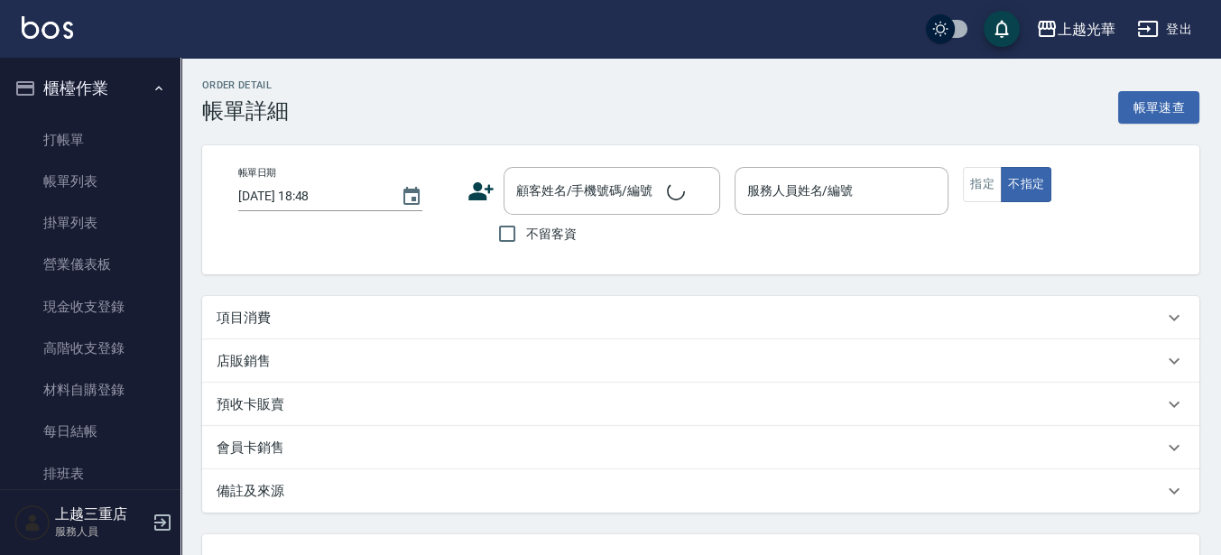
type input "2025/08/19 14:00"
checkbox input "true"
type input "冠華-5"
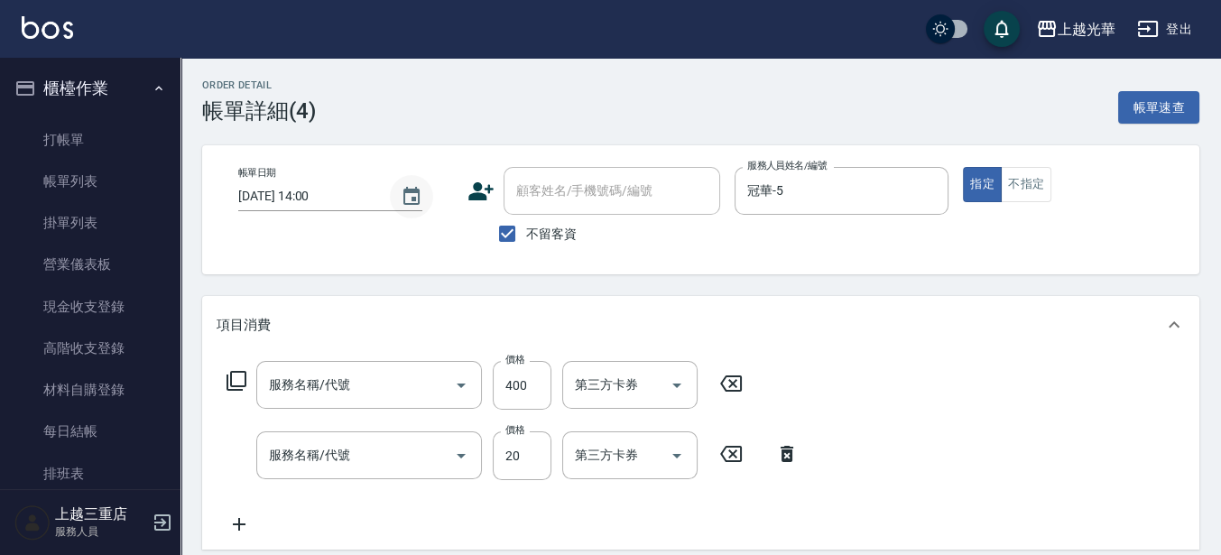
type input "髮原素活養健康洗(601)"
type input "潤絲(801)"
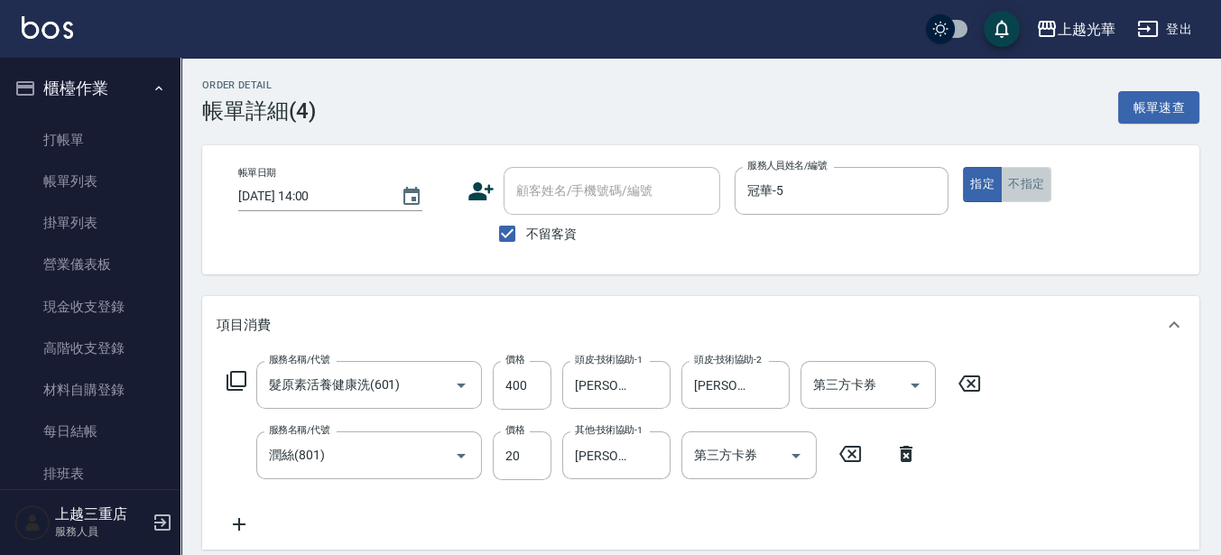
click at [1004, 181] on button "不指定" at bounding box center [1026, 184] width 51 height 35
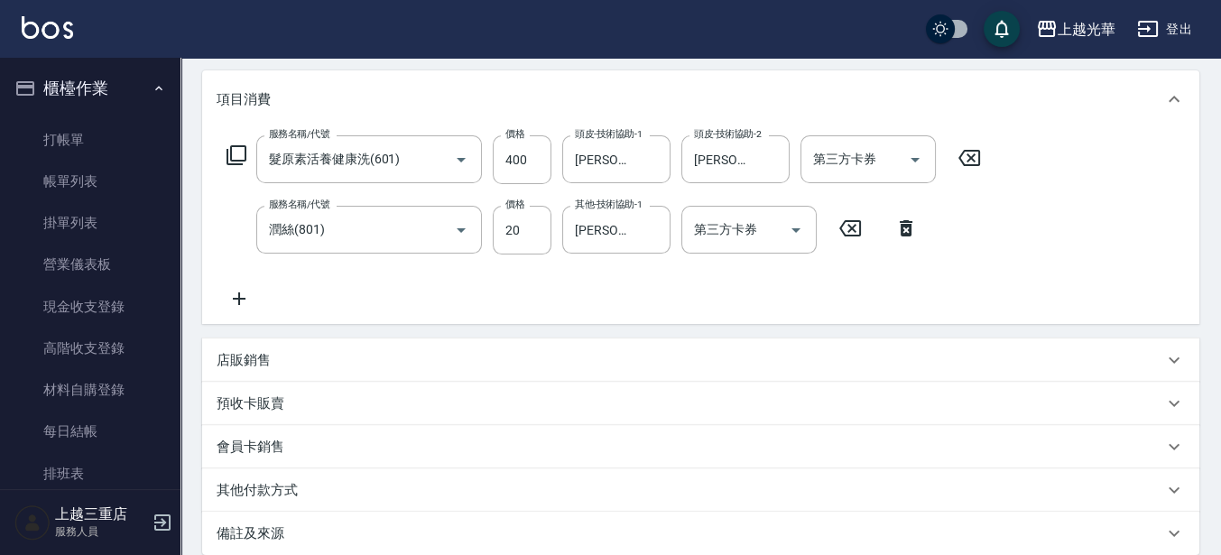
scroll to position [417, 0]
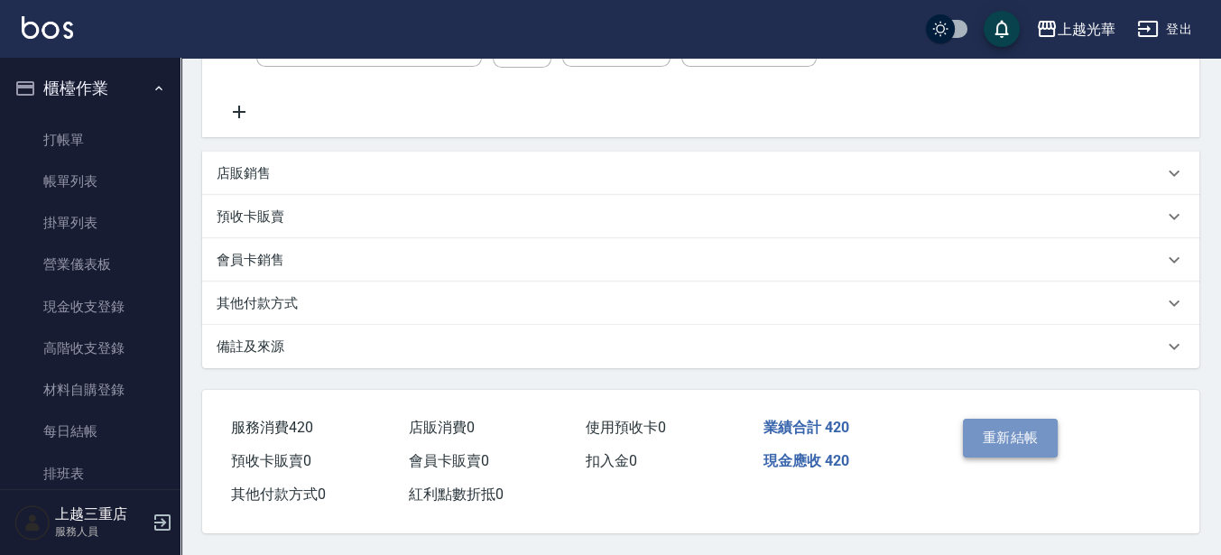
click at [994, 440] on button "重新結帳" at bounding box center [1011, 438] width 96 height 38
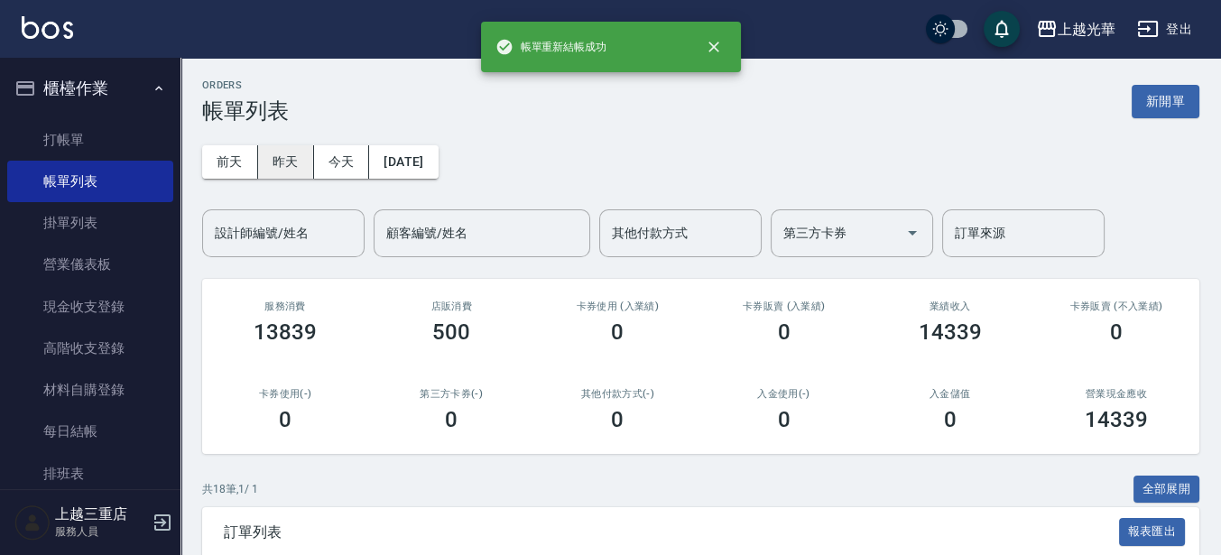
drag, startPoint x: 273, startPoint y: 230, endPoint x: 262, endPoint y: 171, distance: 60.5
click at [268, 228] on div "設計師編號/姓名 設計師編號/姓名" at bounding box center [283, 233] width 162 height 48
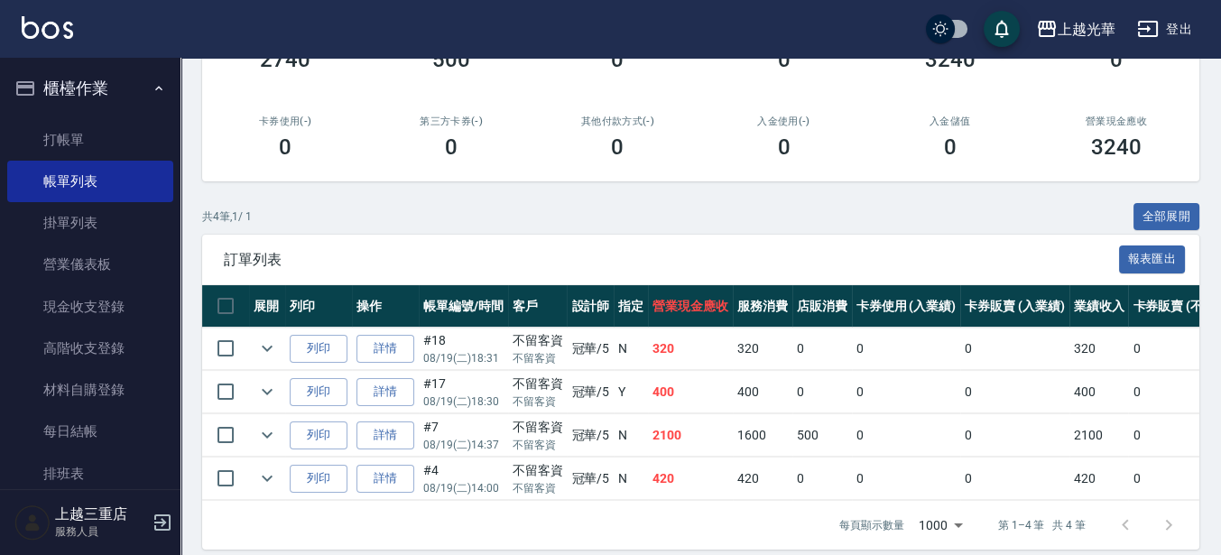
scroll to position [302, 0]
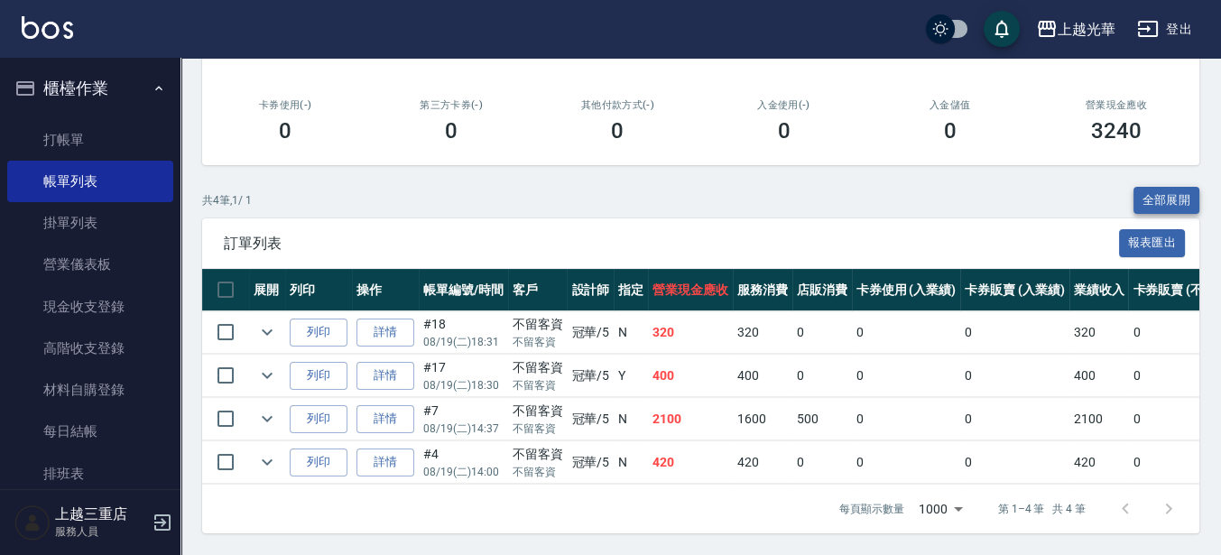
type input "冠華-5"
click at [1171, 187] on button "全部展開" at bounding box center [1167, 201] width 67 height 28
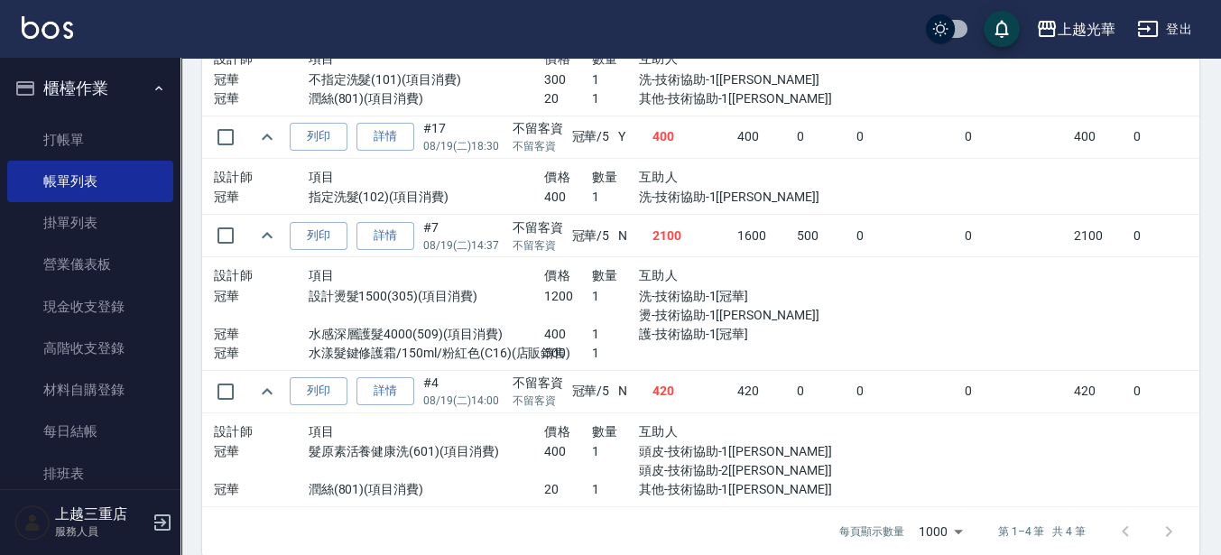
scroll to position [638, 0]
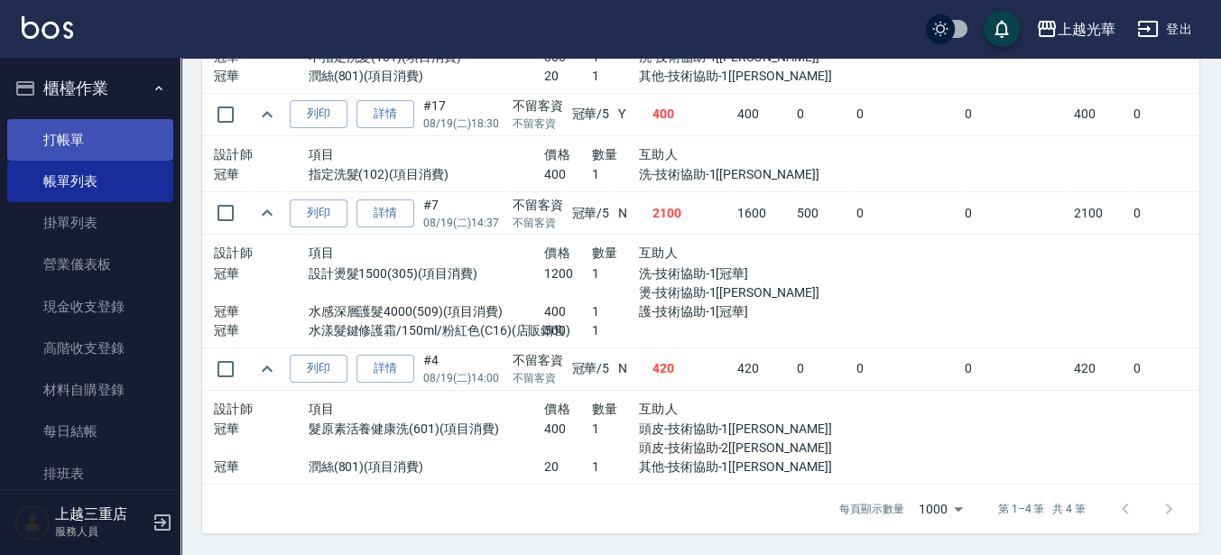
click at [104, 124] on link "打帳單" at bounding box center [90, 140] width 166 height 42
